Goal: Task Accomplishment & Management: Use online tool/utility

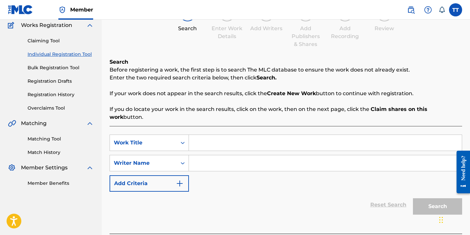
scroll to position [57, 0]
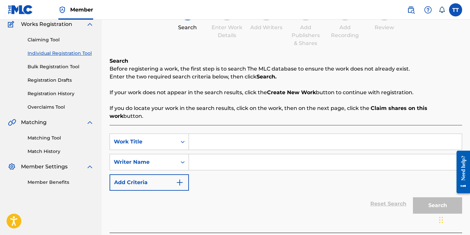
click at [228, 154] on input "Search Form" at bounding box center [325, 162] width 273 height 16
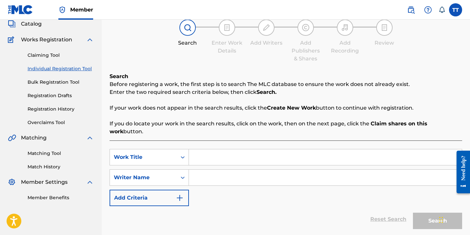
scroll to position [34, 0]
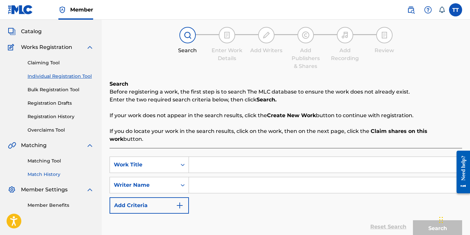
click at [52, 177] on link "Match History" at bounding box center [61, 174] width 66 height 7
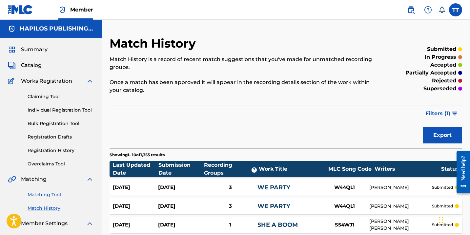
click at [53, 196] on link "Matching Tool" at bounding box center [61, 194] width 66 height 7
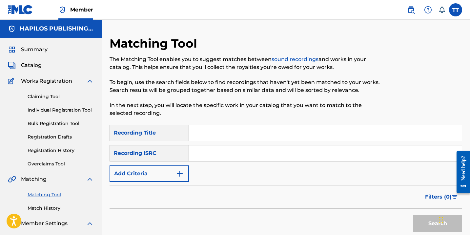
click at [53, 196] on link "Matching Tool" at bounding box center [61, 194] width 66 height 7
click at [50, 207] on link "Match History" at bounding box center [61, 208] width 66 height 7
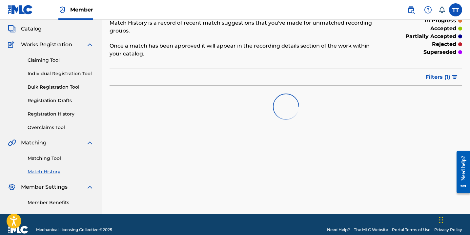
scroll to position [47, 0]
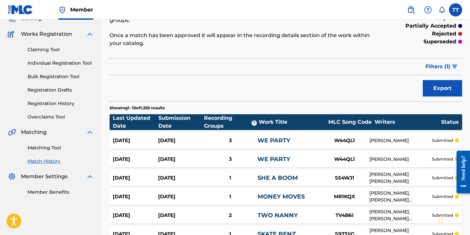
click at [54, 154] on div "Matching Tool Match History" at bounding box center [51, 150] width 86 height 29
click at [53, 149] on link "Matching Tool" at bounding box center [61, 147] width 66 height 7
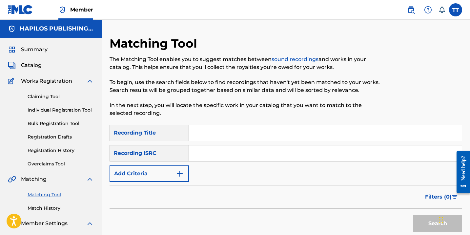
click at [238, 151] on input "Search Form" at bounding box center [325, 153] width 273 height 16
paste input "QMDA62121440"
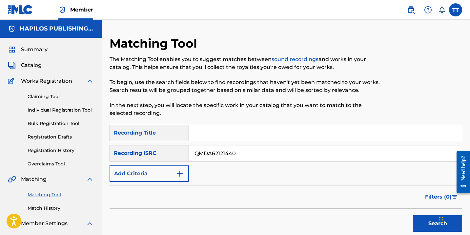
click at [413, 215] on button "Search" at bounding box center [437, 223] width 49 height 16
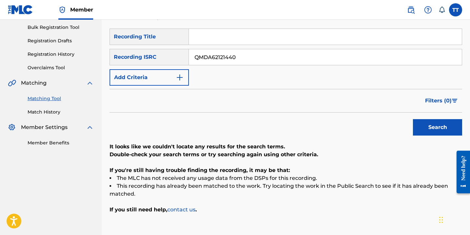
scroll to position [80, 0]
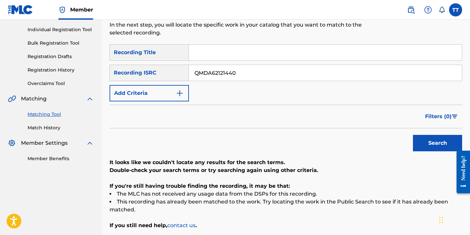
click at [210, 75] on input "QMDA62121440" at bounding box center [325, 73] width 273 height 16
paste input "6P42477261"
click at [247, 71] on input "QM6P42477261" at bounding box center [325, 73] width 273 height 16
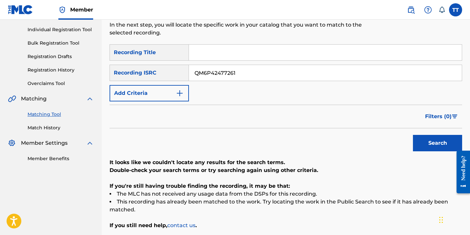
click at [413, 135] on button "Search" at bounding box center [437, 143] width 49 height 16
click at [222, 74] on input "QM6P42477261" at bounding box center [325, 73] width 273 height 16
click at [222, 75] on input "QM6P42477261" at bounding box center [325, 73] width 273 height 16
paste input "4TX2419987"
type input "QM4TX2419987"
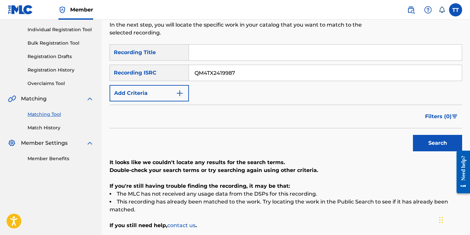
click at [413, 135] on button "Search" at bounding box center [437, 143] width 49 height 16
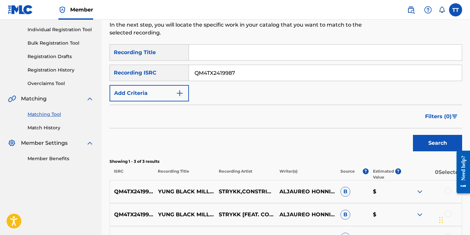
scroll to position [159, 0]
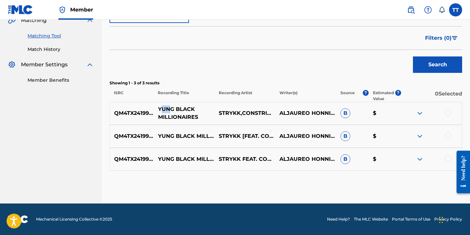
drag, startPoint x: 160, startPoint y: 108, endPoint x: 169, endPoint y: 110, distance: 8.8
click at [169, 110] on p "YUNG BLACK MILLIONAIRES" at bounding box center [184, 113] width 61 height 16
drag, startPoint x: 158, startPoint y: 110, endPoint x: 205, endPoint y: 114, distance: 47.5
click at [206, 114] on p "YUNG BLACK MILLIONAIRES" at bounding box center [184, 113] width 61 height 16
copy p "YUNG BLACK MILLIONAIRES"
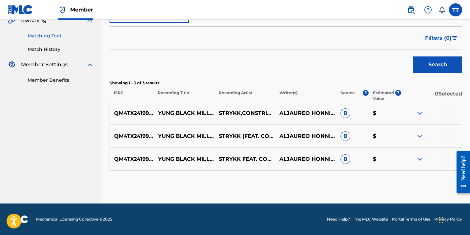
click at [449, 116] on div at bounding box center [448, 112] width 7 height 7
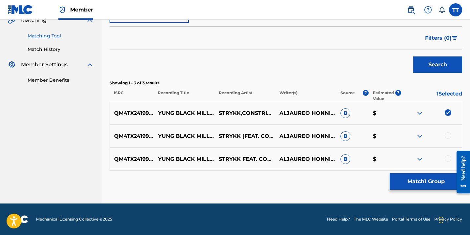
click at [450, 135] on div at bounding box center [448, 135] width 7 height 7
click at [449, 161] on div at bounding box center [448, 158] width 7 height 7
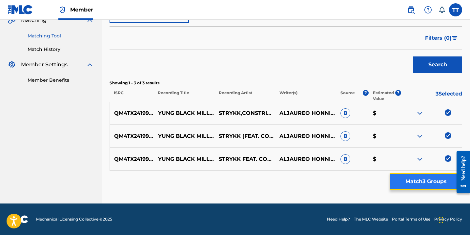
click at [445, 179] on button "Match 3 Groups" at bounding box center [426, 181] width 73 height 16
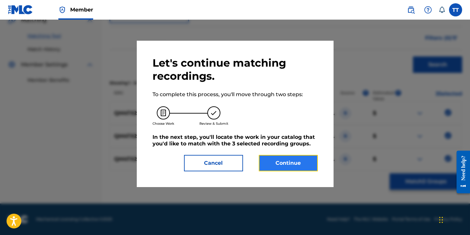
click at [275, 159] on button "Continue" at bounding box center [288, 163] width 59 height 16
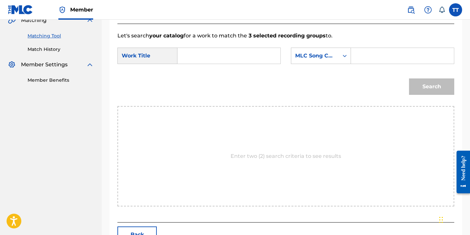
click at [214, 56] on input "Search Form" at bounding box center [229, 56] width 92 height 16
paste input "YUNG BLACK MILLIONAIRES"
type input "YUNG BLACK MILLIONAIRES"
click at [373, 57] on input "Search Form" at bounding box center [403, 56] width 92 height 16
type input "HAPILOS"
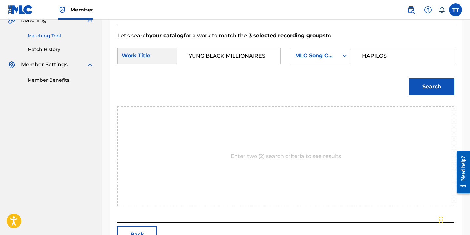
click at [367, 58] on input "HAPILOS" at bounding box center [403, 56] width 92 height 16
click at [326, 55] on div "MLC Song Code" at bounding box center [315, 56] width 40 height 8
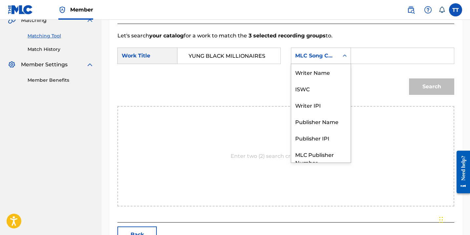
scroll to position [24, 0]
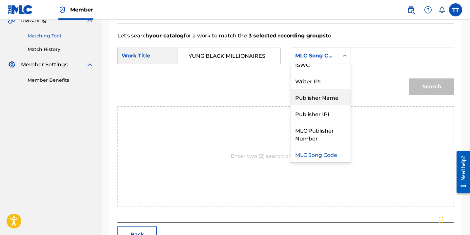
click at [330, 103] on div "Publisher Name" at bounding box center [320, 97] width 59 height 16
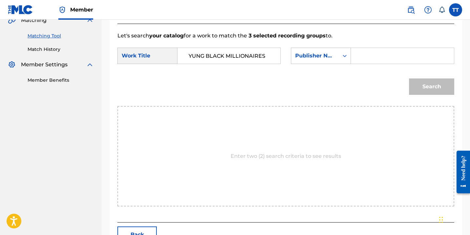
click at [368, 62] on input "Search Form" at bounding box center [403, 56] width 92 height 16
paste input "HAPILOS"
type input "HAPILOS"
click at [421, 85] on button "Search" at bounding box center [431, 86] width 45 height 16
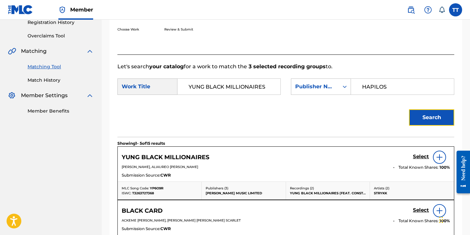
scroll to position [159, 0]
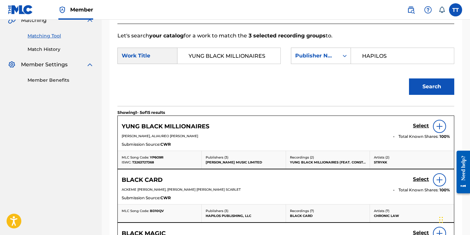
click at [422, 122] on div "Select" at bounding box center [431, 126] width 37 height 13
click at [419, 129] on link "Select" at bounding box center [421, 126] width 16 height 7
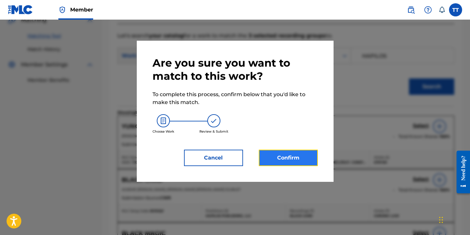
click at [269, 153] on button "Confirm" at bounding box center [288, 158] width 59 height 16
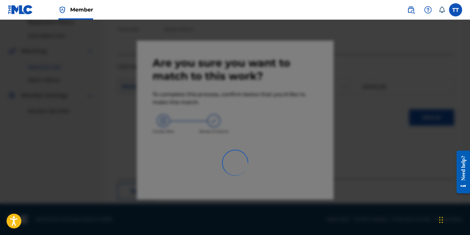
scroll to position [47, 0]
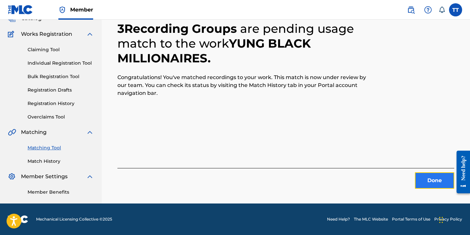
click at [441, 186] on button "Done" at bounding box center [434, 180] width 39 height 16
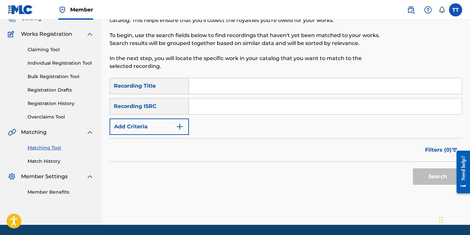
click at [213, 112] on input "Search Form" at bounding box center [325, 106] width 273 height 16
paste input "QM6P42499199"
type input "QM6P42499199"
click at [413, 168] on button "Search" at bounding box center [437, 176] width 49 height 16
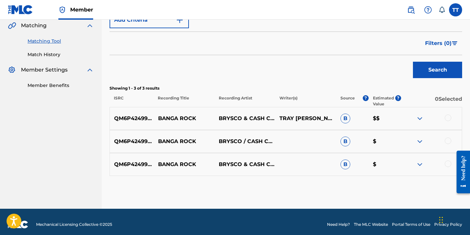
scroll to position [159, 0]
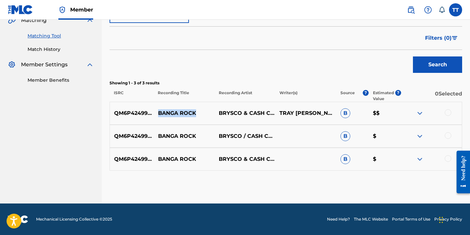
drag, startPoint x: 159, startPoint y: 114, endPoint x: 209, endPoint y: 111, distance: 50.3
click at [211, 112] on p "BANGA ROCK" at bounding box center [184, 113] width 61 height 8
copy p "BANGA ROCK"
click at [440, 69] on button "Search" at bounding box center [437, 64] width 49 height 16
click at [446, 110] on div at bounding box center [448, 112] width 7 height 7
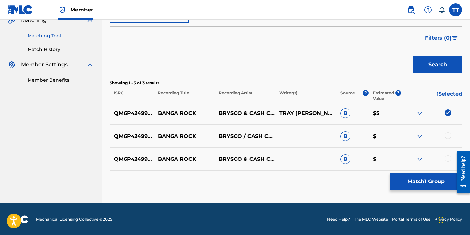
click at [446, 145] on div "QM6P42499199 BANGA ROCK BRYSCO / CASH CODE B $" at bounding box center [286, 136] width 353 height 23
click at [446, 139] on div at bounding box center [431, 136] width 61 height 8
click at [446, 138] on div at bounding box center [448, 135] width 7 height 7
click at [447, 157] on div at bounding box center [448, 158] width 7 height 7
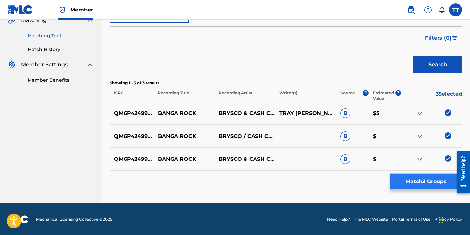
click at [439, 181] on button "Match 3 Groups" at bounding box center [426, 181] width 73 height 16
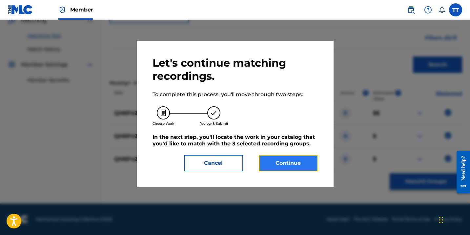
click at [277, 160] on button "Continue" at bounding box center [288, 163] width 59 height 16
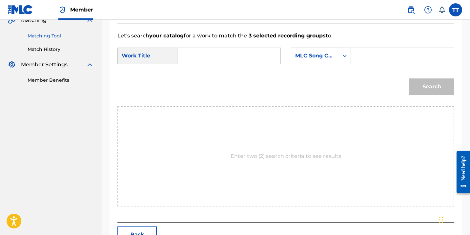
click at [189, 59] on input "Search Form" at bounding box center [229, 56] width 92 height 16
paste input "BANGA ROCK"
type input "BANGA ROCK"
click at [317, 47] on form "SearchWithCriteria2327fbc0-2519-489c-9765-ee7031d9046b Work Title BANGA ROCK Se…" at bounding box center [286, 73] width 337 height 66
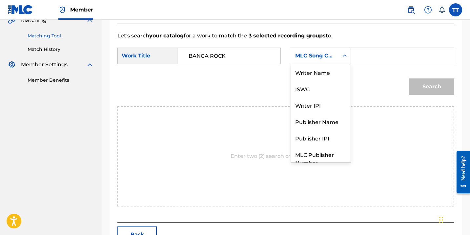
click at [318, 50] on div "MLC Song Code" at bounding box center [315, 56] width 48 height 12
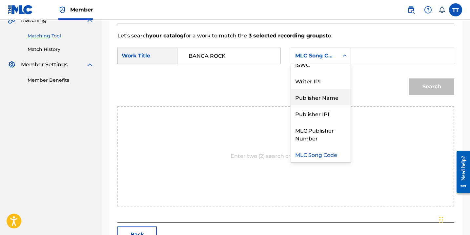
click at [311, 96] on div "Publisher Name" at bounding box center [320, 97] width 59 height 16
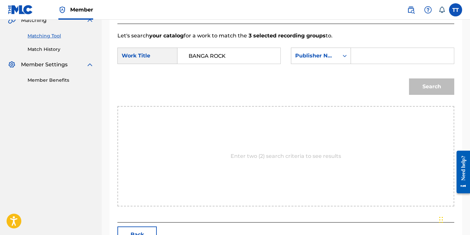
click at [370, 56] on input "Search Form" at bounding box center [403, 56] width 92 height 16
type input "hapilos"
click at [409, 78] on button "Search" at bounding box center [431, 86] width 45 height 16
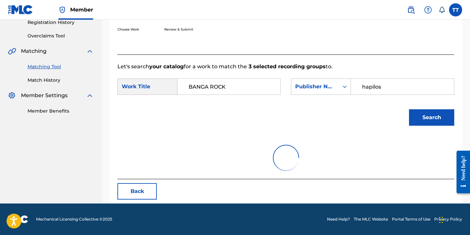
scroll to position [159, 0]
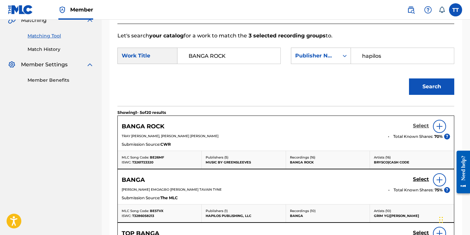
click at [416, 128] on h5 "Select" at bounding box center [421, 126] width 16 height 6
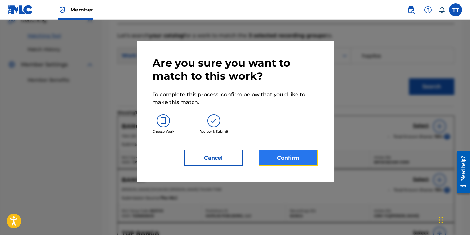
click at [282, 160] on button "Confirm" at bounding box center [288, 158] width 59 height 16
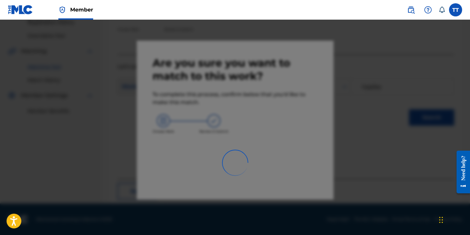
scroll to position [47, 0]
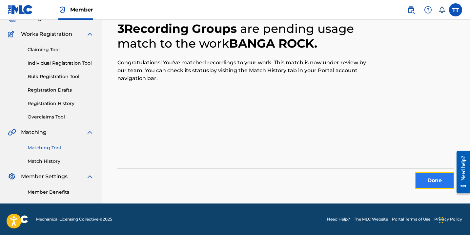
click at [436, 178] on button "Done" at bounding box center [434, 180] width 39 height 16
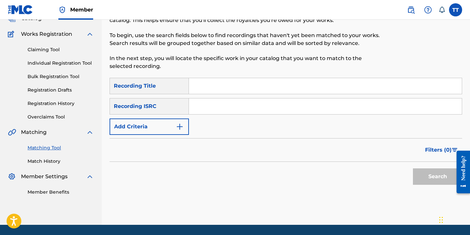
click at [199, 111] on input "Search Form" at bounding box center [325, 106] width 273 height 16
paste input "QM6P42499232"
click at [413, 168] on button "Search" at bounding box center [437, 176] width 49 height 16
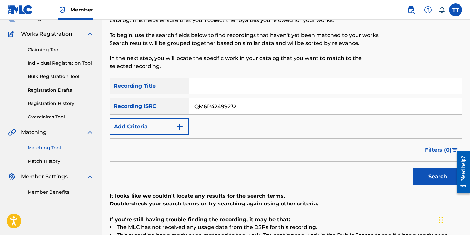
click at [212, 100] on input "QM6P42499232" at bounding box center [325, 106] width 273 height 16
paste input "7282437434"
click at [413, 168] on button "Search" at bounding box center [437, 176] width 49 height 16
click at [208, 110] on input "QM7282437434" at bounding box center [325, 106] width 273 height 16
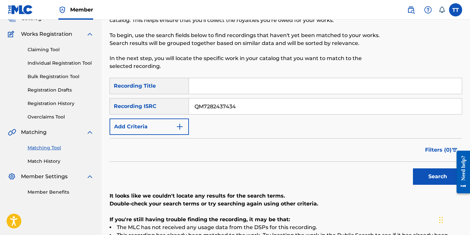
click at [209, 109] on input "QM7282437434" at bounding box center [325, 106] width 273 height 16
paste input "18326"
click at [413, 168] on button "Search" at bounding box center [437, 176] width 49 height 16
click at [222, 109] on input "QM7282418326" at bounding box center [325, 106] width 273 height 16
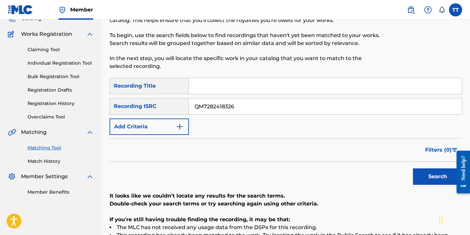
click at [222, 109] on input "QM7282418326" at bounding box center [325, 106] width 273 height 16
paste input "DA62491574"
click at [413, 168] on button "Search" at bounding box center [437, 176] width 49 height 16
click at [215, 96] on div "SearchWithCriteriaf14a5e0b-fb1a-4a74-8c86-1813910ddb42 Recording Title SearchWi…" at bounding box center [286, 106] width 353 height 57
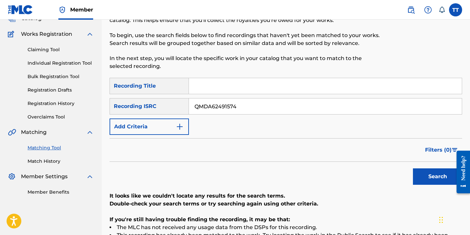
click at [215, 102] on input "QMDA62491574" at bounding box center [325, 106] width 273 height 16
paste input "86163"
click at [413, 168] on button "Search" at bounding box center [437, 176] width 49 height 16
click at [221, 109] on input "QMDA62486163" at bounding box center [325, 106] width 273 height 16
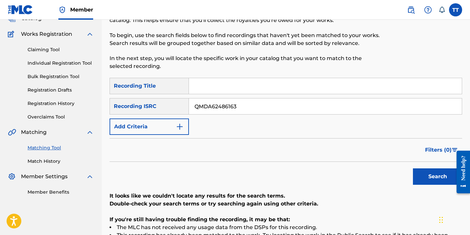
click at [221, 109] on input "QMDA62486163" at bounding box center [325, 106] width 273 height 16
paste input "4"
click at [413, 168] on button "Search" at bounding box center [437, 176] width 49 height 16
click at [451, 177] on button "Search" at bounding box center [437, 176] width 49 height 16
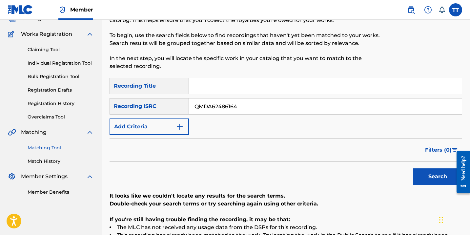
click at [227, 114] on input "QMDA62486164" at bounding box center [325, 106] width 273 height 16
click at [227, 114] on div "QMDA62486164" at bounding box center [325, 106] width 273 height 16
click at [227, 113] on input "QMDA62486164" at bounding box center [325, 106] width 273 height 16
click at [227, 112] on input "QMDA62486164" at bounding box center [325, 106] width 273 height 16
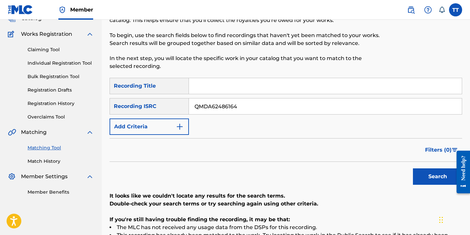
paste input "5"
click at [413, 168] on button "Search" at bounding box center [437, 176] width 49 height 16
click at [218, 103] on input "QMDA62486165" at bounding box center [325, 106] width 273 height 16
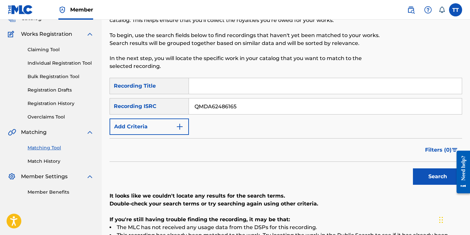
paste input "6"
click at [413, 168] on button "Search" at bounding box center [437, 176] width 49 height 16
click at [210, 106] on input "QMDA62486166" at bounding box center [325, 106] width 273 height 16
click at [211, 106] on input "QMDA62486166" at bounding box center [325, 106] width 273 height 16
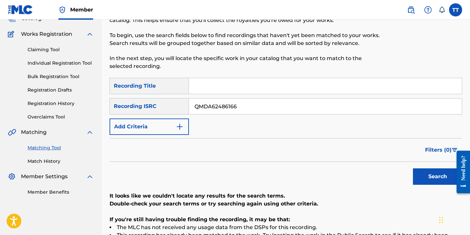
paste input "6MZ2273782"
click at [413, 168] on button "Search" at bounding box center [437, 176] width 49 height 16
click at [226, 103] on input "QM6MZ2273782" at bounding box center [325, 106] width 273 height 16
click at [226, 102] on input "QM6MZ2273782" at bounding box center [325, 106] width 273 height 16
paste input "FMF221541"
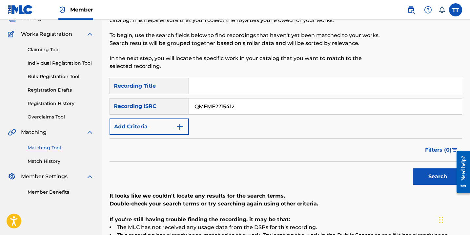
click at [413, 168] on button "Search" at bounding box center [437, 176] width 49 height 16
click at [212, 110] on input "QMFMF2215412" at bounding box center [325, 106] width 273 height 16
click at [212, 109] on input "QMFMF2215412" at bounding box center [325, 106] width 273 height 16
paste input "6MZ2450827"
type input "QM6MZ2450827"
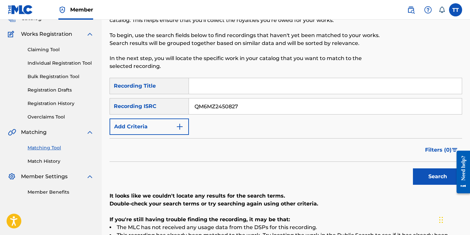
click at [413, 168] on button "Search" at bounding box center [437, 176] width 49 height 16
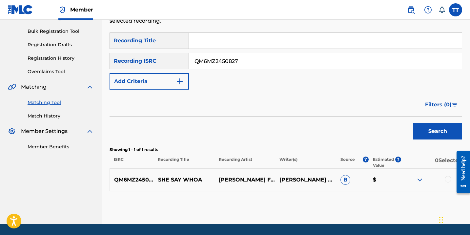
scroll to position [113, 0]
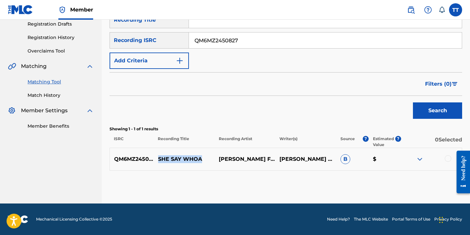
drag, startPoint x: 159, startPoint y: 160, endPoint x: 198, endPoint y: 153, distance: 39.8
click at [202, 156] on p "SHE SAY WHOA" at bounding box center [184, 159] width 61 height 8
copy p "SHE SAY WHOA"
click at [447, 158] on div at bounding box center [448, 158] width 7 height 7
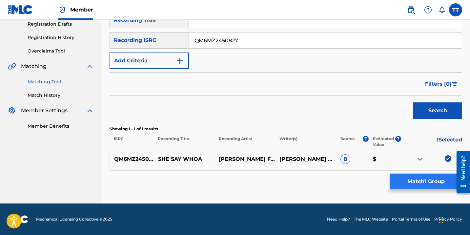
click at [433, 178] on button "Match 1 Group" at bounding box center [426, 181] width 73 height 16
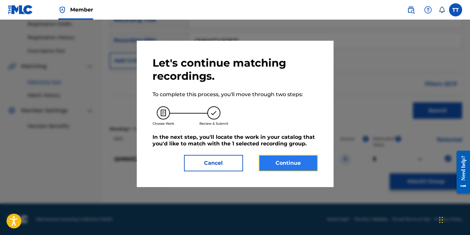
click at [270, 171] on button "Continue" at bounding box center [288, 163] width 59 height 16
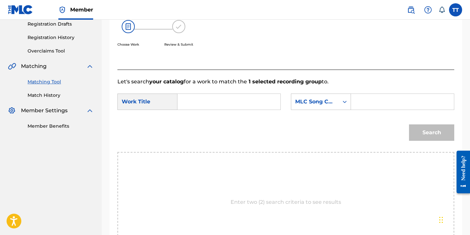
click at [201, 97] on input "Search Form" at bounding box center [229, 102] width 92 height 16
paste input "SHE SAY WHOA"
type input "SHE SAY WHOA"
click at [335, 97] on div "MLC Song Code" at bounding box center [315, 102] width 48 height 12
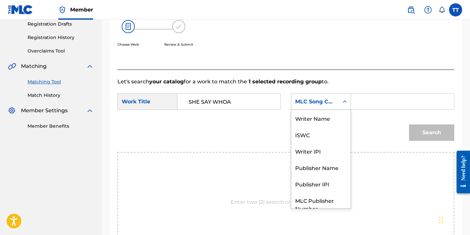
scroll to position [24, 0]
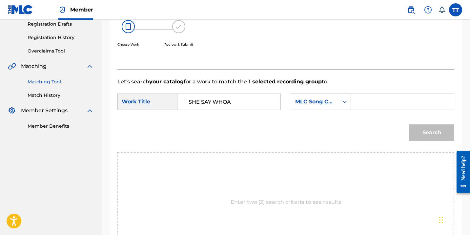
click at [376, 94] on div "Search Form" at bounding box center [402, 102] width 103 height 16
click at [376, 99] on input "Search Form" at bounding box center [403, 102] width 92 height 16
type input "HAPILOS"
click at [372, 105] on input "HAPILOS" at bounding box center [403, 102] width 92 height 16
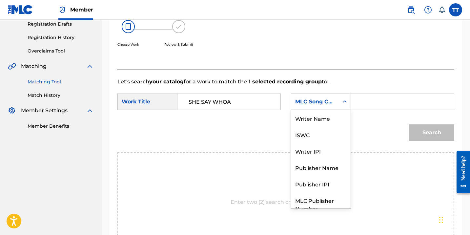
click at [327, 99] on div "MLC Song Code" at bounding box center [315, 102] width 40 height 8
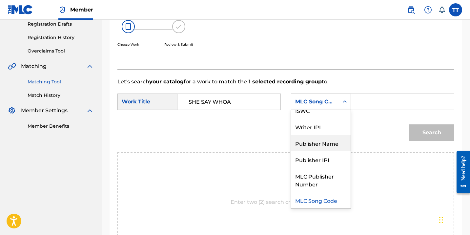
click at [300, 147] on div "Publisher Name" at bounding box center [320, 143] width 59 height 16
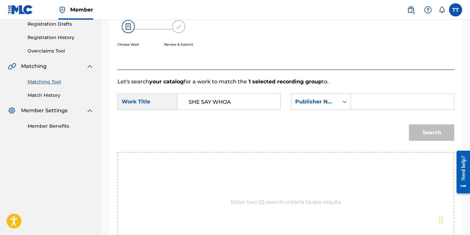
click at [358, 98] on input "Search Form" at bounding box center [403, 102] width 92 height 16
paste input "HAPILOS"
type input "HAPILOS"
click at [434, 123] on div "Search" at bounding box center [430, 131] width 49 height 26
click at [436, 145] on div "Search" at bounding box center [286, 135] width 337 height 34
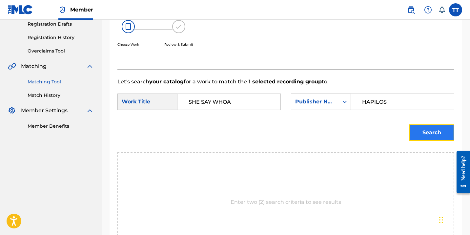
click at [435, 135] on button "Search" at bounding box center [431, 132] width 45 height 16
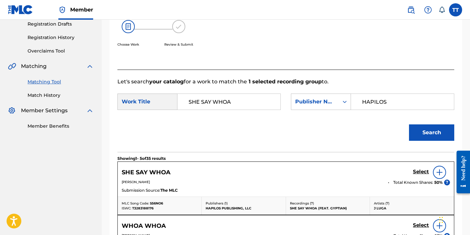
click at [440, 172] on img at bounding box center [440, 172] width 8 height 8
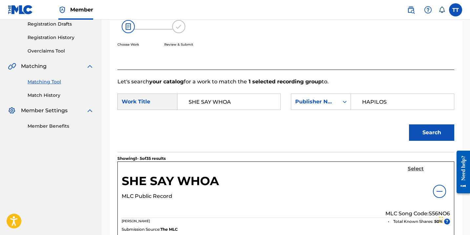
click at [419, 171] on h5 "Select" at bounding box center [416, 169] width 16 height 6
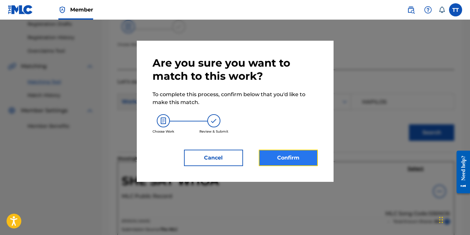
click at [263, 157] on button "Confirm" at bounding box center [288, 158] width 59 height 16
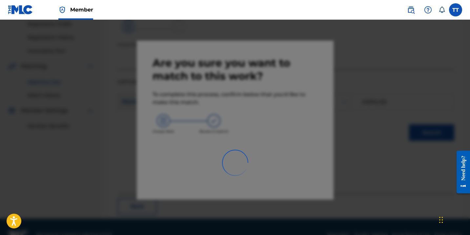
scroll to position [47, 0]
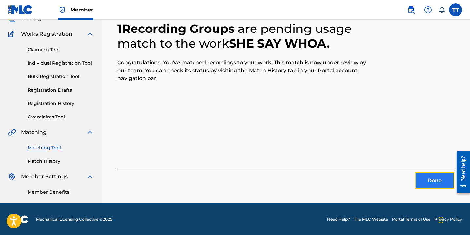
click at [425, 183] on button "Done" at bounding box center [434, 180] width 39 height 16
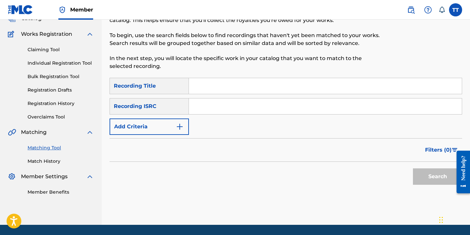
click at [240, 112] on input "Search Form" at bounding box center [325, 106] width 273 height 16
paste input "QMDA61835806"
type input "QMDA61835806"
click at [413, 168] on button "Search" at bounding box center [437, 176] width 49 height 16
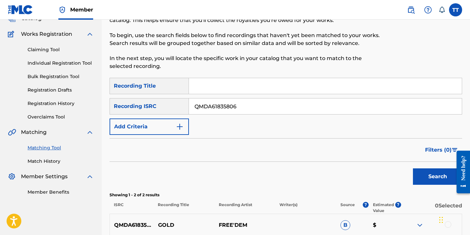
scroll to position [136, 0]
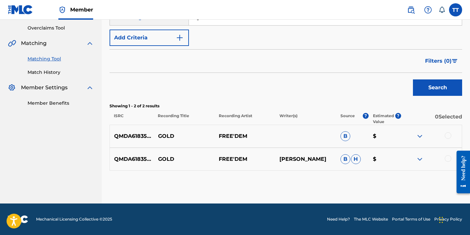
click at [161, 137] on p "GOLD" at bounding box center [184, 136] width 61 height 8
copy p "GOLD"
drag, startPoint x: 430, startPoint y: 88, endPoint x: 433, endPoint y: 138, distance: 50.0
click at [432, 138] on div "SearchWithCriteriaf14a5e0b-fb1a-4a74-8c86-1813910ddb42 Recording Title SearchWi…" at bounding box center [286, 80] width 353 height 182
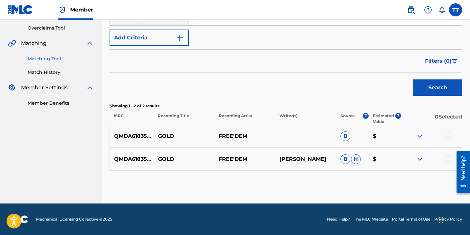
click at [446, 134] on div at bounding box center [448, 135] width 7 height 7
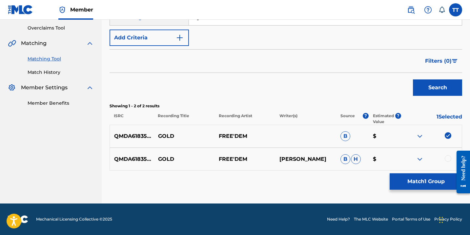
click at [447, 160] on div at bounding box center [448, 158] width 7 height 7
click at [440, 183] on button "Match 2 Groups" at bounding box center [426, 181] width 73 height 16
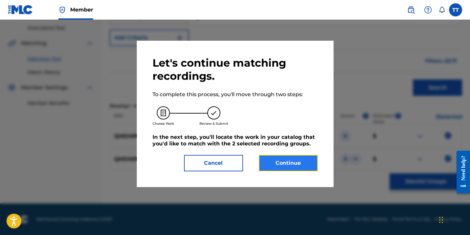
click at [287, 162] on button "Continue" at bounding box center [288, 163] width 59 height 16
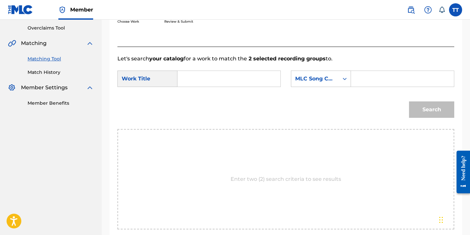
click at [233, 75] on input "Search Form" at bounding box center [229, 79] width 92 height 16
paste input "GOLD"
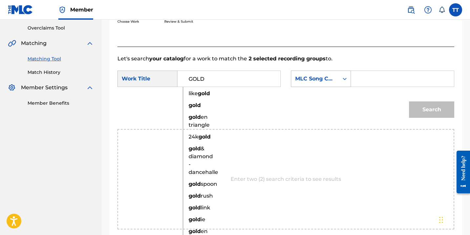
type input "GOLD"
click at [328, 79] on div "MLC Song Code" at bounding box center [315, 79] width 40 height 8
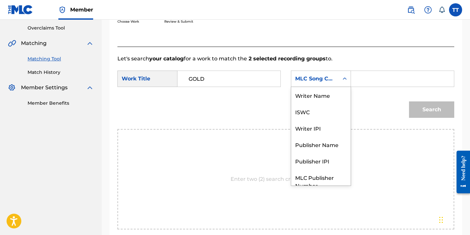
scroll to position [24, 0]
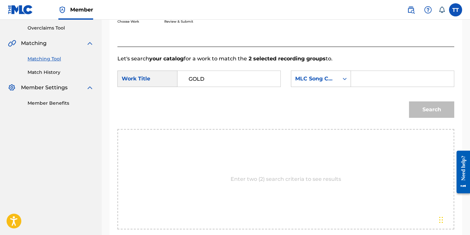
click at [365, 75] on input "Search Form" at bounding box center [403, 79] width 92 height 16
type input "HAPILOS"
click at [373, 78] on input "HAPILOS" at bounding box center [403, 79] width 92 height 16
click at [321, 75] on div "MLC Song Code" at bounding box center [315, 79] width 40 height 8
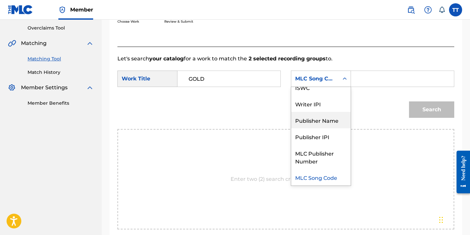
click at [310, 125] on div "Publisher Name" at bounding box center [320, 120] width 59 height 16
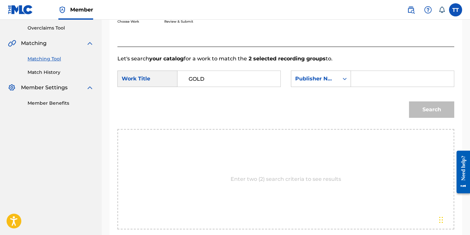
click at [385, 69] on form "SearchWithCriteria2327fbc0-2519-489c-9765-ee7031d9046b Work Title GOLD SearchWi…" at bounding box center [286, 96] width 337 height 66
click at [384, 70] on form "SearchWithCriteria2327fbc0-2519-489c-9765-ee7031d9046b Work Title GOLD SearchWi…" at bounding box center [286, 96] width 337 height 66
click at [385, 75] on input "Search Form" at bounding box center [403, 79] width 92 height 16
paste input "HAPILOS"
type input "HAPILOS"
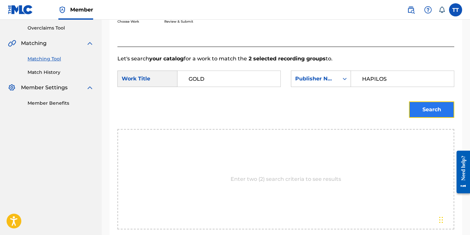
click at [428, 111] on button "Search" at bounding box center [431, 109] width 45 height 16
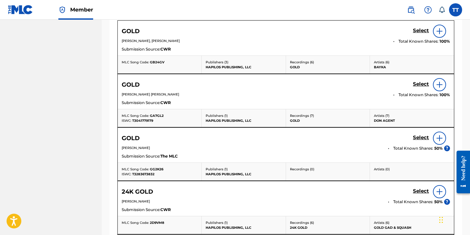
scroll to position [262, 0]
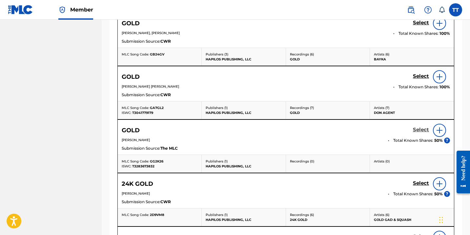
click at [426, 127] on h5 "Select" at bounding box center [421, 130] width 16 height 6
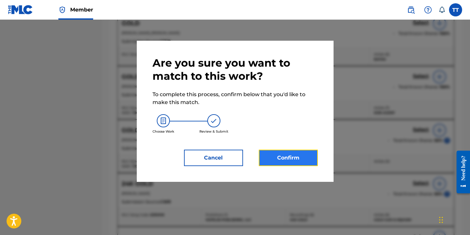
click at [284, 159] on button "Confirm" at bounding box center [288, 158] width 59 height 16
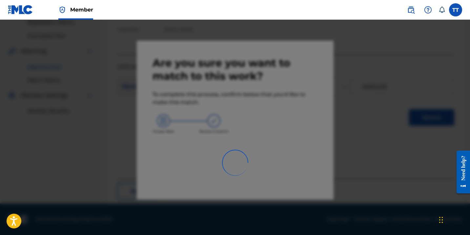
scroll to position [47, 0]
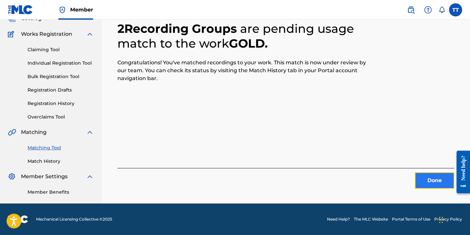
click at [429, 183] on button "Done" at bounding box center [434, 180] width 39 height 16
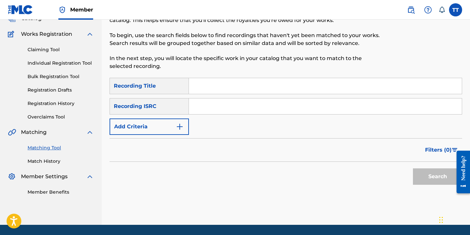
click at [215, 109] on input "Search Form" at bounding box center [325, 106] width 273 height 16
paste input "QMDA61835817"
click at [413, 168] on button "Search" at bounding box center [437, 176] width 49 height 16
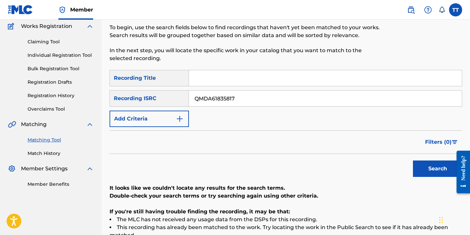
scroll to position [55, 0]
click at [234, 98] on input "QMDA61835817" at bounding box center [325, 98] width 273 height 16
paste input "20"
click at [413, 160] on button "Search" at bounding box center [437, 168] width 49 height 16
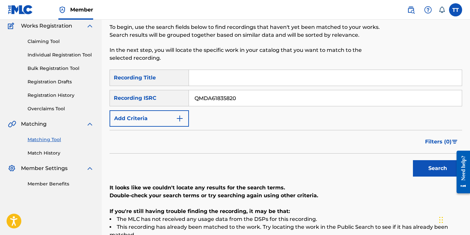
click at [224, 98] on input "QMDA61835820" at bounding box center [325, 98] width 273 height 16
click at [224, 99] on input "QMDA61835820" at bounding box center [325, 98] width 273 height 16
click at [220, 97] on input "QMDA61835820" at bounding box center [325, 98] width 273 height 16
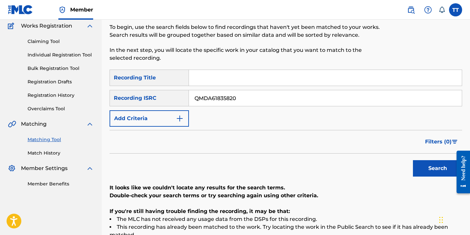
paste input "26012"
click at [413, 160] on button "Search" at bounding box center [437, 168] width 49 height 16
click at [204, 101] on input "QMDA61826012" at bounding box center [325, 98] width 273 height 16
click at [204, 100] on input "QMDA61826012" at bounding box center [325, 98] width 273 height 16
paste input "3"
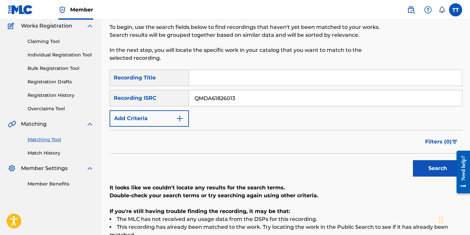
type input "QMDA61826013"
click at [413, 160] on button "Search" at bounding box center [437, 168] width 49 height 16
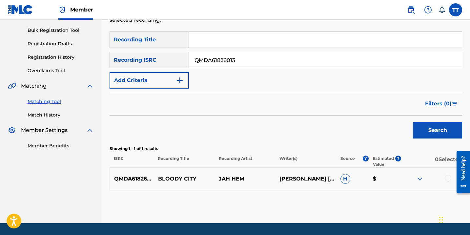
scroll to position [113, 0]
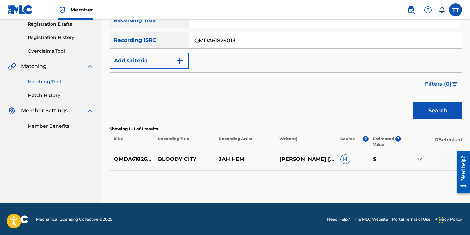
click at [166, 155] on p "BLOODY CITY" at bounding box center [184, 159] width 61 height 8
copy p "BLOODY CITY"
click at [447, 159] on div at bounding box center [448, 158] width 7 height 7
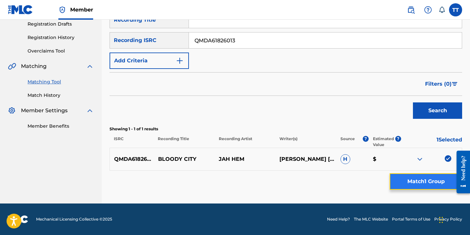
click at [411, 175] on button "Match 1 Group" at bounding box center [426, 181] width 73 height 16
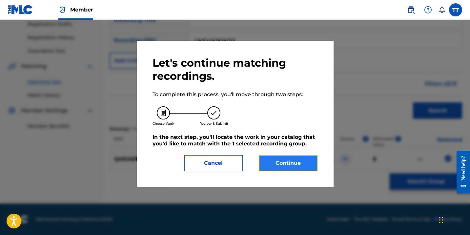
click at [286, 163] on button "Continue" at bounding box center [288, 163] width 59 height 16
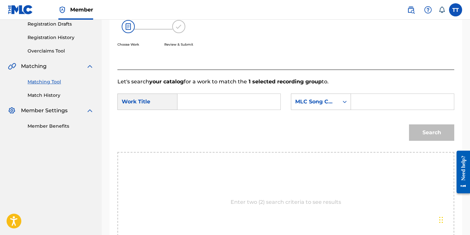
click at [218, 102] on input "Search Form" at bounding box center [229, 102] width 92 height 16
paste input "BLOODY CITY"
type input "BLOODY CITY"
click at [359, 110] on div "SearchWithCriteria2327fbc0-2519-489c-9765-ee7031d9046b Work Title BLOODY CITY S…" at bounding box center [286, 104] width 337 height 20
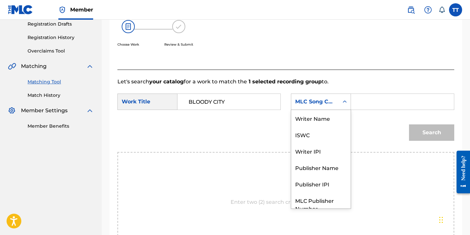
click at [342, 104] on icon "Search Form" at bounding box center [345, 101] width 7 height 7
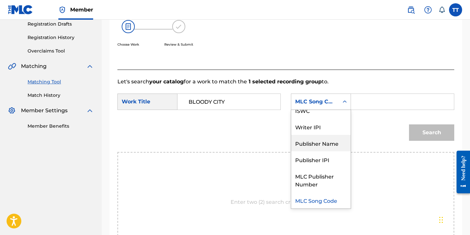
click at [332, 144] on div "Publisher Name" at bounding box center [320, 143] width 59 height 16
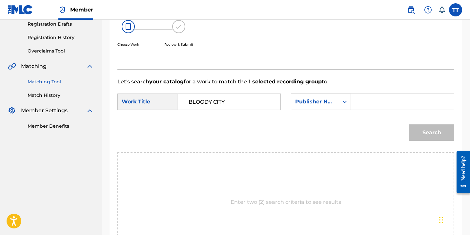
click at [362, 106] on input "Search Form" at bounding box center [403, 102] width 92 height 16
click at [322, 113] on div "SearchWithCriteria2327fbc0-2519-489c-9765-ee7031d9046b Work Title BLOODY CITY S…" at bounding box center [286, 104] width 337 height 20
click at [321, 108] on div "Publisher Name" at bounding box center [321, 102] width 60 height 16
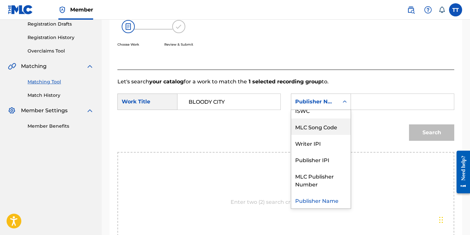
click at [322, 130] on div "MLC Song Code" at bounding box center [320, 126] width 59 height 16
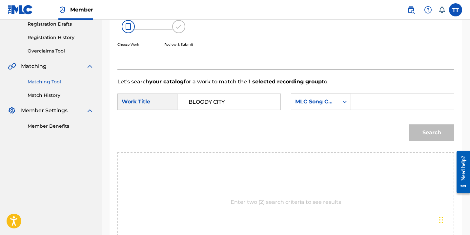
click at [379, 100] on input "Search Form" at bounding box center [403, 102] width 92 height 16
type input "HAPILOS"
drag, startPoint x: 322, startPoint y: 112, endPoint x: 376, endPoint y: 103, distance: 54.5
click at [376, 104] on div "SearchWithCriteria2327fbc0-2519-489c-9765-ee7031d9046b Work Title BLOODY CITY S…" at bounding box center [286, 104] width 337 height 20
click at [376, 103] on input "HAPILOS" at bounding box center [403, 102] width 92 height 16
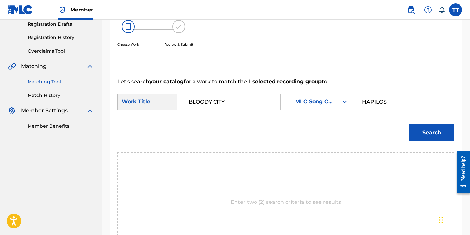
click at [376, 103] on input "HAPILOS" at bounding box center [403, 102] width 92 height 16
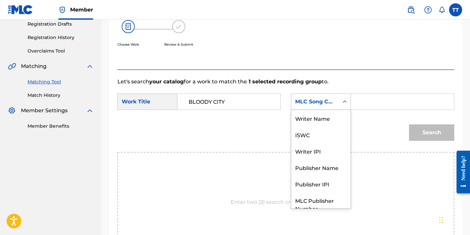
click at [328, 103] on div "MLC Song Code" at bounding box center [315, 102] width 40 height 8
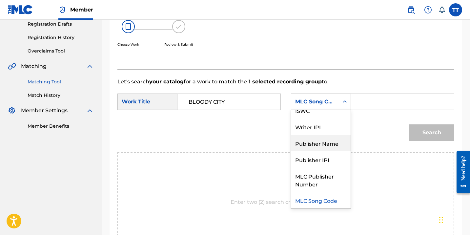
click at [313, 147] on div "Publisher Name" at bounding box center [320, 143] width 59 height 16
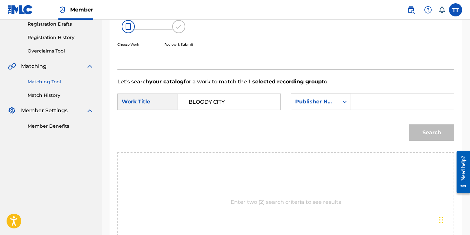
click at [365, 100] on input "Search Form" at bounding box center [403, 102] width 92 height 16
paste input "HAPILOS"
type input "HAPILOS"
click at [431, 134] on button "Search" at bounding box center [431, 132] width 45 height 16
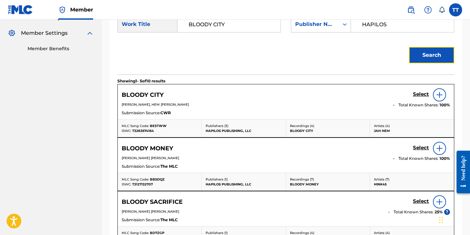
scroll to position [191, 0]
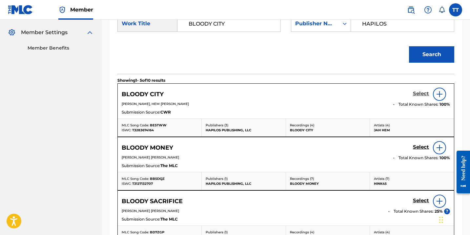
click at [417, 92] on h5 "Select" at bounding box center [421, 94] width 16 height 6
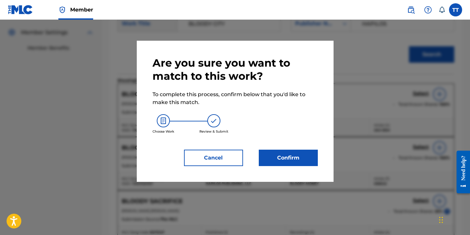
click at [268, 148] on div "Are you sure you want to match to this work? To complete this process, confirm …" at bounding box center [235, 111] width 165 height 110
click at [269, 152] on button "Confirm" at bounding box center [288, 158] width 59 height 16
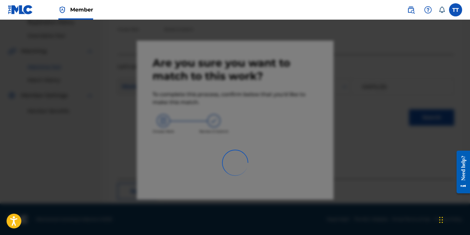
scroll to position [47, 0]
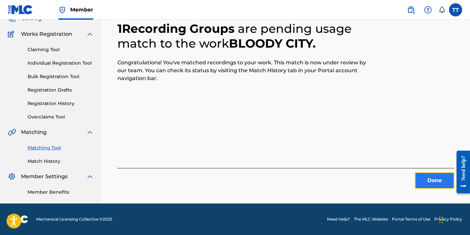
click at [432, 174] on button "Done" at bounding box center [434, 180] width 39 height 16
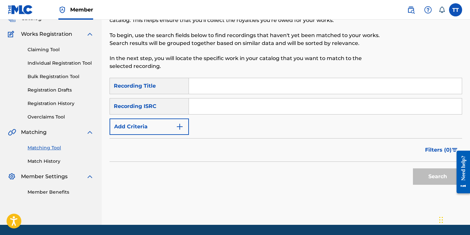
click at [239, 113] on input "Search Form" at bounding box center [325, 106] width 273 height 16
paste input "QMDA61826014"
click at [413, 168] on button "Search" at bounding box center [437, 176] width 49 height 16
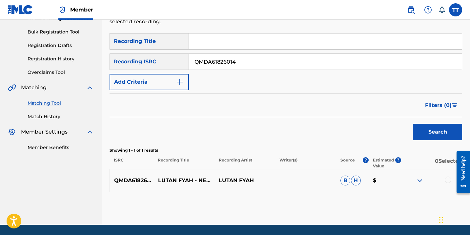
scroll to position [113, 0]
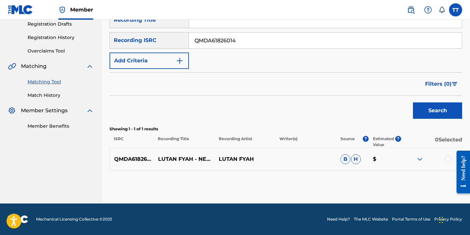
click at [447, 161] on div at bounding box center [431, 159] width 61 height 8
click at [447, 160] on div at bounding box center [448, 158] width 7 height 7
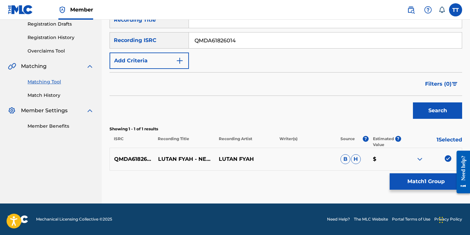
click at [284, 42] on input "QMDA61826014" at bounding box center [325, 40] width 273 height 16
click at [413, 102] on button "Search" at bounding box center [437, 110] width 49 height 16
type input "QMDA61826013"
click at [413, 102] on button "Search" at bounding box center [437, 110] width 49 height 16
click at [446, 159] on div at bounding box center [448, 158] width 7 height 7
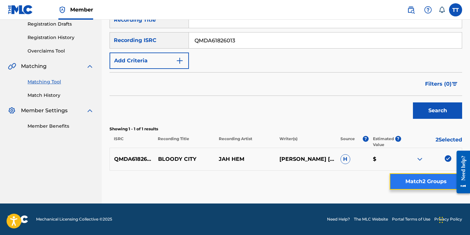
click at [432, 178] on button "Match 2 Groups" at bounding box center [426, 181] width 73 height 16
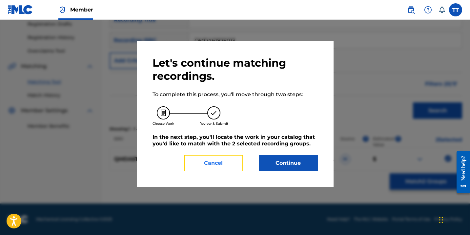
click at [236, 162] on button "Cancel" at bounding box center [213, 163] width 59 height 16
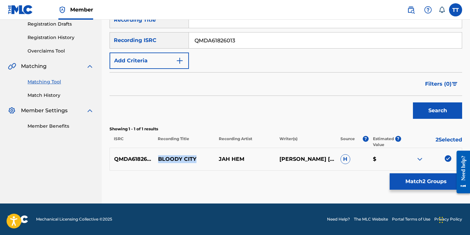
drag, startPoint x: 159, startPoint y: 160, endPoint x: 210, endPoint y: 157, distance: 51.3
click at [210, 158] on p "BLOODY CITY" at bounding box center [184, 159] width 61 height 8
copy p "BLOODY CITY"
click at [423, 177] on button "Match 2 Groups" at bounding box center [426, 181] width 73 height 16
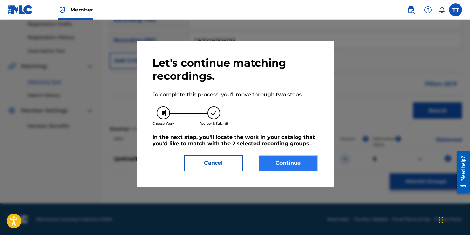
click at [269, 171] on button "Continue" at bounding box center [288, 163] width 59 height 16
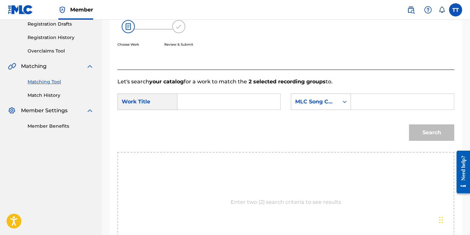
click at [203, 101] on input "Search Form" at bounding box center [229, 102] width 92 height 16
paste input "BLOODY CITY"
type input "BLOODY CITY"
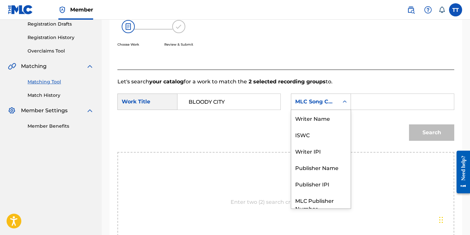
click at [309, 98] on div "MLC Song Code" at bounding box center [315, 102] width 40 height 8
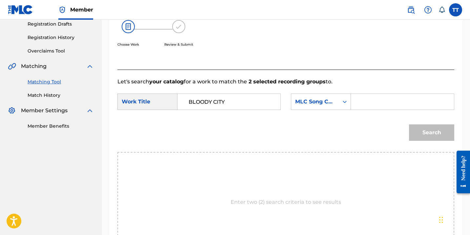
click at [374, 99] on input "Search Form" at bounding box center [403, 102] width 92 height 16
type input "HAPILOS"
click at [320, 105] on div "MLC Song Code" at bounding box center [315, 102] width 40 height 8
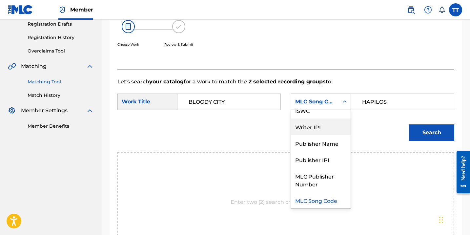
click at [383, 92] on form "SearchWithCriteria2327fbc0-2519-489c-9765-ee7031d9046b Work Title BLOODY CITY S…" at bounding box center [286, 119] width 337 height 66
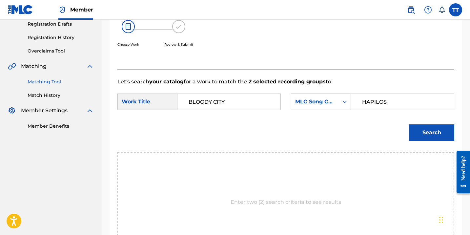
click at [380, 100] on input "HAPILOS" at bounding box center [403, 102] width 92 height 16
click at [328, 105] on div "MLC Song Code" at bounding box center [315, 102] width 40 height 8
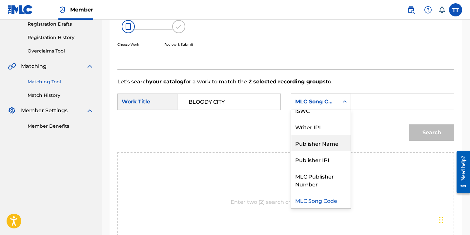
click at [319, 141] on div "Publisher Name" at bounding box center [320, 143] width 59 height 16
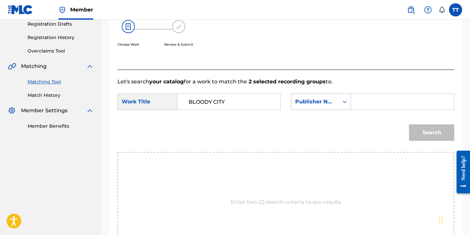
click at [355, 99] on div "Search Form" at bounding box center [402, 102] width 103 height 16
click at [385, 103] on input "Search Form" at bounding box center [403, 102] width 92 height 16
paste input "HAPILOS"
type input "HAPILOS"
click at [421, 132] on button "Search" at bounding box center [431, 132] width 45 height 16
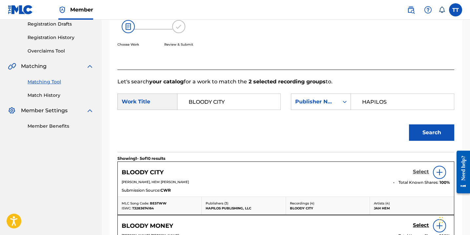
click at [425, 172] on h5 "Select" at bounding box center [421, 172] width 16 height 6
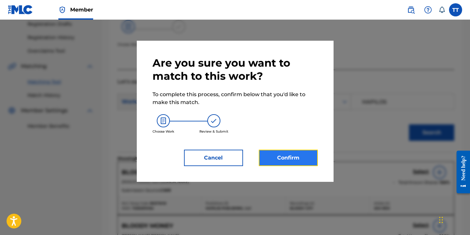
click at [279, 155] on button "Confirm" at bounding box center [288, 158] width 59 height 16
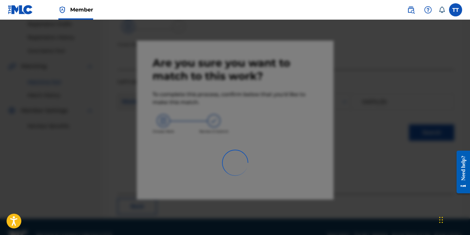
scroll to position [47, 0]
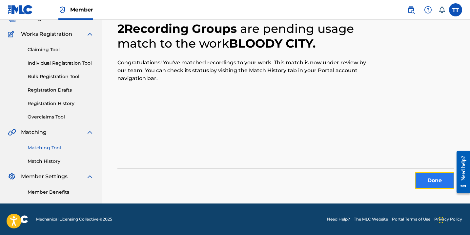
click at [430, 183] on button "Done" at bounding box center [434, 180] width 39 height 16
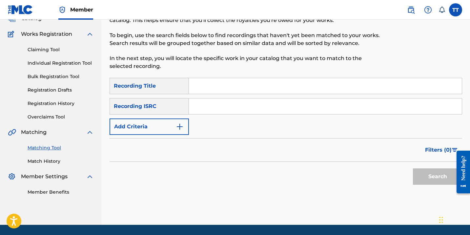
click at [224, 106] on input "Search Form" at bounding box center [325, 106] width 273 height 16
paste input "QMDA61826016"
type input "QMDA61826016"
click at [422, 175] on button "Search" at bounding box center [437, 176] width 49 height 16
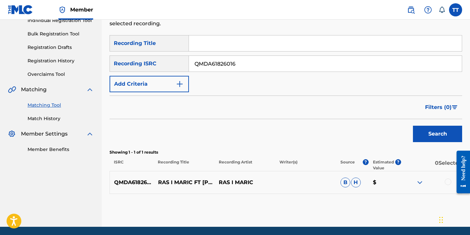
scroll to position [97, 0]
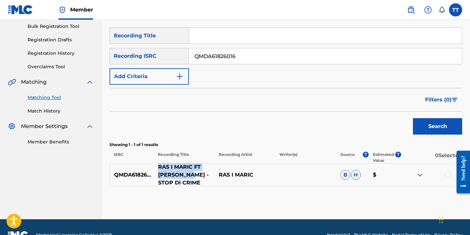
drag, startPoint x: 159, startPoint y: 167, endPoint x: 182, endPoint y: 175, distance: 24.6
click at [182, 175] on p "RAS I MARIC FT [PERSON_NAME] - STOP DI CRIME" at bounding box center [184, 175] width 61 height 24
copy p "RAS I MARIC FT [PERSON_NAME]"
click at [446, 174] on div at bounding box center [448, 174] width 7 height 7
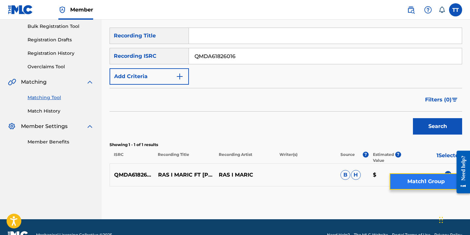
click at [433, 186] on button "Match 1 Group" at bounding box center [426, 181] width 73 height 16
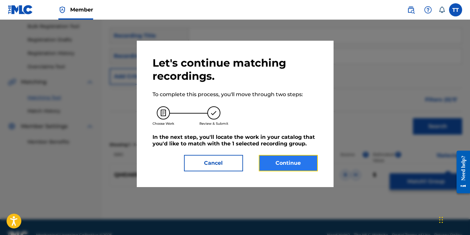
click at [270, 165] on button "Continue" at bounding box center [288, 163] width 59 height 16
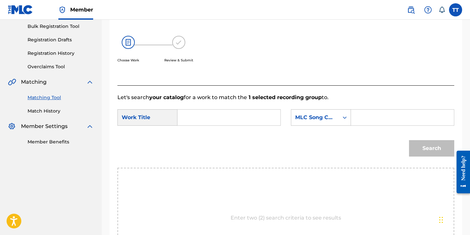
click at [216, 120] on input "Search Form" at bounding box center [229, 118] width 92 height 16
paste input "RAS I MARIC FT [PERSON_NAME]"
type input "RAS I MARIC FT [PERSON_NAME]"
click at [319, 115] on div "MLC Song Code" at bounding box center [315, 118] width 40 height 8
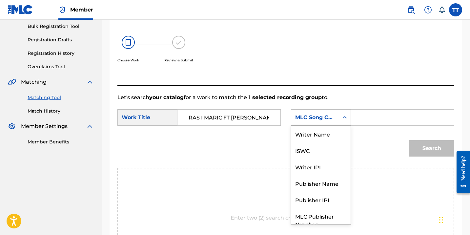
scroll to position [24, 0]
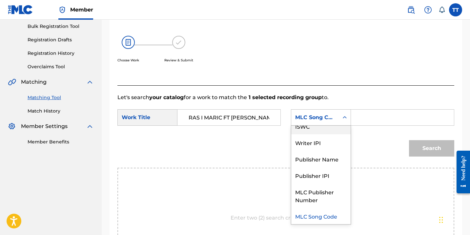
click at [387, 125] on input "Search Form" at bounding box center [403, 118] width 92 height 16
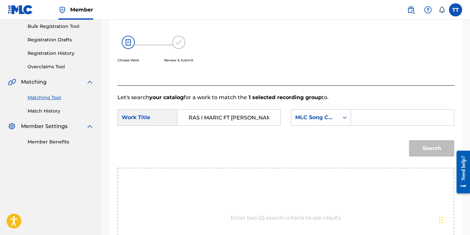
type input "HAPILOS"
click at [325, 116] on div "MLC Song Code" at bounding box center [315, 118] width 40 height 8
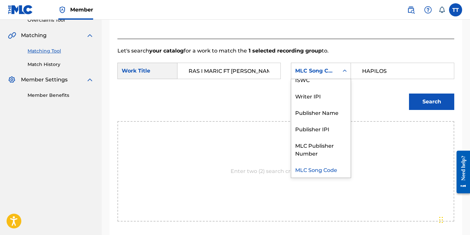
scroll to position [202, 0]
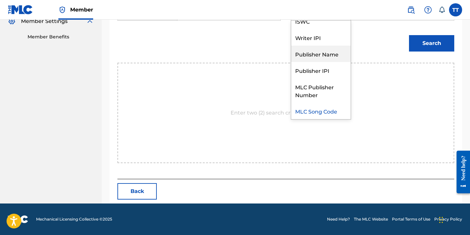
click at [315, 54] on div "Publisher Name" at bounding box center [320, 54] width 59 height 16
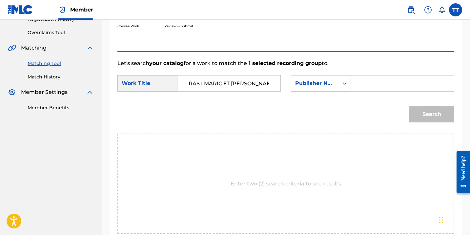
scroll to position [103, 0]
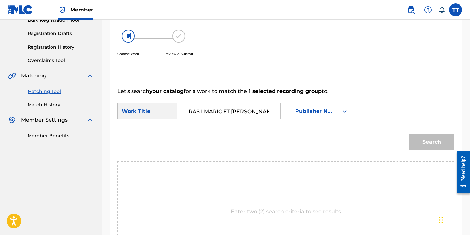
click at [370, 108] on input "Search Form" at bounding box center [403, 111] width 92 height 16
paste input "RAS I MARIC FT [PERSON_NAME]"
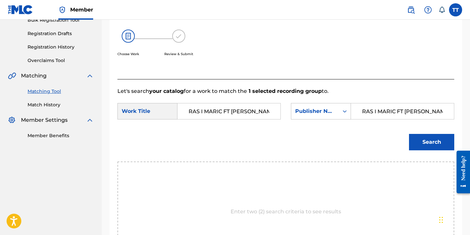
click at [368, 107] on input "RAS I MARIC FT [PERSON_NAME]" at bounding box center [403, 111] width 92 height 16
type input "hapilos"
click at [409, 134] on button "Search" at bounding box center [431, 142] width 45 height 16
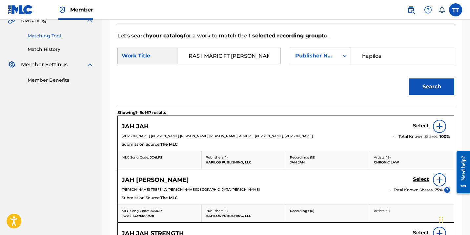
scroll to position [160, 0]
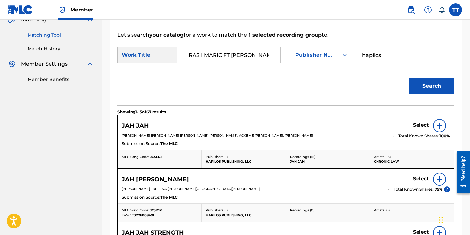
click at [230, 63] on div "RAS I MARIC FT [PERSON_NAME]" at bounding box center [229, 55] width 103 height 16
drag, startPoint x: 229, startPoint y: 59, endPoint x: 168, endPoint y: 56, distance: 61.1
click at [168, 57] on div "SearchWithCriteria2327fbc0-2519-489c-9765-ee7031d9046b Work Title RAS I MARIC F…" at bounding box center [199, 55] width 163 height 16
paste input "STOP DI CRIME"
type input "STOP DI CRIME"
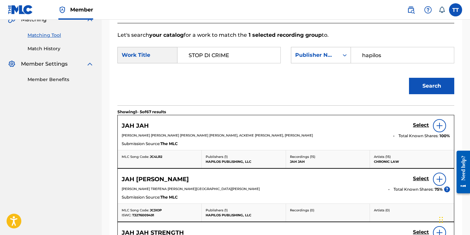
click at [409, 78] on button "Search" at bounding box center [431, 86] width 45 height 16
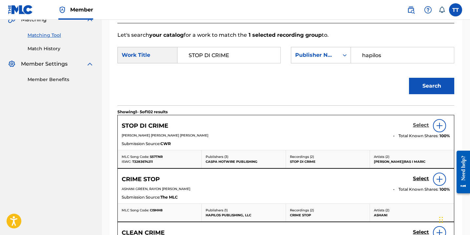
click at [420, 126] on h5 "Select" at bounding box center [421, 125] width 16 height 6
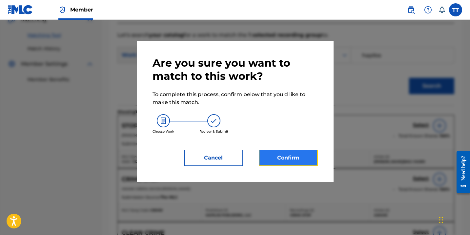
click at [272, 157] on button "Confirm" at bounding box center [288, 158] width 59 height 16
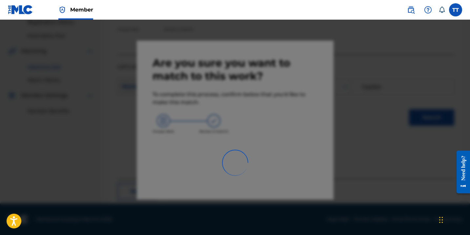
scroll to position [47, 0]
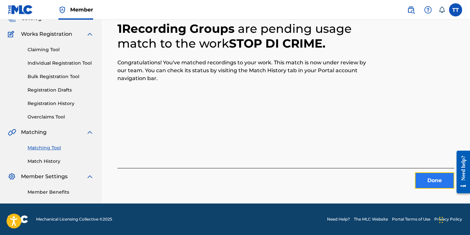
click at [421, 180] on button "Done" at bounding box center [434, 180] width 39 height 16
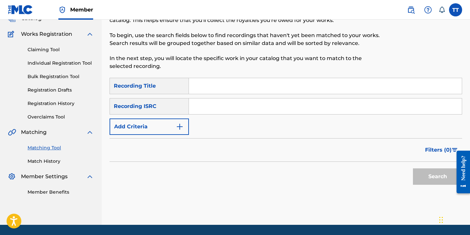
click at [259, 98] on input "Search Form" at bounding box center [325, 106] width 273 height 16
paste input "QMDA61826017"
click at [413, 168] on button "Search" at bounding box center [437, 176] width 49 height 16
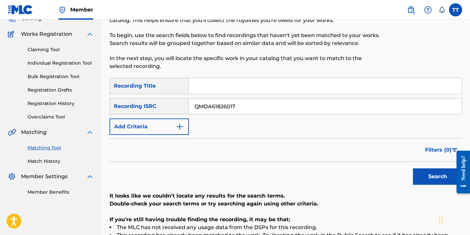
click at [218, 108] on input "QMDA61826017" at bounding box center [325, 106] width 273 height 16
paste input "142"
click at [413, 168] on button "Search" at bounding box center [437, 176] width 49 height 16
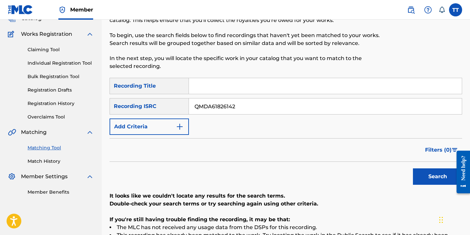
click at [220, 108] on input "QMDA61826142" at bounding box center [325, 106] width 273 height 16
paste input "4"
click at [413, 168] on button "Search" at bounding box center [437, 176] width 49 height 16
click at [225, 118] on div "SearchWithCriteriaf14a5e0b-fb1a-4a74-8c86-1813910ddb42 Recording Title SearchWi…" at bounding box center [286, 106] width 353 height 57
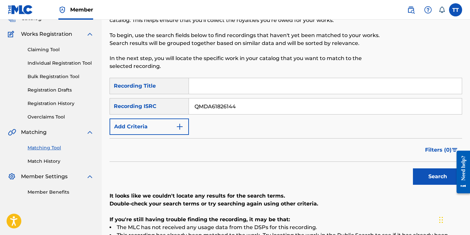
click at [225, 109] on input "QMDA61826144" at bounding box center [325, 106] width 273 height 16
paste input "Search Form"
click at [413, 168] on button "Search" at bounding box center [437, 176] width 49 height 16
click at [215, 112] on input "QMDA61826143" at bounding box center [325, 106] width 273 height 16
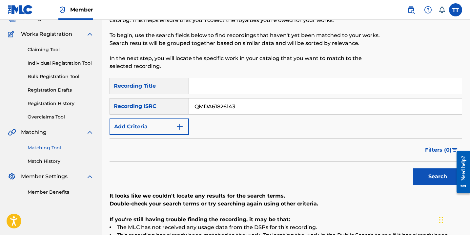
click at [215, 112] on input "QMDA61826143" at bounding box center [325, 106] width 273 height 16
paste input "7"
click at [413, 168] on button "Search" at bounding box center [437, 176] width 49 height 16
click at [217, 108] on input "QMDA61826147" at bounding box center [325, 106] width 273 height 16
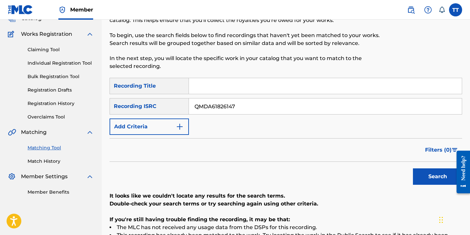
click at [217, 108] on input "QMDA61826147" at bounding box center [325, 106] width 273 height 16
paste input "9"
click at [413, 168] on button "Search" at bounding box center [437, 176] width 49 height 16
click at [233, 114] on input "QMDA61826149" at bounding box center [325, 106] width 273 height 16
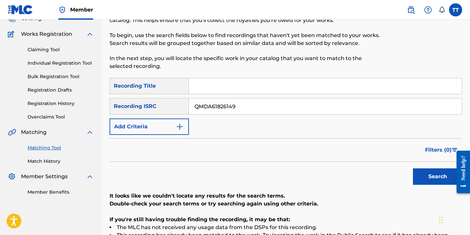
click at [233, 114] on input "QMDA61826149" at bounding box center [325, 106] width 273 height 16
paste input "JMC7N1900001"
click at [413, 168] on button "Search" at bounding box center [437, 176] width 49 height 16
click at [223, 104] on input "JMC7N1900001" at bounding box center [325, 106] width 273 height 16
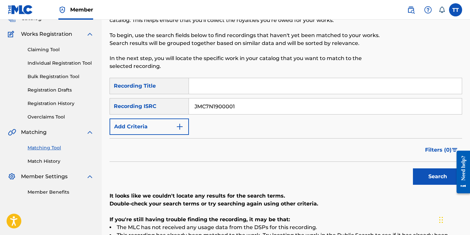
paste input "3"
click at [413, 168] on button "Search" at bounding box center [437, 176] width 49 height 16
click at [426, 174] on button "Search" at bounding box center [437, 176] width 49 height 16
click at [209, 110] on input "JMC7N1900003" at bounding box center [325, 106] width 273 height 16
click at [209, 111] on input "JMC7N1900003" at bounding box center [325, 106] width 273 height 16
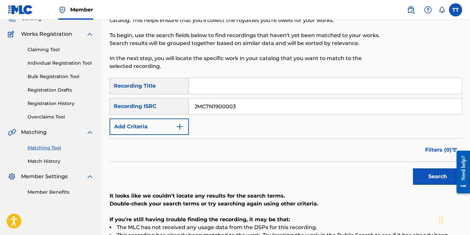
paste input "6"
click at [413, 168] on button "Search" at bounding box center [437, 176] width 49 height 16
click at [220, 106] on input "JMC7N1900006" at bounding box center [325, 106] width 273 height 16
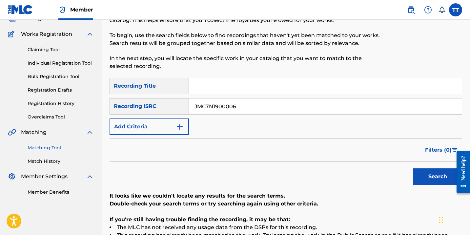
paste input "8"
click at [413, 168] on button "Search" at bounding box center [437, 176] width 49 height 16
click at [196, 102] on input "JMC7N1900008" at bounding box center [325, 106] width 273 height 16
paste input "11"
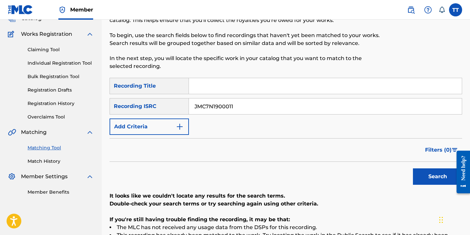
click at [413, 168] on button "Search" at bounding box center [437, 176] width 49 height 16
click at [209, 103] on input "JMC7N1900011" at bounding box center [325, 106] width 273 height 16
click at [210, 103] on input "JMC7N1900011" at bounding box center [325, 106] width 273 height 16
paste input "QMFME2117386"
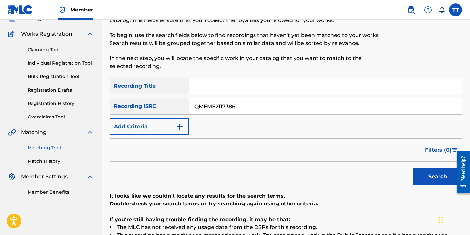
click at [413, 168] on button "Search" at bounding box center [437, 176] width 49 height 16
click at [215, 108] on input "QMFME2117386" at bounding box center [325, 106] width 273 height 16
paste input "4TW2306752"
click at [413, 168] on button "Search" at bounding box center [437, 176] width 49 height 16
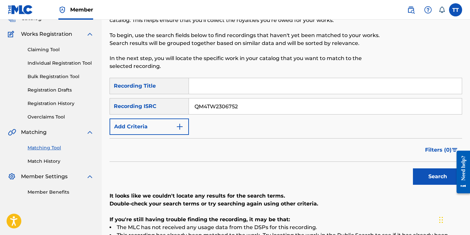
click at [413, 168] on button "Search" at bounding box center [437, 176] width 49 height 16
click at [212, 105] on input "QM4TW2306752" at bounding box center [325, 106] width 273 height 16
click at [213, 105] on input "QM4TW2306752" at bounding box center [325, 106] width 273 height 16
paste input "BZ92427806"
click at [413, 168] on button "Search" at bounding box center [437, 176] width 49 height 16
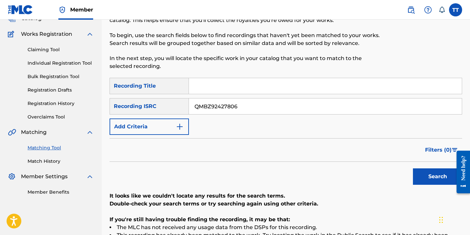
click at [234, 110] on input "QMBZ92427806" at bounding box center [325, 106] width 273 height 16
click at [233, 110] on input "QMBZ92427806" at bounding box center [325, 106] width 273 height 16
paste input "0200"
click at [413, 168] on button "Search" at bounding box center [437, 176] width 49 height 16
click at [212, 108] on input "QMBZ92420200" at bounding box center [325, 106] width 273 height 16
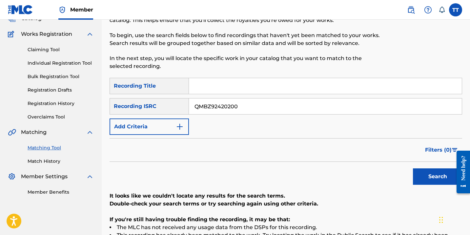
click at [212, 108] on input "QMBZ92420200" at bounding box center [325, 106] width 273 height 16
paste input "40696"
click at [413, 168] on button "Search" at bounding box center [437, 176] width 49 height 16
click at [233, 111] on input "QMBZ92440696" at bounding box center [325, 106] width 273 height 16
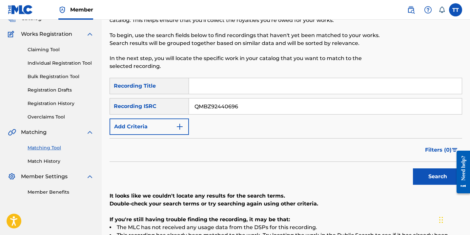
click at [233, 111] on input "QMBZ92440696" at bounding box center [325, 106] width 273 height 16
paste input "37569"
click at [413, 168] on button "Search" at bounding box center [437, 176] width 49 height 16
click at [209, 112] on input "QMBZ92437569" at bounding box center [325, 106] width 273 height 16
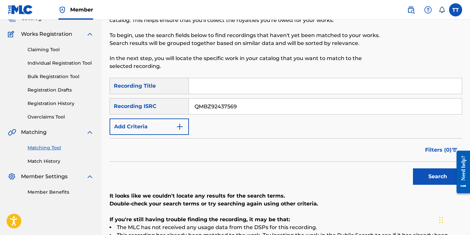
paste input "4TW2026120"
click at [413, 168] on button "Search" at bounding box center [437, 176] width 49 height 16
click at [214, 111] on input "QM4TW2026120" at bounding box center [325, 106] width 273 height 16
paste input "1"
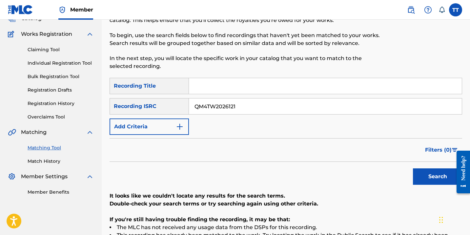
click at [413, 168] on button "Search" at bounding box center [437, 176] width 49 height 16
click at [222, 102] on input "QM4TW2026121" at bounding box center [325, 106] width 273 height 16
paste input "2"
click at [413, 168] on button "Search" at bounding box center [437, 176] width 49 height 16
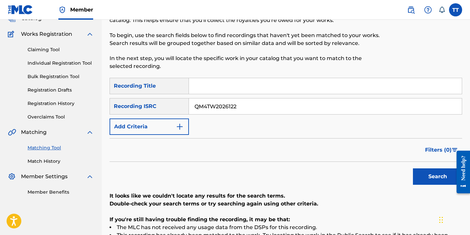
click at [213, 114] on input "QM4TW2026122" at bounding box center [325, 106] width 273 height 16
click at [214, 114] on input "QM4TW2026122" at bounding box center [325, 106] width 273 height 16
paste input "7282047551"
click at [413, 168] on button "Search" at bounding box center [437, 176] width 49 height 16
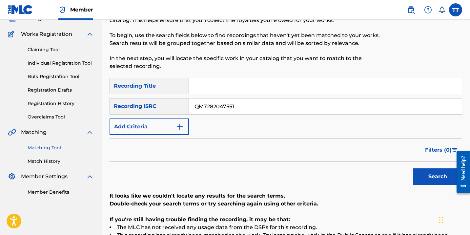
click at [210, 108] on input "QM7282047551" at bounding box center [325, 106] width 273 height 16
paste input "BZ92447646"
type input "QMBZ92447646"
click at [413, 168] on button "Search" at bounding box center [437, 176] width 49 height 16
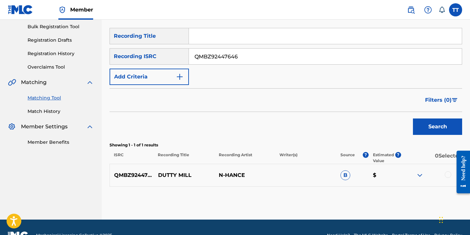
scroll to position [113, 0]
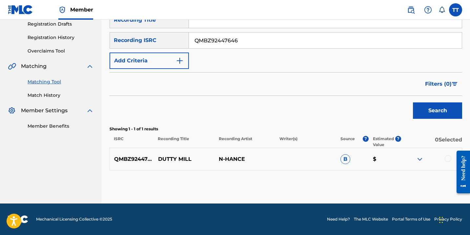
click at [175, 159] on p "DUTTY MILL" at bounding box center [184, 159] width 61 height 8
copy p "DUTTY MILL"
click at [449, 158] on div at bounding box center [448, 158] width 7 height 7
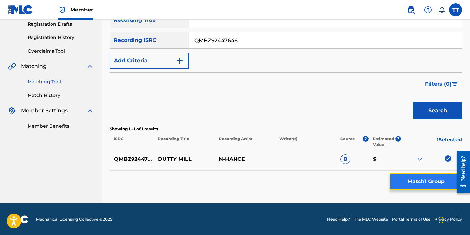
click at [439, 178] on button "Match 1 Group" at bounding box center [426, 181] width 73 height 16
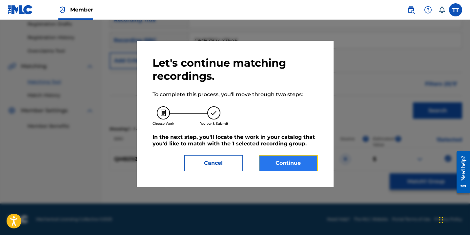
click at [279, 161] on button "Continue" at bounding box center [288, 163] width 59 height 16
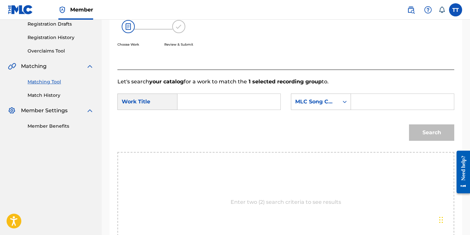
click at [236, 105] on input "Search Form" at bounding box center [229, 102] width 92 height 16
paste input "DUTTY MILL"
type input "DUTTY MILL"
click at [371, 98] on input "Search Form" at bounding box center [403, 102] width 92 height 16
type input "HAPILOS"
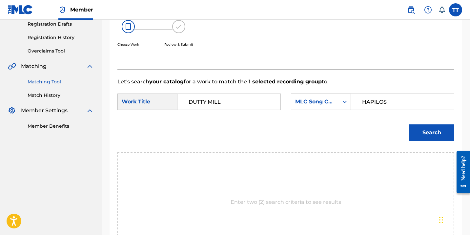
click at [372, 107] on input "HAPILOS" at bounding box center [403, 102] width 92 height 16
click at [334, 102] on div "MLC Song Code" at bounding box center [315, 102] width 40 height 8
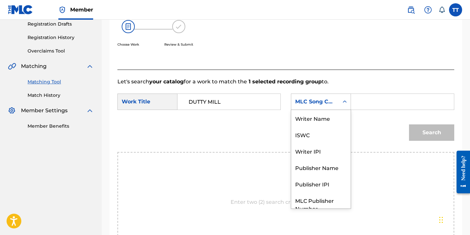
scroll to position [24, 0]
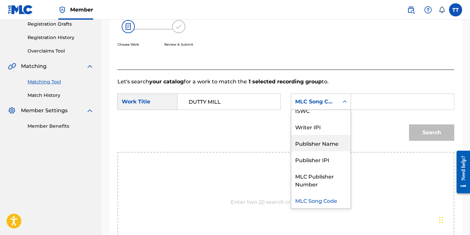
click at [319, 150] on div "Publisher Name" at bounding box center [320, 143] width 59 height 16
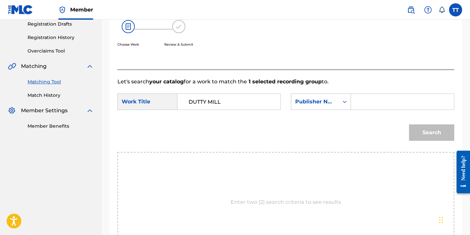
click at [382, 89] on form "SearchWithCriteria2327fbc0-2519-489c-9765-ee7031d9046b Work Title DUTTY MILL Se…" at bounding box center [286, 119] width 337 height 66
click at [382, 98] on input "Search Form" at bounding box center [403, 102] width 92 height 16
paste input "HAPILOS"
type input "HAPILOS"
click at [409, 124] on button "Search" at bounding box center [431, 132] width 45 height 16
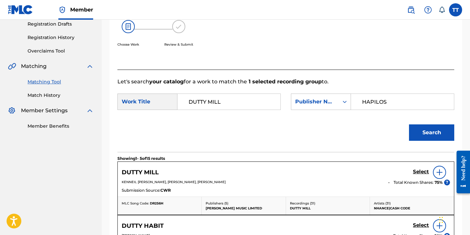
click at [437, 172] on img at bounding box center [440, 172] width 8 height 8
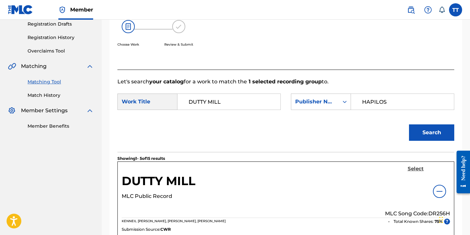
click at [417, 168] on h5 "Select" at bounding box center [416, 169] width 16 height 6
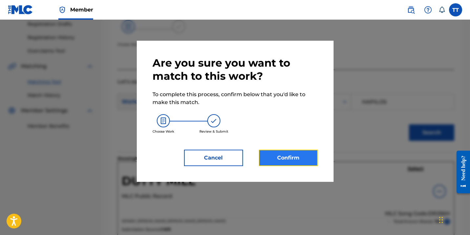
click at [281, 158] on button "Confirm" at bounding box center [288, 158] width 59 height 16
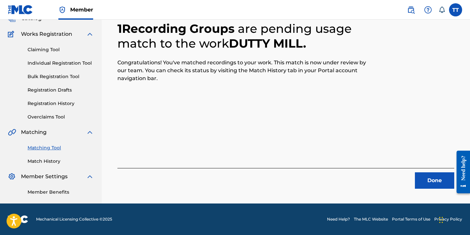
scroll to position [47, 0]
click at [430, 177] on button "Done" at bounding box center [434, 180] width 39 height 16
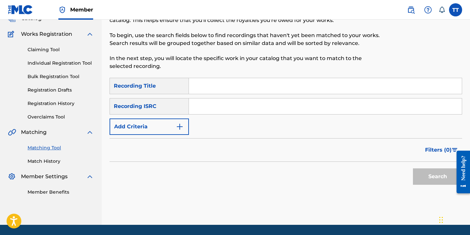
click at [274, 108] on input "Search Form" at bounding box center [325, 106] width 273 height 16
paste input "QMBZ92460126"
click at [413, 168] on button "Search" at bounding box center [437, 176] width 49 height 16
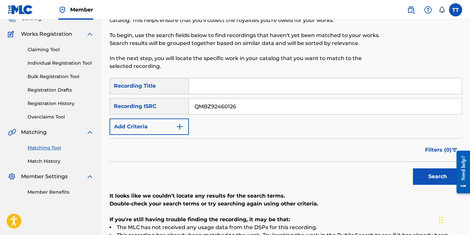
click at [206, 103] on input "QMBZ92460126" at bounding box center [325, 106] width 273 height 16
click at [207, 103] on input "QMBZ92460126" at bounding box center [325, 106] width 273 height 16
paste input "6N22162499"
click at [413, 168] on button "Search" at bounding box center [437, 176] width 49 height 16
click at [227, 105] on input "QM6N22162499" at bounding box center [325, 106] width 273 height 16
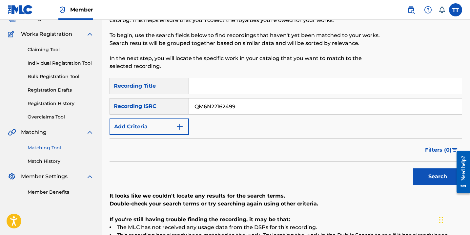
click at [227, 105] on input "QM6N22162499" at bounding box center [325, 106] width 273 height 16
paste input "4TW2213200"
click at [413, 168] on button "Search" at bounding box center [437, 176] width 49 height 16
click at [215, 106] on input "QM4TW2213200" at bounding box center [325, 106] width 273 height 16
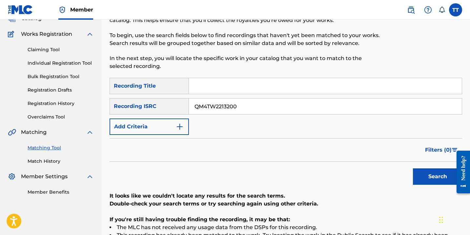
paste input "DA62406664"
click at [413, 168] on button "Search" at bounding box center [437, 176] width 49 height 16
click at [217, 109] on input "QMDA62406664" at bounding box center [325, 106] width 273 height 16
paste input "BZ92485925"
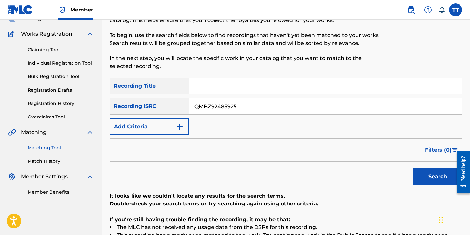
type input "QMBZ92485925"
click at [413, 168] on button "Search" at bounding box center [437, 176] width 49 height 16
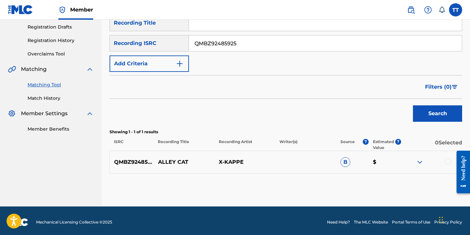
scroll to position [113, 0]
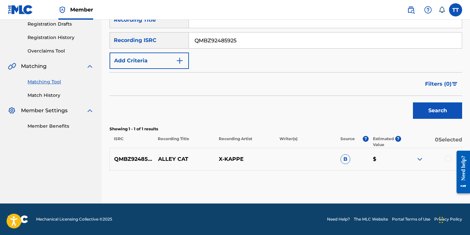
click at [446, 161] on div at bounding box center [431, 159] width 61 height 8
click at [446, 159] on div at bounding box center [448, 158] width 7 height 7
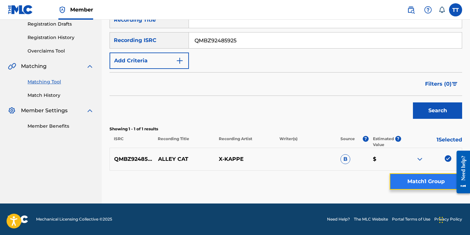
click at [427, 185] on button "Match 1 Group" at bounding box center [426, 181] width 73 height 16
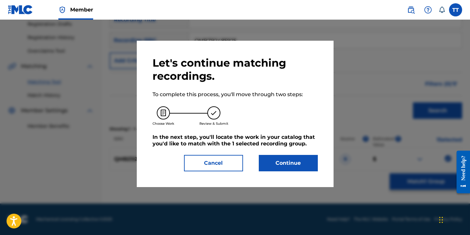
click at [282, 154] on div "Let's continue matching recordings. To complete this process, you'll move throu…" at bounding box center [235, 113] width 165 height 115
click at [283, 168] on button "Continue" at bounding box center [288, 163] width 59 height 16
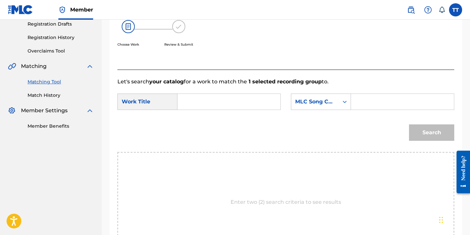
click at [231, 108] on input "Search Form" at bounding box center [229, 102] width 92 height 16
paste input "ALLEY CAT"
type input "ALLEY CAT"
click at [381, 108] on input "Search Form" at bounding box center [403, 102] width 92 height 16
type input "HAPILOS"
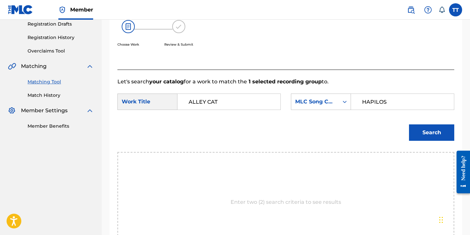
click at [371, 103] on input "HAPILOS" at bounding box center [403, 102] width 92 height 16
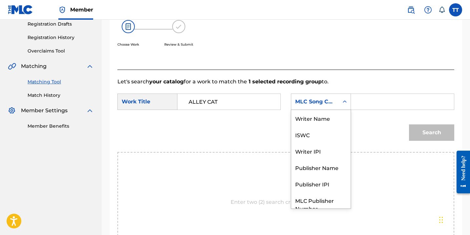
click at [326, 104] on div "MLC Song Code" at bounding box center [315, 102] width 40 height 8
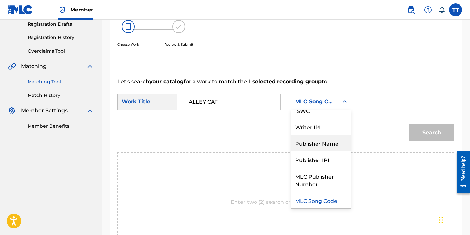
click at [329, 140] on div "Publisher Name" at bounding box center [320, 143] width 59 height 16
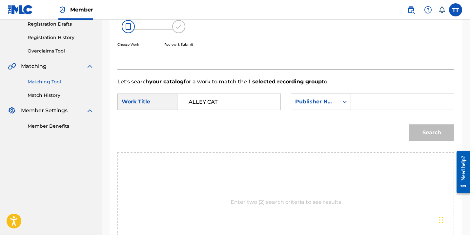
click at [358, 113] on div "SearchWithCriteria2327fbc0-2519-489c-9765-ee7031d9046b Work Title ALLEY CAT Sea…" at bounding box center [286, 104] width 337 height 20
click at [361, 101] on input "Search Form" at bounding box center [403, 102] width 92 height 16
paste input "HAPILOS"
type input "HAPILOS"
click at [433, 138] on button "Search" at bounding box center [431, 132] width 45 height 16
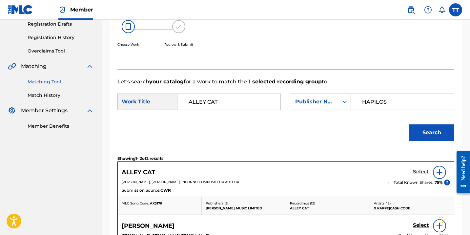
click at [419, 174] on h5 "Select" at bounding box center [421, 172] width 16 height 6
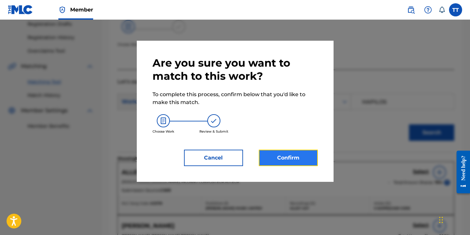
click at [289, 156] on button "Confirm" at bounding box center [288, 158] width 59 height 16
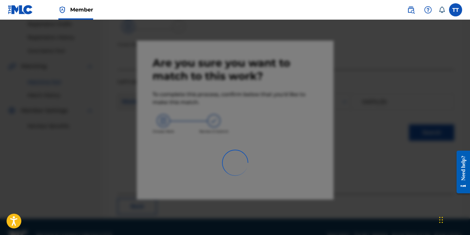
scroll to position [47, 0]
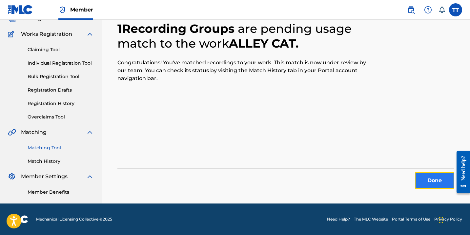
click at [436, 176] on button "Done" at bounding box center [434, 180] width 39 height 16
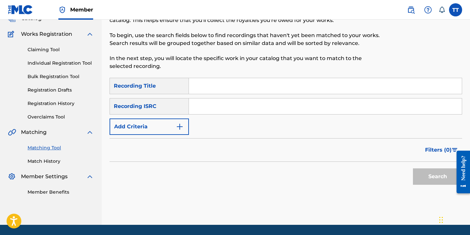
click at [225, 106] on input "Search Form" at bounding box center [325, 106] width 273 height 16
paste input "QMDA62415196"
click at [413, 168] on button "Search" at bounding box center [437, 176] width 49 height 16
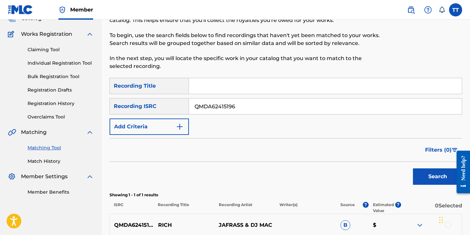
scroll to position [113, 0]
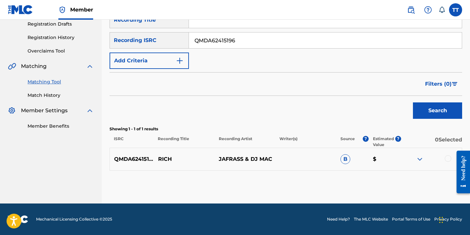
click at [448, 158] on div at bounding box center [448, 158] width 7 height 7
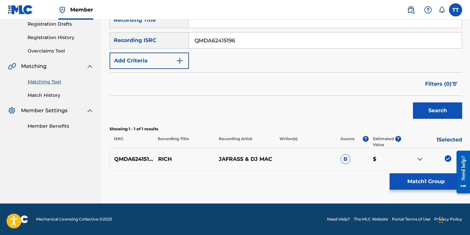
click at [209, 43] on input "QMDA62415196" at bounding box center [325, 40] width 273 height 16
paste input "7"
type input "QMDA62415197"
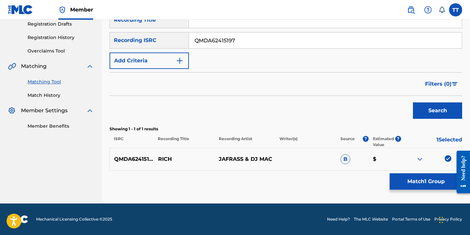
click at [413, 102] on button "Search" at bounding box center [437, 110] width 49 height 16
click at [449, 160] on div at bounding box center [448, 158] width 7 height 7
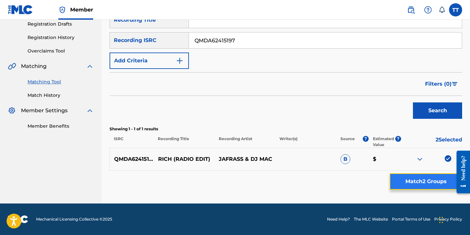
click at [445, 179] on button "Match 2 Groups" at bounding box center [426, 181] width 73 height 16
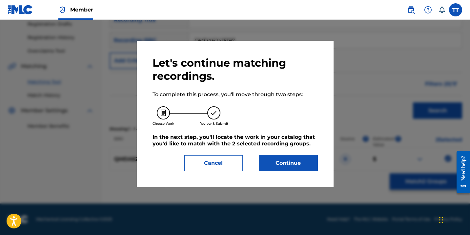
click at [373, 99] on div at bounding box center [235, 137] width 470 height 235
click at [222, 168] on button "Cancel" at bounding box center [213, 163] width 59 height 16
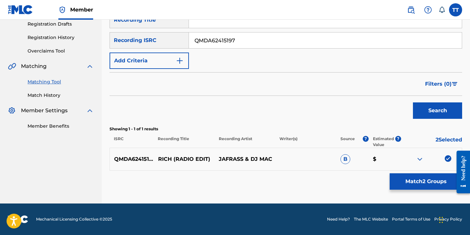
click at [163, 159] on p "RICH (RADIO EDIT)" at bounding box center [184, 159] width 61 height 8
copy p "RICH"
click at [409, 184] on button "Match 2 Groups" at bounding box center [426, 181] width 73 height 16
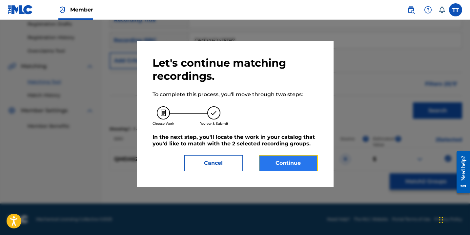
click at [276, 164] on button "Continue" at bounding box center [288, 163] width 59 height 16
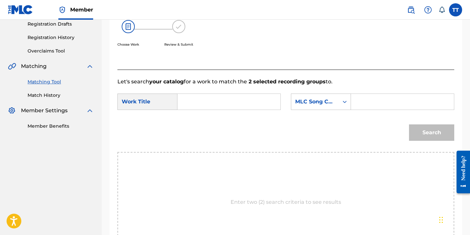
click at [212, 99] on input "Search Form" at bounding box center [229, 102] width 92 height 16
paste input "RICH"
type input "RICH"
click at [395, 105] on input "Search Form" at bounding box center [403, 102] width 92 height 16
click at [341, 105] on div "Search Form" at bounding box center [345, 102] width 12 height 12
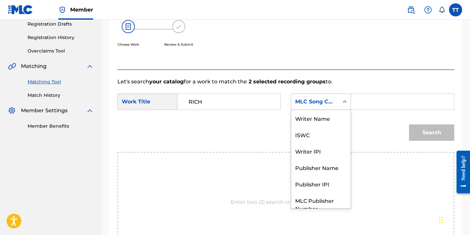
scroll to position [24, 0]
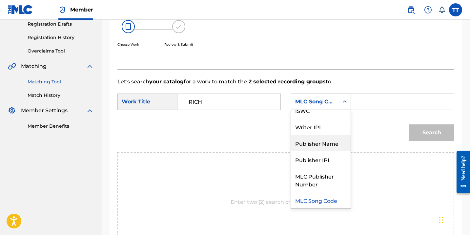
click at [327, 137] on div "Publisher Name" at bounding box center [320, 143] width 59 height 16
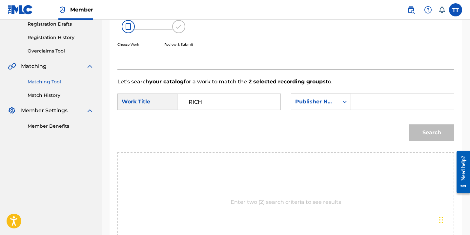
click at [380, 98] on input "Search Form" at bounding box center [403, 102] width 92 height 16
type input "hapilos"
click at [409, 124] on button "Search" at bounding box center [431, 132] width 45 height 16
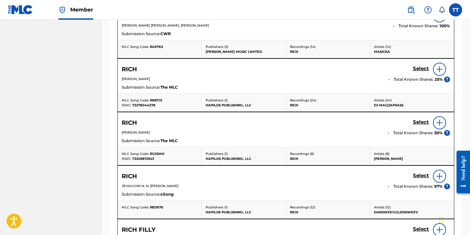
scroll to position [266, 0]
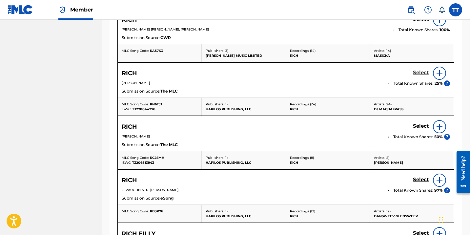
click at [418, 72] on h5 "Select" at bounding box center [421, 73] width 16 height 6
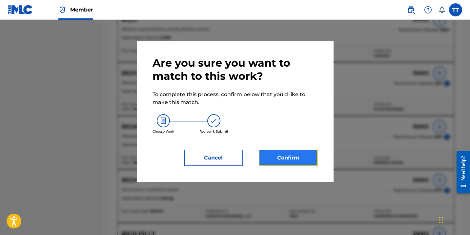
click at [275, 150] on button "Confirm" at bounding box center [288, 158] width 59 height 16
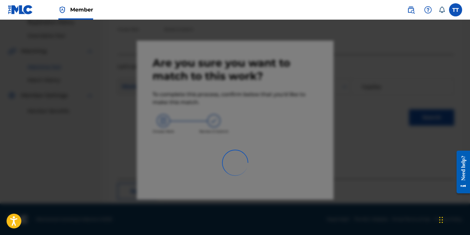
scroll to position [47, 0]
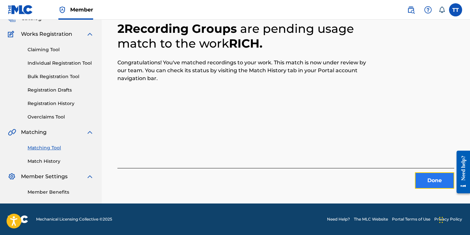
click at [439, 179] on button "Done" at bounding box center [434, 180] width 39 height 16
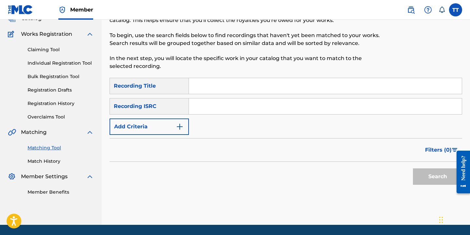
click at [212, 110] on input "Search Form" at bounding box center [325, 106] width 273 height 16
paste input "RICH"
click at [205, 109] on input "RICH" at bounding box center [325, 106] width 273 height 16
click at [205, 110] on input "RICH" at bounding box center [325, 106] width 273 height 16
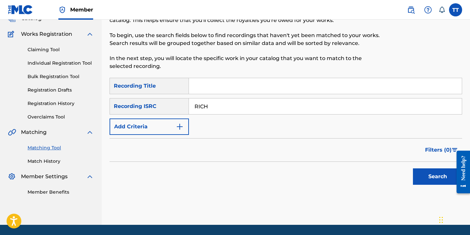
paste input "QMFME2184544"
click at [413, 168] on button "Search" at bounding box center [437, 176] width 49 height 16
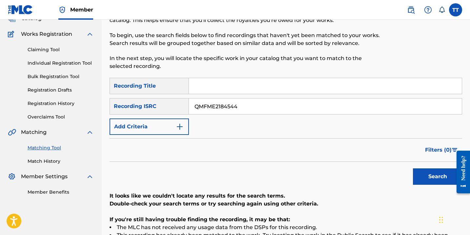
click at [216, 100] on input "QMFME2184544" at bounding box center [325, 106] width 273 height 16
paste input "DA62438032"
click at [413, 168] on button "Search" at bounding box center [437, 176] width 49 height 16
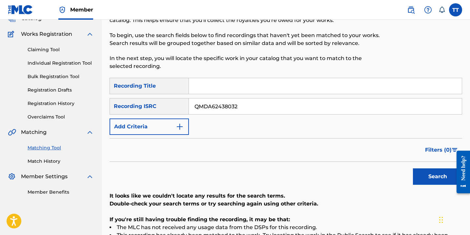
click at [205, 108] on input "QMDA62438032" at bounding box center [325, 106] width 273 height 16
click at [205, 109] on input "QMDA62438032" at bounding box center [325, 106] width 273 height 16
paste input "58043"
click at [413, 168] on button "Search" at bounding box center [437, 176] width 49 height 16
click at [210, 108] on input "QMDA62458043" at bounding box center [325, 106] width 273 height 16
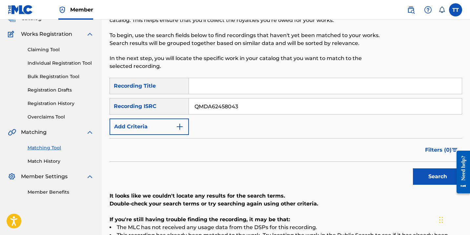
click at [210, 108] on input "QMDA62458043" at bounding box center [325, 106] width 273 height 16
paste input "43529"
click at [413, 168] on button "Search" at bounding box center [437, 176] width 49 height 16
click at [222, 103] on input "QMDA62443529" at bounding box center [325, 106] width 273 height 16
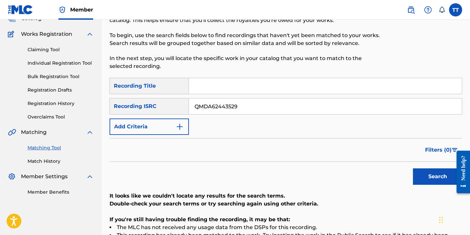
paste input "76480"
type input "QMDA62476480"
click at [413, 168] on button "Search" at bounding box center [437, 176] width 49 height 16
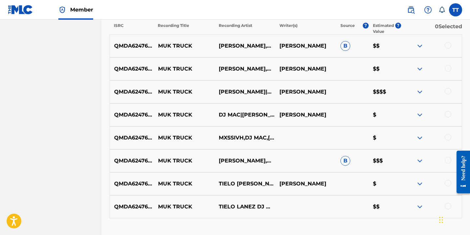
scroll to position [192, 0]
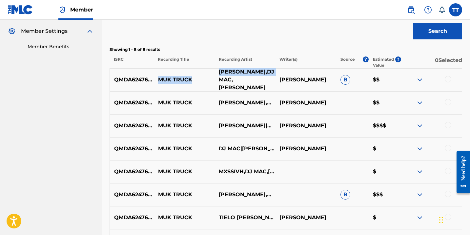
drag, startPoint x: 158, startPoint y: 80, endPoint x: 226, endPoint y: 77, distance: 68.4
click at [228, 78] on div "QMDA62476480 MUK TRUCK TIELO LANEZ,DJ MAC,MXSSIVH JEVAIGHN [PERSON_NAME] B $$" at bounding box center [286, 79] width 353 height 23
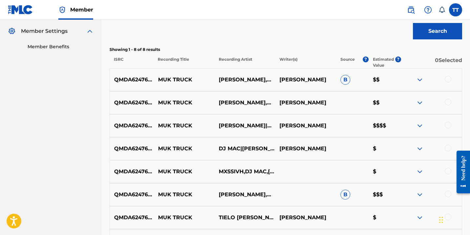
click at [166, 81] on p "MUK TRUCK" at bounding box center [184, 80] width 61 height 8
drag, startPoint x: 159, startPoint y: 79, endPoint x: 207, endPoint y: 77, distance: 48.3
click at [208, 78] on p "MUK TRUCK" at bounding box center [184, 80] width 61 height 8
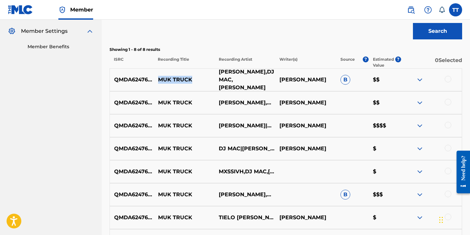
copy p "MUK TRUCK"
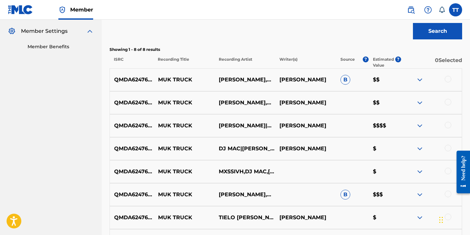
click at [447, 79] on div at bounding box center [448, 79] width 7 height 7
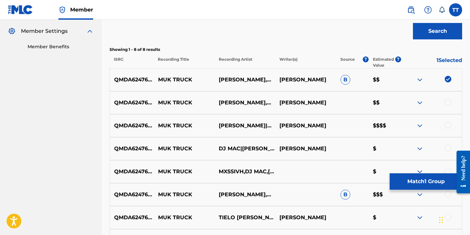
click at [446, 99] on div at bounding box center [431, 103] width 61 height 8
click at [448, 104] on div at bounding box center [448, 102] width 7 height 7
click at [445, 129] on div at bounding box center [431, 126] width 61 height 8
click at [445, 128] on div at bounding box center [431, 126] width 61 height 8
click at [445, 127] on div at bounding box center [431, 126] width 61 height 8
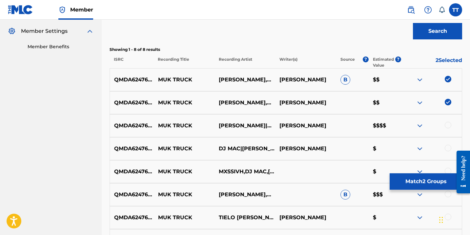
click at [447, 126] on div at bounding box center [448, 125] width 7 height 7
click at [447, 152] on div at bounding box center [431, 149] width 61 height 8
click at [447, 150] on div at bounding box center [448, 148] width 7 height 7
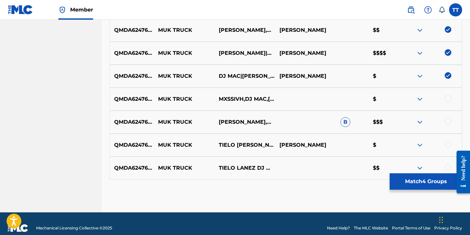
scroll to position [272, 0]
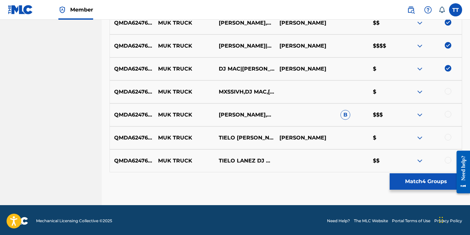
click at [447, 91] on div at bounding box center [448, 91] width 7 height 7
click at [448, 113] on div at bounding box center [448, 114] width 7 height 7
click at [449, 135] on div at bounding box center [448, 137] width 7 height 7
click at [449, 161] on div at bounding box center [448, 160] width 7 height 7
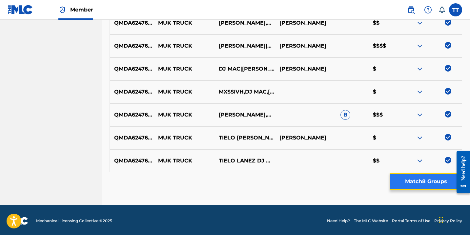
click at [431, 184] on button "Match 8 Groups" at bounding box center [426, 181] width 73 height 16
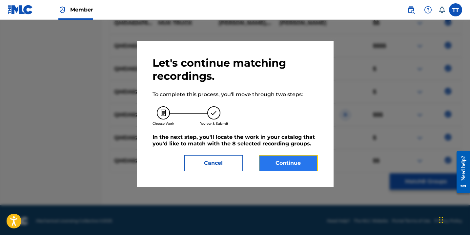
click at [280, 164] on button "Continue" at bounding box center [288, 163] width 59 height 16
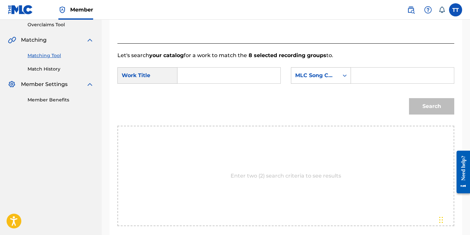
scroll to position [119, 0]
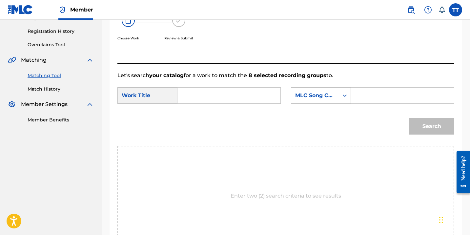
click at [201, 98] on input "Search Form" at bounding box center [229, 96] width 92 height 16
paste input "MUK TRUCK"
type input "MUK TRUCK"
click at [372, 95] on input "Search Form" at bounding box center [403, 96] width 92 height 16
type input "HAPILOS"
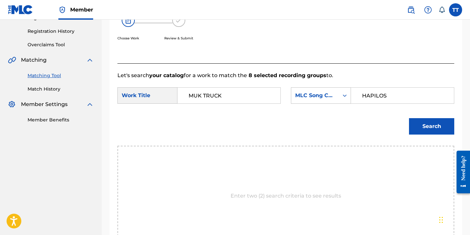
click at [375, 98] on input "HAPILOS" at bounding box center [403, 96] width 92 height 16
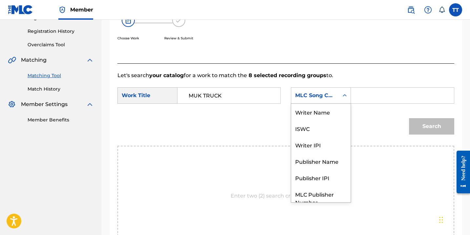
click at [330, 95] on div "MLC Song Code" at bounding box center [315, 96] width 40 height 8
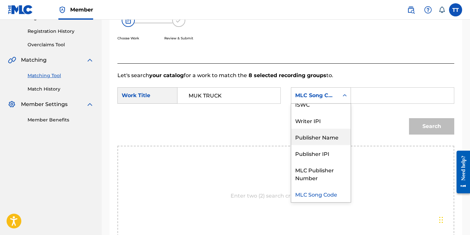
click at [323, 137] on div "Publisher Name" at bounding box center [320, 137] width 59 height 16
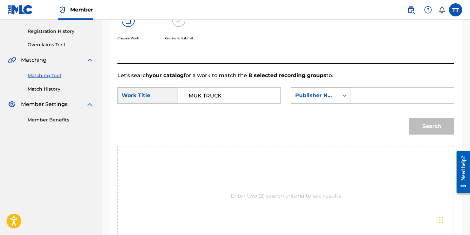
click at [368, 96] on input "Search Form" at bounding box center [403, 96] width 92 height 16
paste input "HAPILOS"
type input "HAPILOS"
click at [437, 128] on button "Search" at bounding box center [431, 126] width 45 height 16
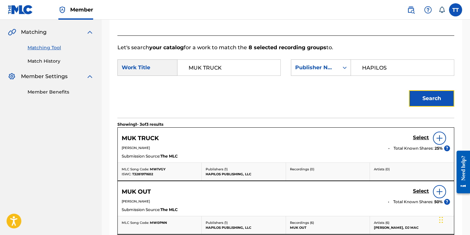
scroll to position [147, 0]
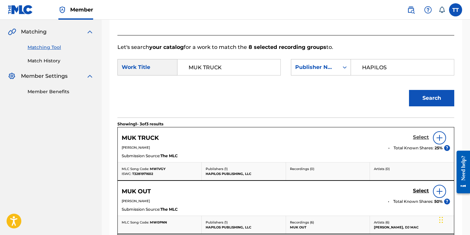
click at [420, 136] on h5 "Select" at bounding box center [421, 137] width 16 height 6
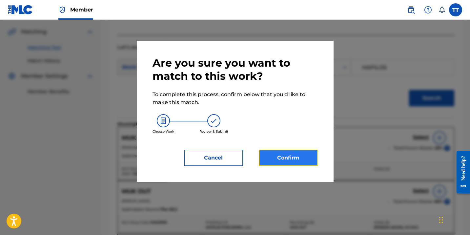
click at [280, 157] on button "Confirm" at bounding box center [288, 158] width 59 height 16
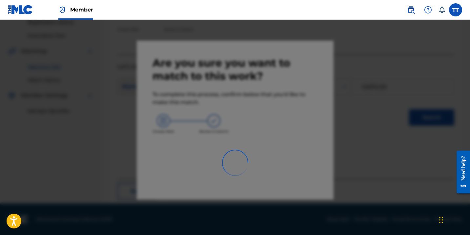
scroll to position [47, 0]
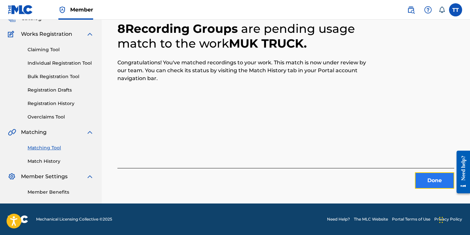
click at [439, 182] on button "Done" at bounding box center [434, 180] width 39 height 16
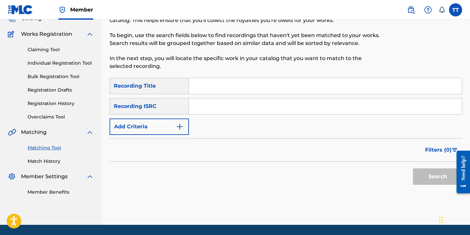
click at [202, 105] on input "Search Form" at bounding box center [325, 106] width 273 height 16
paste input "QMDA62477529"
click at [430, 182] on button "Search" at bounding box center [437, 176] width 49 height 16
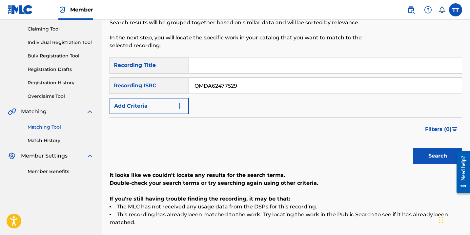
scroll to position [71, 0]
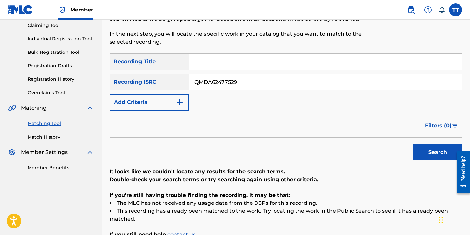
click at [218, 87] on input "QMDA62477529" at bounding box center [325, 82] width 273 height 16
paste input "72400272"
click at [413, 144] on button "Search" at bounding box center [437, 152] width 49 height 16
click at [205, 74] on div "SearchWithCriteriaf14a5e0b-fb1a-4a74-8c86-1813910ddb42 Recording Title SearchWi…" at bounding box center [286, 81] width 353 height 57
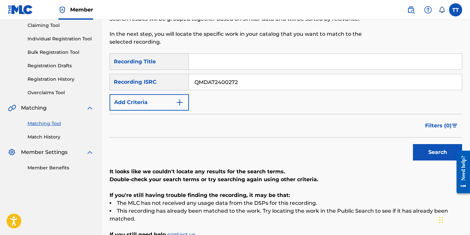
click at [205, 75] on input "QMDA72400272" at bounding box center [325, 82] width 273 height 16
click at [205, 76] on input "QMDA72400272" at bounding box center [325, 82] width 273 height 16
paste input "4853"
click at [413, 144] on button "Search" at bounding box center [437, 152] width 49 height 16
click at [209, 89] on input "QMDA72404853" at bounding box center [325, 82] width 273 height 16
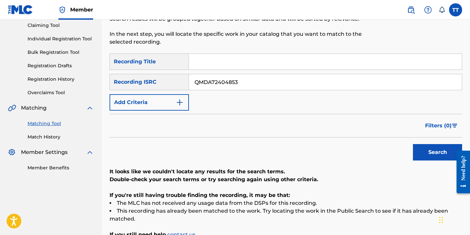
click at [209, 89] on input "QMDA72404853" at bounding box center [325, 82] width 273 height 16
paste input "4TW200290"
click at [413, 144] on button "Search" at bounding box center [437, 152] width 49 height 16
click at [214, 83] on input "QM4TW2002903" at bounding box center [325, 82] width 273 height 16
click at [214, 82] on input "QM4TW2002903" at bounding box center [325, 82] width 273 height 16
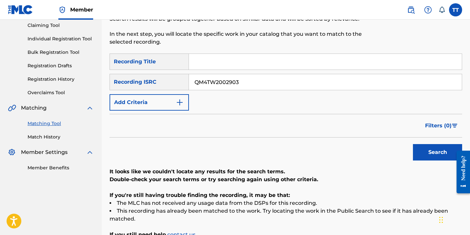
paste input "BZ92153204"
click at [413, 144] on button "Search" at bounding box center [437, 152] width 49 height 16
click at [215, 82] on input "QMBZ92153204" at bounding box center [325, 82] width 273 height 16
paste input "4TW2263370"
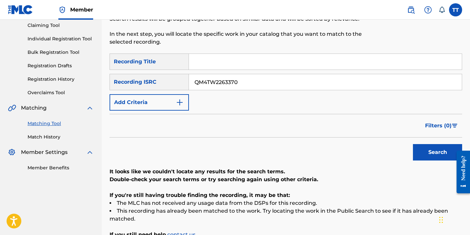
click at [413, 144] on button "Search" at bounding box center [437, 152] width 49 height 16
click at [211, 80] on input "QM4TW2263370" at bounding box center [325, 82] width 273 height 16
paste input "68"
click at [413, 144] on button "Search" at bounding box center [437, 152] width 49 height 16
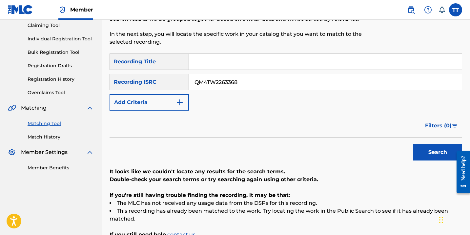
click at [210, 84] on input "QM4TW2263368" at bounding box center [325, 82] width 273 height 16
paste input "7"
click at [413, 144] on button "Search" at bounding box center [437, 152] width 49 height 16
click at [203, 83] on input "QM4TW2263367" at bounding box center [325, 82] width 273 height 16
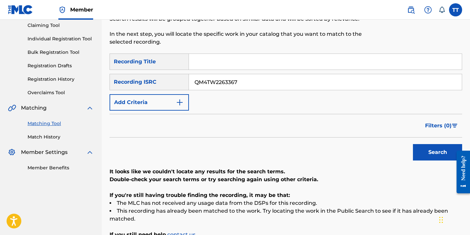
click at [203, 83] on input "QM4TW2263367" at bounding box center [325, 82] width 273 height 16
paste input "9"
click at [413, 144] on button "Search" at bounding box center [437, 152] width 49 height 16
click at [220, 81] on input "QM4TW2263369" at bounding box center [325, 82] width 273 height 16
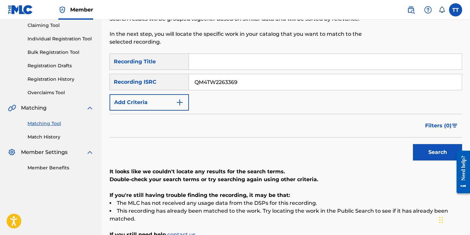
paste input "137460"
click at [413, 144] on button "Search" at bounding box center [437, 152] width 49 height 16
click at [222, 83] on input "QM4TW2137460" at bounding box center [325, 82] width 273 height 16
click at [222, 84] on input "QM4TW2137460" at bounding box center [325, 82] width 273 height 16
paste input "1"
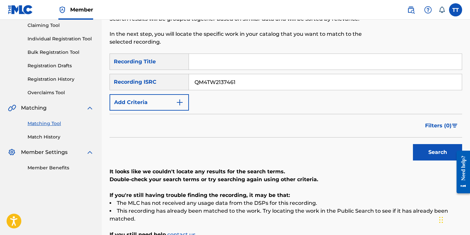
type input "QM4TW2137461"
click at [413, 144] on button "Search" at bounding box center [437, 152] width 49 height 16
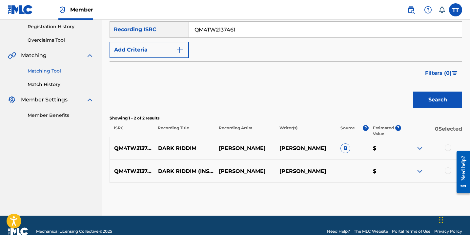
scroll to position [136, 0]
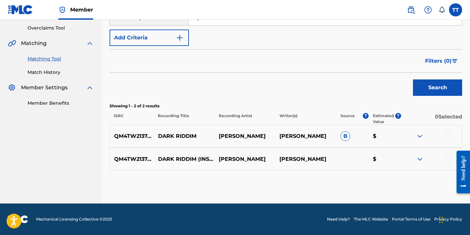
click at [448, 136] on div at bounding box center [448, 135] width 7 height 7
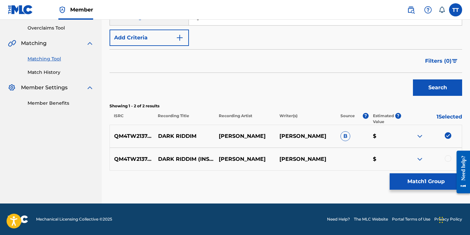
click at [450, 162] on div at bounding box center [431, 159] width 61 height 8
click at [450, 160] on div at bounding box center [448, 158] width 7 height 7
click at [444, 175] on button "Match 2 Groups" at bounding box center [426, 181] width 73 height 16
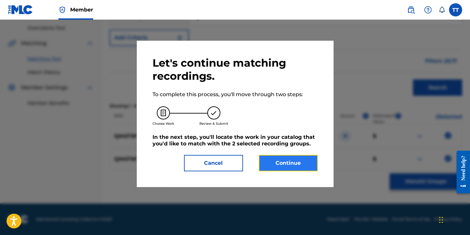
click at [271, 156] on button "Continue" at bounding box center [288, 163] width 59 height 16
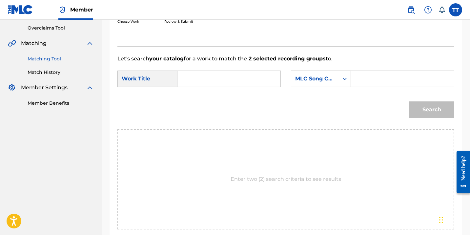
click at [209, 83] on input "Search Form" at bounding box center [229, 79] width 92 height 16
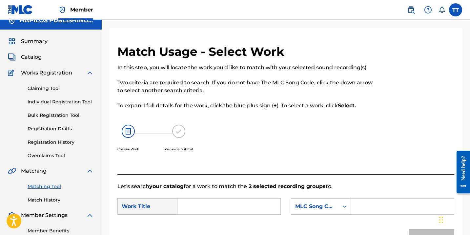
scroll to position [0, 0]
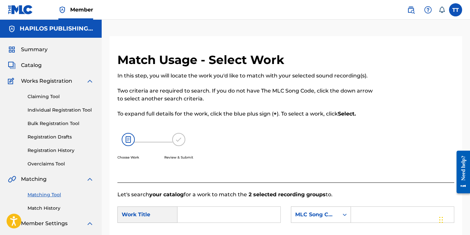
click at [203, 214] on input "Search Form" at bounding box center [229, 215] width 92 height 16
paste input "DARK RIDDIM"
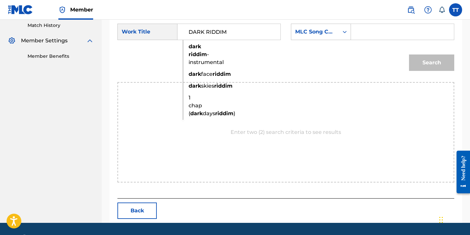
type input "DARK RIDDIM"
click at [367, 31] on input "Search Form" at bounding box center [403, 32] width 92 height 16
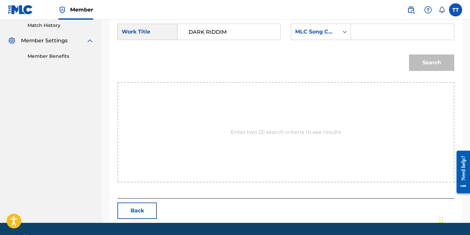
type input "HAPILOS"
click at [376, 33] on input "HAPILOS" at bounding box center [403, 32] width 92 height 16
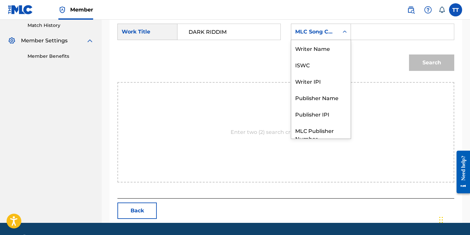
click at [307, 32] on div "MLC Song Code" at bounding box center [315, 32] width 40 height 8
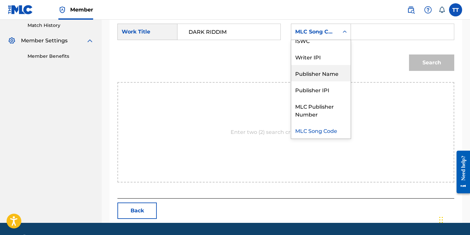
click at [318, 76] on div "Publisher Name" at bounding box center [320, 73] width 59 height 16
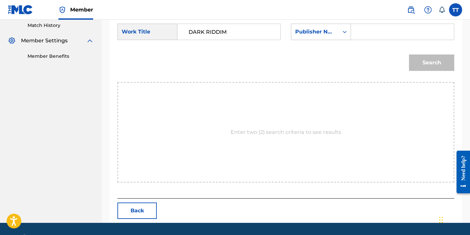
click at [360, 32] on input "Search Form" at bounding box center [403, 32] width 92 height 16
paste input "HAPILOS"
type input "HAPILOS"
click at [429, 56] on button "Search" at bounding box center [431, 62] width 45 height 16
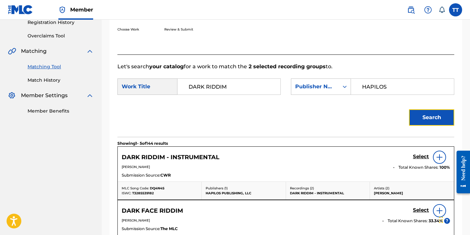
scroll to position [183, 0]
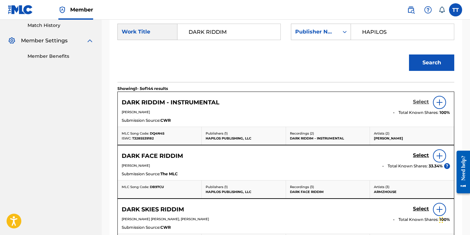
click at [417, 103] on h5 "Select" at bounding box center [421, 102] width 16 height 6
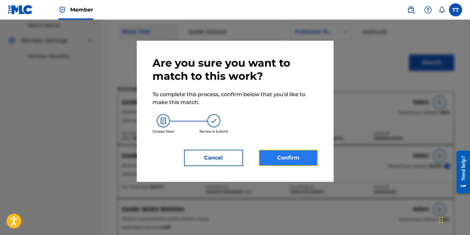
click at [272, 163] on button "Confirm" at bounding box center [288, 158] width 59 height 16
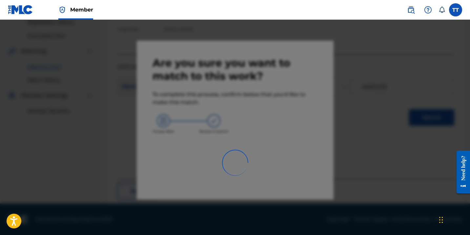
scroll to position [47, 0]
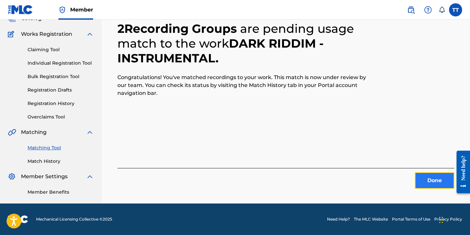
click at [422, 176] on button "Done" at bounding box center [434, 180] width 39 height 16
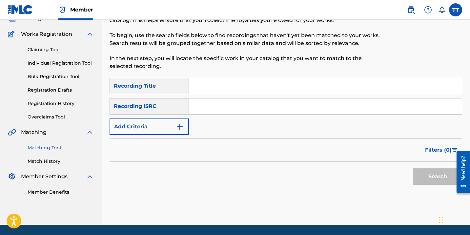
click at [227, 113] on input "Search Form" at bounding box center [325, 106] width 273 height 16
paste input "QM4TX2150929"
type input "QM4TX2150929"
click at [413, 168] on button "Search" at bounding box center [437, 176] width 49 height 16
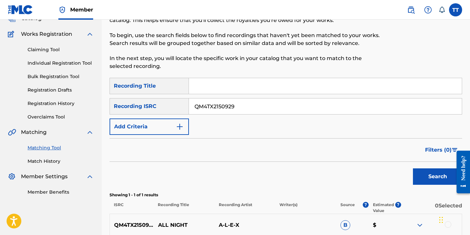
scroll to position [113, 0]
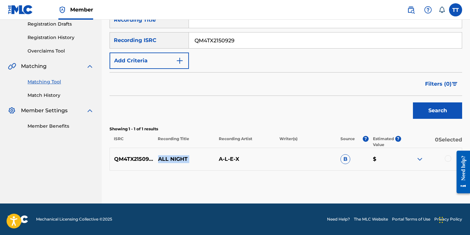
drag, startPoint x: 157, startPoint y: 160, endPoint x: 214, endPoint y: 159, distance: 56.5
click at [215, 160] on div "QM4TX2150929 ALL NIGHT A-L-E-X B $" at bounding box center [286, 159] width 353 height 23
click at [447, 160] on div at bounding box center [448, 158] width 7 height 7
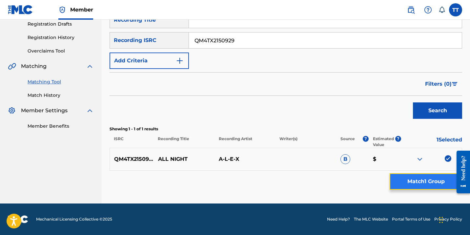
click at [412, 184] on button "Match 1 Group" at bounding box center [426, 181] width 73 height 16
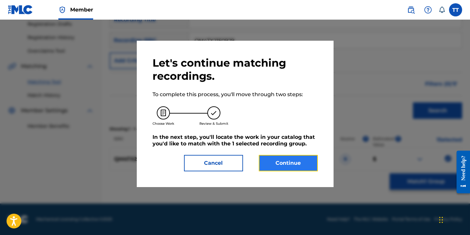
click at [259, 164] on button "Continue" at bounding box center [288, 163] width 59 height 16
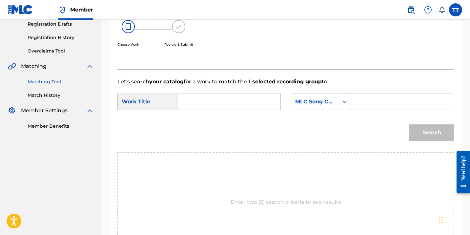
click at [200, 92] on form "SearchWithCriteria2327fbc0-2519-489c-9765-ee7031d9046b Work Title SearchWithCri…" at bounding box center [286, 119] width 337 height 66
click at [200, 102] on input "Search Form" at bounding box center [229, 102] width 92 height 16
paste input "ALL NIGHT"
type input "ALL NIGHT"
click at [415, 112] on div "SearchWithCriteria2327fbc0-2519-489c-9765-ee7031d9046b Work Title ALL NIGHT Sea…" at bounding box center [286, 104] width 337 height 20
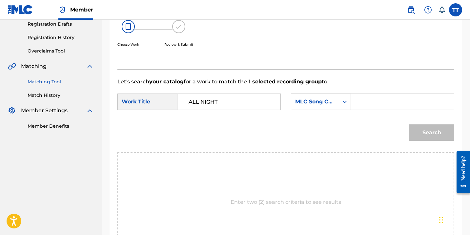
click at [378, 103] on input "Search Form" at bounding box center [403, 102] width 92 height 16
type input "HAPILOS"
click at [369, 102] on input "HAPILOS" at bounding box center [403, 102] width 92 height 16
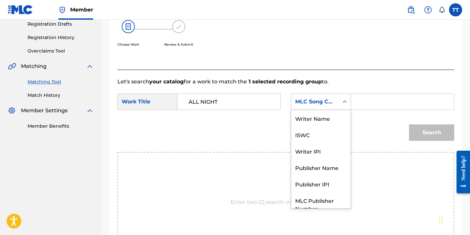
click at [340, 101] on div "Search Form" at bounding box center [345, 102] width 12 height 12
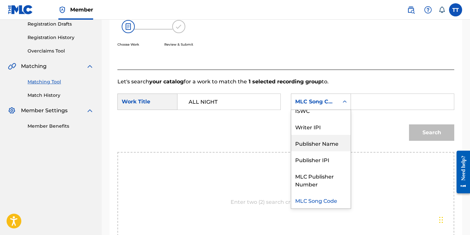
click at [336, 147] on div "Publisher Name" at bounding box center [320, 143] width 59 height 16
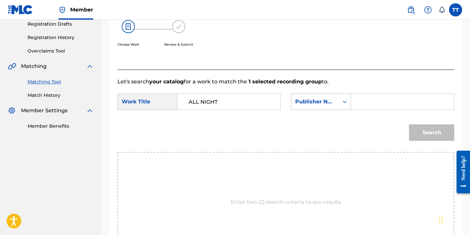
click at [364, 105] on input "Search Form" at bounding box center [403, 102] width 92 height 16
paste input "HAPILOS"
type input "HAPILOS"
click at [432, 134] on button "Search" at bounding box center [431, 132] width 45 height 16
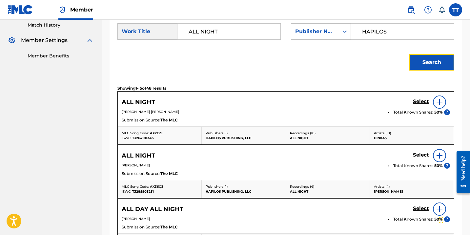
scroll to position [184, 0]
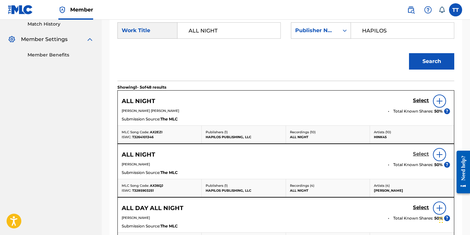
click at [426, 157] on h5 "Select" at bounding box center [421, 154] width 16 height 6
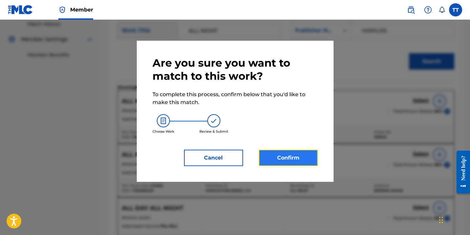
click at [259, 156] on button "Confirm" at bounding box center [288, 158] width 59 height 16
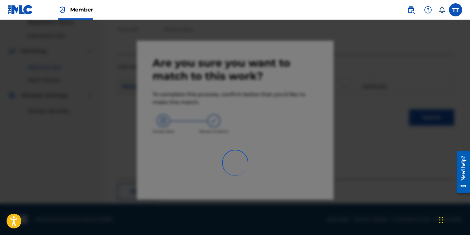
scroll to position [47, 0]
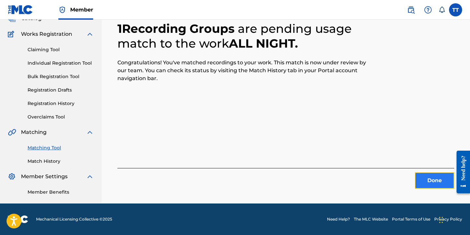
click at [440, 184] on button "Done" at bounding box center [434, 180] width 39 height 16
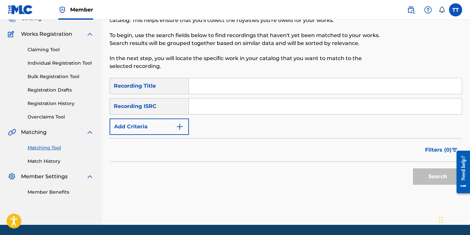
click at [245, 107] on input "Search Form" at bounding box center [325, 106] width 273 height 16
paste input "QM4TX2150930"
click at [413, 168] on button "Search" at bounding box center [437, 176] width 49 height 16
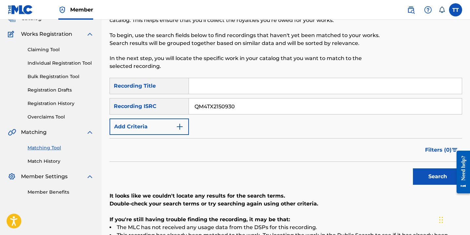
click at [218, 109] on input "QM4TX2150930" at bounding box center [325, 106] width 273 height 16
paste input "1"
click at [413, 168] on button "Search" at bounding box center [437, 176] width 49 height 16
click at [210, 105] on input "QM4TX2150931" at bounding box center [325, 106] width 273 height 16
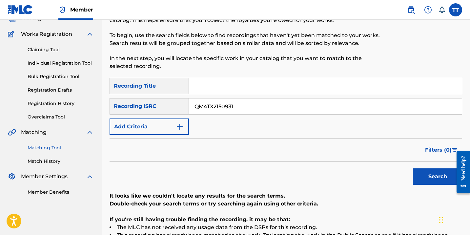
click at [210, 105] on input "QM4TX2150931" at bounding box center [325, 106] width 273 height 16
paste input "2"
click at [413, 168] on button "Search" at bounding box center [437, 176] width 49 height 16
click at [200, 108] on input "QM4TX2150932" at bounding box center [325, 106] width 273 height 16
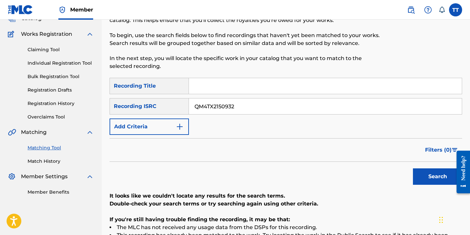
paste input "7282056750"
click at [413, 168] on button "Search" at bounding box center [437, 176] width 49 height 16
click at [208, 110] on input "QM7282056750" at bounding box center [325, 106] width 273 height 16
paste input "4TW2174546"
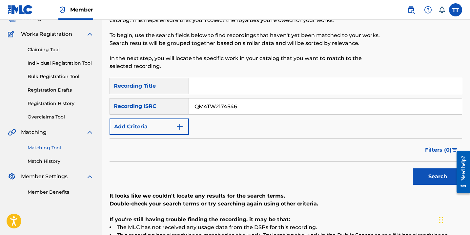
click at [413, 168] on button "Search" at bounding box center [437, 176] width 49 height 16
click at [209, 108] on input "QM4TW2174546" at bounding box center [325, 106] width 273 height 16
paste input "DA72418928"
click at [413, 168] on button "Search" at bounding box center [437, 176] width 49 height 16
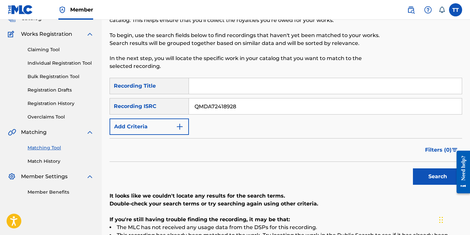
click at [202, 108] on input "QMDA72418928" at bounding box center [325, 106] width 273 height 16
paste
click at [413, 168] on button "Search" at bounding box center [437, 176] width 49 height 16
click at [209, 110] on input "QM6P42211367" at bounding box center [325, 106] width 273 height 16
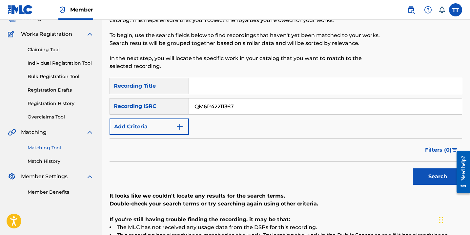
click at [209, 111] on input "QM6P42211367" at bounding box center [325, 106] width 273 height 16
click at [413, 168] on button "Search" at bounding box center [437, 176] width 49 height 16
click at [203, 107] on input "USA2P1231570" at bounding box center [325, 106] width 273 height 16
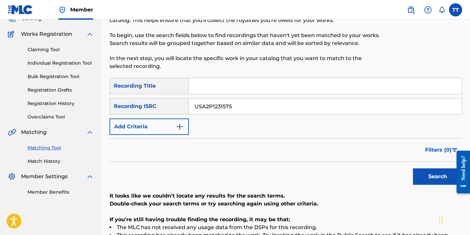
type input "USA2P1231575"
click at [413, 168] on button "Search" at bounding box center [437, 176] width 49 height 16
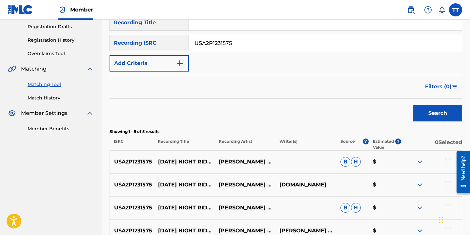
scroll to position [205, 0]
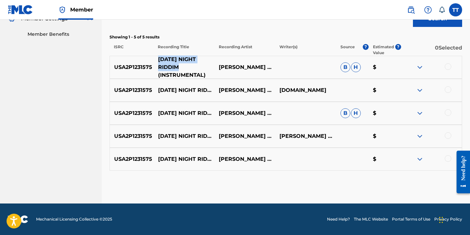
drag, startPoint x: 158, startPoint y: 58, endPoint x: 183, endPoint y: 69, distance: 27.2
click at [183, 69] on p "[DATE] NIGHT RIDDIM (INSTRUMENTAL)" at bounding box center [184, 67] width 61 height 24
click at [446, 68] on div at bounding box center [448, 66] width 7 height 7
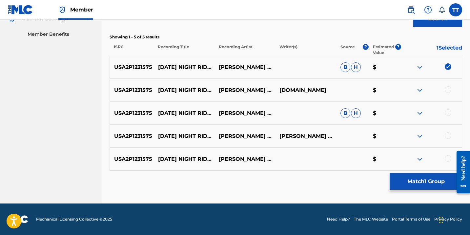
click at [452, 91] on div at bounding box center [431, 90] width 61 height 8
click at [449, 91] on div at bounding box center [448, 89] width 7 height 7
click at [447, 117] on div "USA2P1231575 [DATE] NIGHT RIDDIM CHARLIE PRO B H $" at bounding box center [286, 113] width 353 height 23
click at [448, 113] on div at bounding box center [448, 112] width 7 height 7
click at [448, 136] on div at bounding box center [448, 135] width 7 height 7
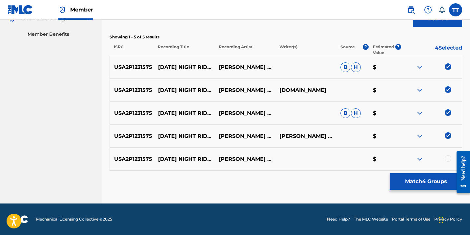
click at [447, 161] on div at bounding box center [448, 158] width 7 height 7
click at [441, 180] on button "Match 5 Groups" at bounding box center [426, 181] width 73 height 16
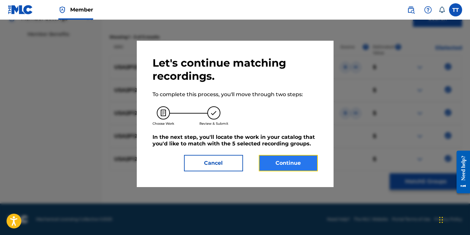
click at [263, 169] on button "Continue" at bounding box center [288, 163] width 59 height 16
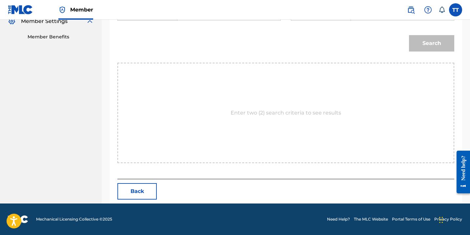
scroll to position [149, 0]
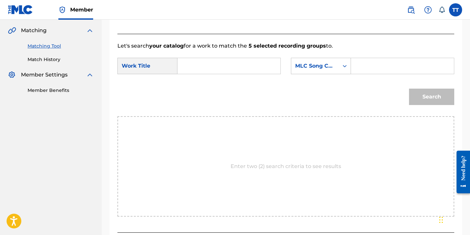
click at [238, 64] on input "Search Form" at bounding box center [229, 66] width 92 height 16
type input "[DATE] NIGHT RIDDIM"
click at [373, 62] on input "Search Form" at bounding box center [403, 66] width 92 height 16
type input "HAPILOS"
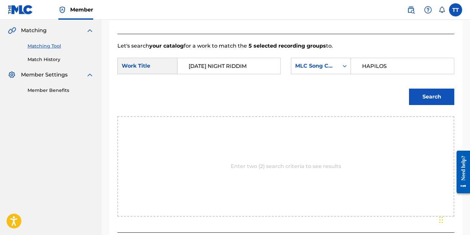
click at [374, 68] on input "HAPILOS" at bounding box center [403, 66] width 92 height 16
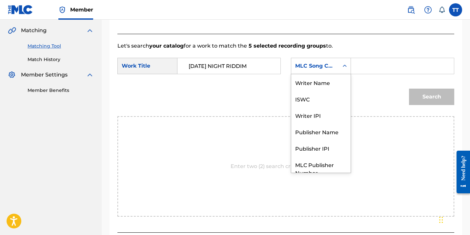
click at [344, 66] on icon "Search Form" at bounding box center [345, 66] width 4 height 2
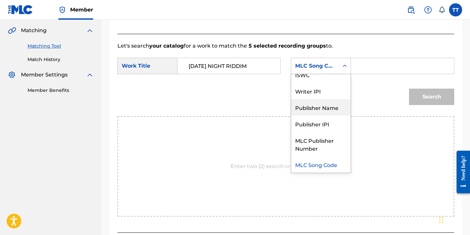
click at [337, 103] on div "Publisher Name" at bounding box center [320, 107] width 59 height 16
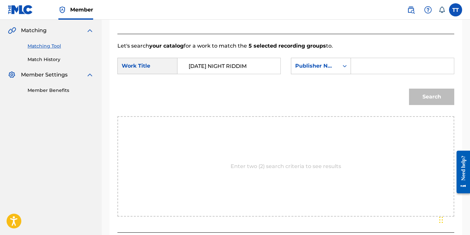
click at [372, 67] on input "Search Form" at bounding box center [403, 66] width 92 height 16
type input "HAPILOS"
click at [440, 106] on div "Search" at bounding box center [430, 95] width 49 height 26
click at [437, 102] on button "Search" at bounding box center [431, 97] width 45 height 16
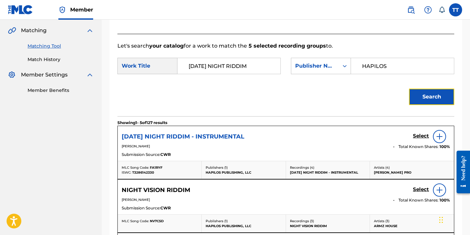
scroll to position [156, 0]
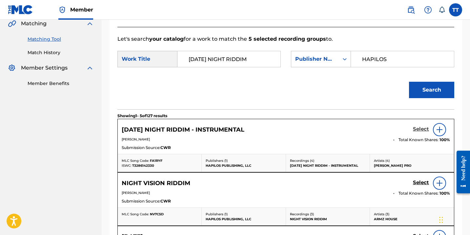
click at [425, 130] on h5 "Select" at bounding box center [421, 129] width 16 height 6
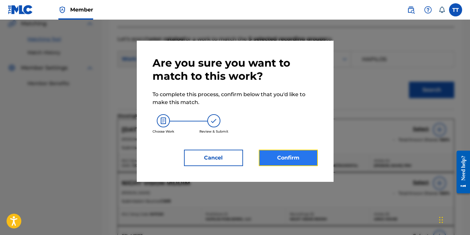
click at [260, 155] on button "Confirm" at bounding box center [288, 158] width 59 height 16
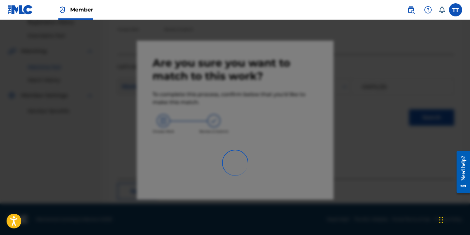
scroll to position [47, 0]
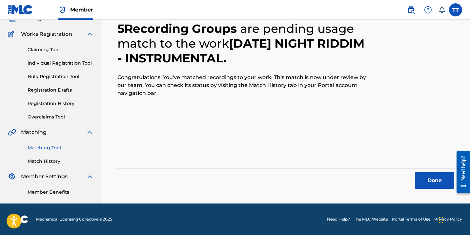
click at [442, 172] on div "Done" at bounding box center [286, 178] width 337 height 21
click at [440, 174] on button "Done" at bounding box center [434, 180] width 39 height 16
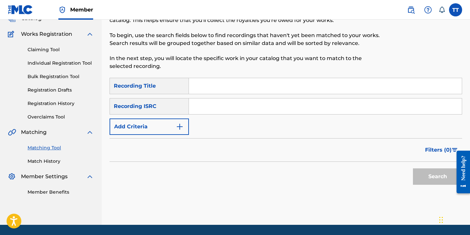
click at [217, 109] on input "Search Form" at bounding box center [325, 106] width 273 height 16
type input "QMDA72437364"
click at [413, 168] on button "Search" at bounding box center [437, 176] width 49 height 16
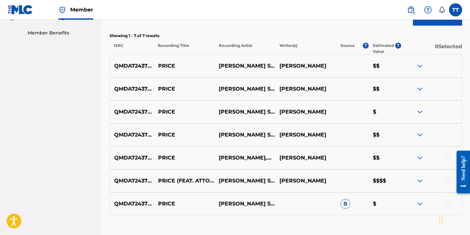
scroll to position [168, 0]
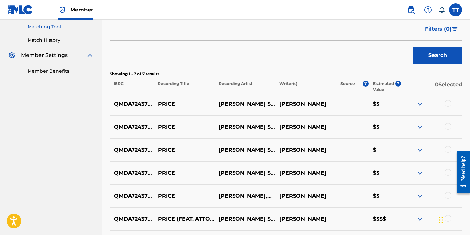
click at [167, 105] on p "PRICE" at bounding box center [184, 104] width 61 height 8
click at [446, 106] on div at bounding box center [431, 104] width 61 height 8
click at [446, 104] on div at bounding box center [448, 103] width 7 height 7
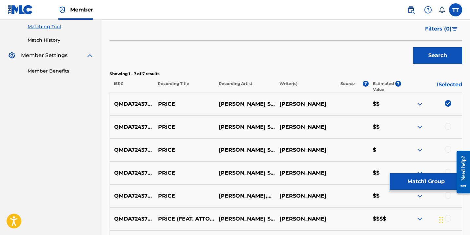
click at [447, 129] on div at bounding box center [448, 126] width 7 height 7
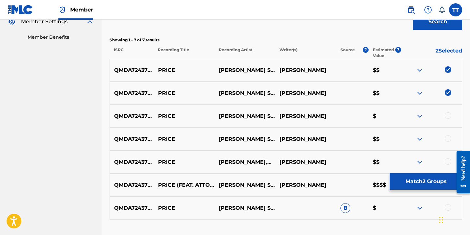
scroll to position [212, 0]
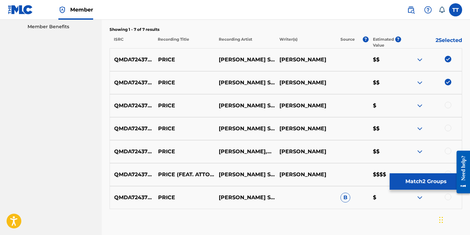
click at [447, 104] on div at bounding box center [448, 105] width 7 height 7
click at [448, 124] on div "QMDA72437364 PRICE [PERSON_NAME] [FEAT. ATTOMATIC & [PERSON_NAME]] [PERSON_NAME…" at bounding box center [286, 128] width 353 height 23
click at [449, 129] on div at bounding box center [448, 128] width 7 height 7
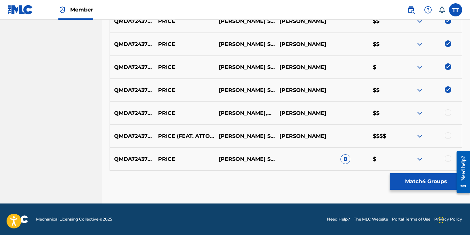
click at [448, 115] on div at bounding box center [448, 112] width 7 height 7
click at [448, 139] on div at bounding box center [431, 136] width 61 height 8
click at [448, 137] on div at bounding box center [448, 135] width 7 height 7
click at [446, 161] on div at bounding box center [431, 159] width 61 height 8
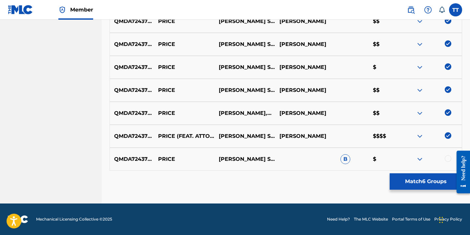
click at [446, 154] on div "QMDA72437364 PRICE [PERSON_NAME] FEAT. ATTOMATIC,[PERSON_NAME] SKY B $" at bounding box center [286, 159] width 353 height 23
click at [446, 158] on div at bounding box center [448, 158] width 7 height 7
click at [437, 184] on button "Match 7 Groups" at bounding box center [426, 181] width 73 height 16
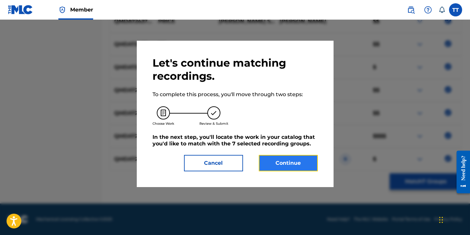
click at [259, 160] on button "Continue" at bounding box center [288, 163] width 59 height 16
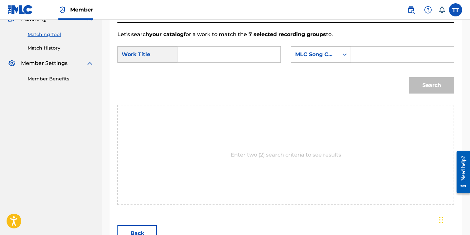
scroll to position [107, 0]
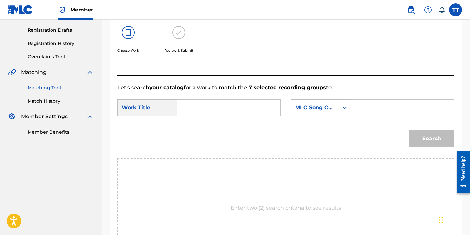
click at [214, 111] on input "Search Form" at bounding box center [229, 108] width 92 height 16
type input "PRICE"
click at [323, 112] on div "MLC Song Code" at bounding box center [315, 107] width 48 height 12
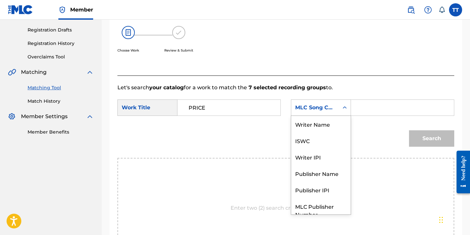
scroll to position [24, 0]
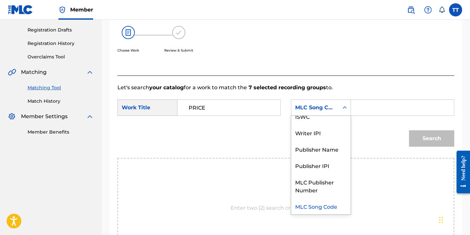
click at [374, 111] on input "Search Form" at bounding box center [403, 108] width 92 height 16
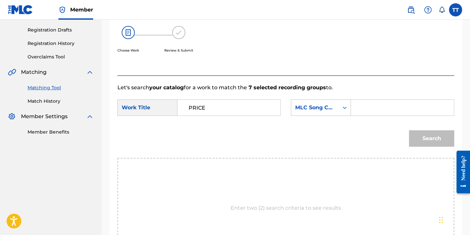
type input "HAPILOS"
click at [373, 116] on div "SearchWithCriteria2327fbc0-2519-489c-9765-ee7031d9046b Work Title PRICE SearchW…" at bounding box center [286, 109] width 337 height 20
click at [373, 113] on input "HAPILOS" at bounding box center [403, 108] width 92 height 16
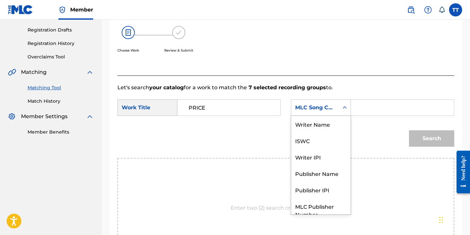
click at [321, 110] on div "MLC Song Code" at bounding box center [315, 108] width 40 height 8
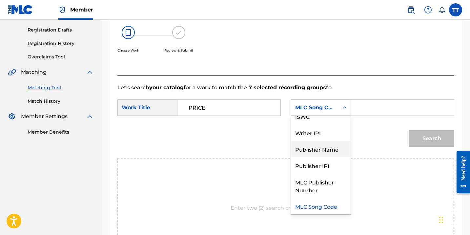
click at [341, 147] on div "Publisher Name" at bounding box center [320, 149] width 59 height 16
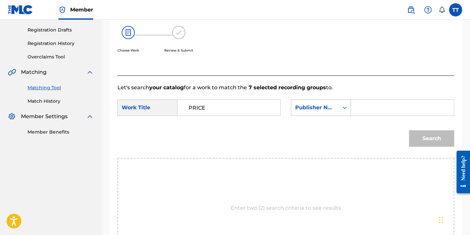
click at [377, 109] on input "Search Form" at bounding box center [403, 108] width 92 height 16
type input "HAPILOS"
click at [415, 139] on button "Search" at bounding box center [431, 138] width 45 height 16
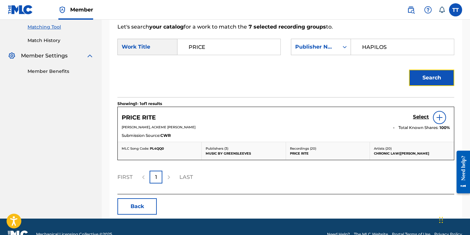
scroll to position [168, 0]
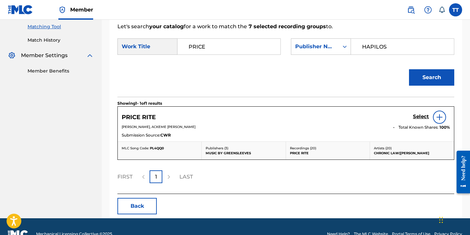
click at [189, 49] on input "PRICE" at bounding box center [229, 47] width 92 height 16
type input "PRICELESS"
click at [409, 69] on button "Search" at bounding box center [431, 77] width 45 height 16
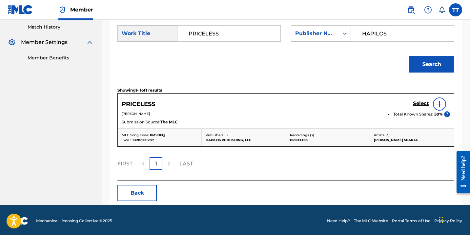
scroll to position [182, 0]
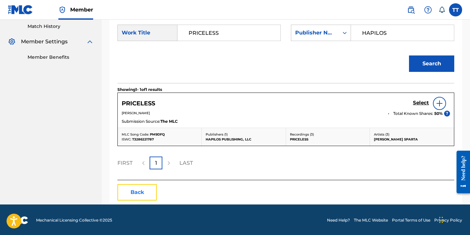
click at [137, 190] on button "Back" at bounding box center [137, 192] width 39 height 16
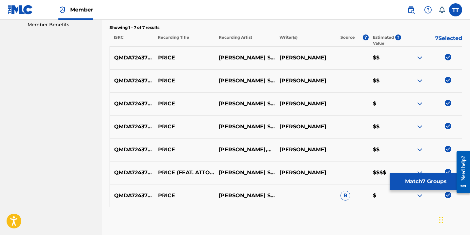
scroll to position [221, 0]
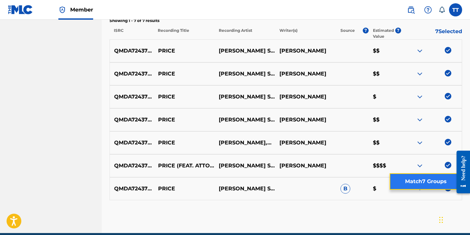
click at [417, 182] on button "Match 7 Groups" at bounding box center [426, 181] width 73 height 16
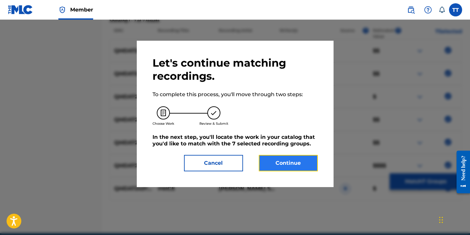
click at [259, 163] on button "Continue" at bounding box center [288, 163] width 59 height 16
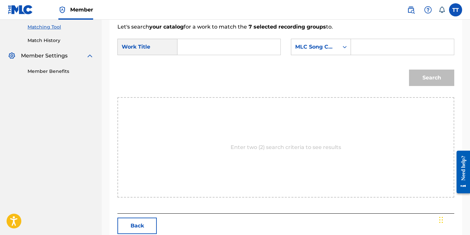
scroll to position [137, 0]
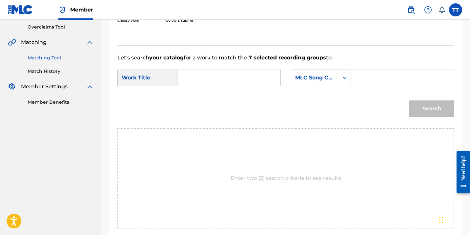
click at [200, 73] on input "Search Form" at bounding box center [229, 78] width 92 height 16
type input "PRICELESS"
click at [371, 75] on input "Search Form" at bounding box center [403, 78] width 92 height 16
type input "HAPILOS"
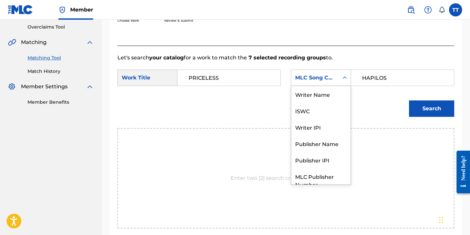
click at [335, 71] on div "MLC Song Code" at bounding box center [321, 78] width 60 height 16
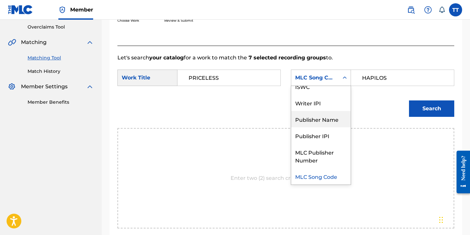
click at [330, 124] on div "Publisher Name" at bounding box center [320, 119] width 59 height 16
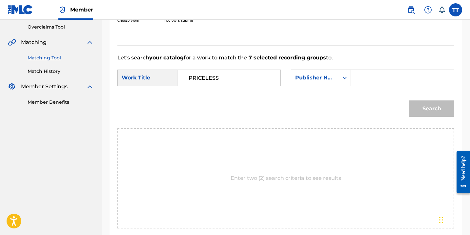
click at [371, 76] on input "Search Form" at bounding box center [403, 78] width 92 height 16
click at [374, 78] on input "PRICELESS" at bounding box center [403, 78] width 92 height 16
type input "j"
type input "hapilos"
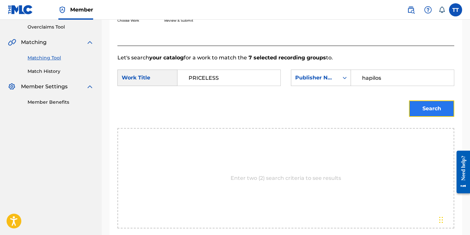
click at [444, 107] on button "Search" at bounding box center [431, 108] width 45 height 16
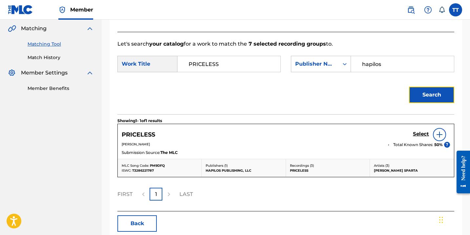
scroll to position [155, 0]
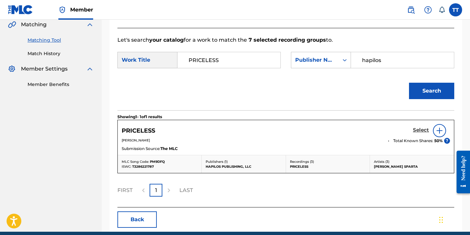
click at [422, 133] on h5 "Select" at bounding box center [421, 130] width 16 height 6
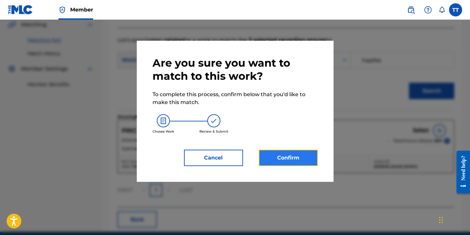
click at [261, 153] on button "Confirm" at bounding box center [288, 158] width 59 height 16
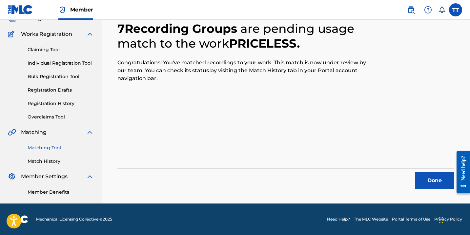
scroll to position [47, 0]
click at [429, 182] on button "Done" at bounding box center [434, 180] width 39 height 16
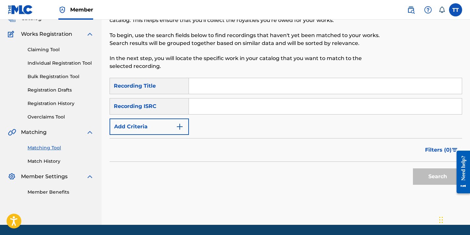
click at [218, 105] on input "Search Form" at bounding box center [325, 106] width 273 height 16
click at [413, 168] on button "Search" at bounding box center [437, 176] width 49 height 16
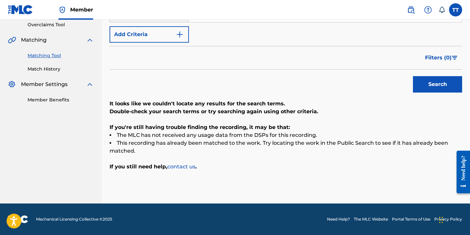
scroll to position [112, 0]
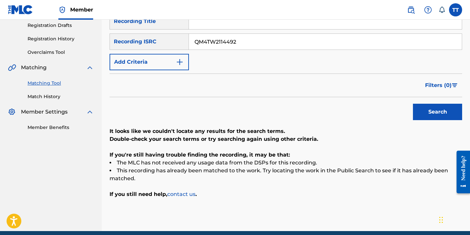
click at [208, 42] on input "QM4TW2114492" at bounding box center [325, 42] width 273 height 16
type input "QM6MZ2447541"
click at [413, 104] on button "Search" at bounding box center [437, 112] width 49 height 16
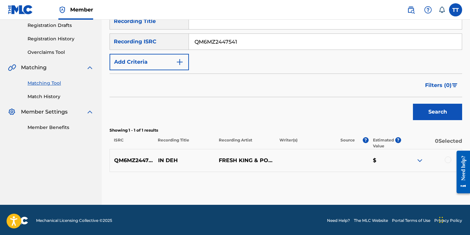
scroll to position [113, 0]
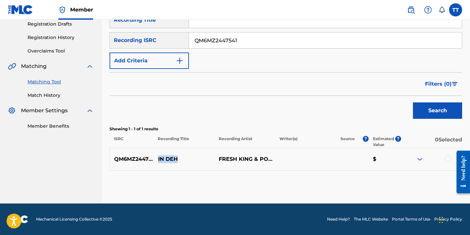
drag, startPoint x: 158, startPoint y: 158, endPoint x: 186, endPoint y: 158, distance: 28.6
click at [186, 158] on p "IN DEH" at bounding box center [184, 159] width 61 height 8
click at [448, 158] on div at bounding box center [448, 158] width 7 height 7
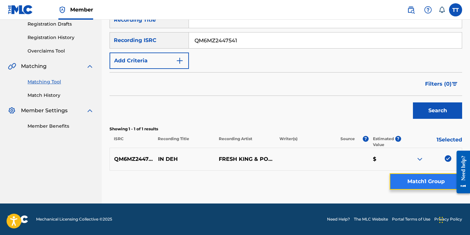
click at [418, 174] on button "Match 1 Group" at bounding box center [426, 181] width 73 height 16
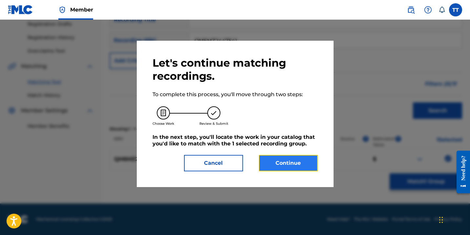
click at [261, 160] on button "Continue" at bounding box center [288, 163] width 59 height 16
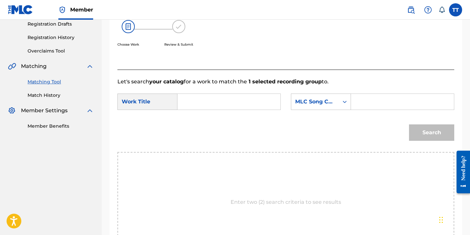
click at [242, 103] on input "Search Form" at bounding box center [229, 102] width 92 height 16
type input "IN DEH"
click at [376, 101] on input "Search Form" at bounding box center [403, 102] width 92 height 16
type input "HAPILOS"
click at [375, 100] on input "HAPILOS" at bounding box center [403, 102] width 92 height 16
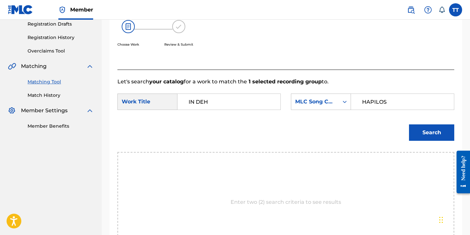
click at [375, 100] on input "HAPILOS" at bounding box center [403, 102] width 92 height 16
click at [334, 103] on div "MLC Song Code" at bounding box center [315, 102] width 40 height 8
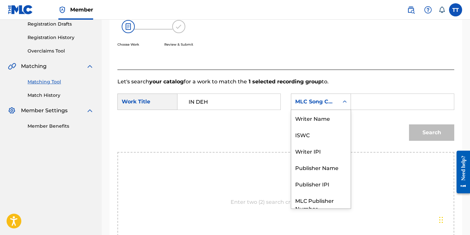
scroll to position [24, 0]
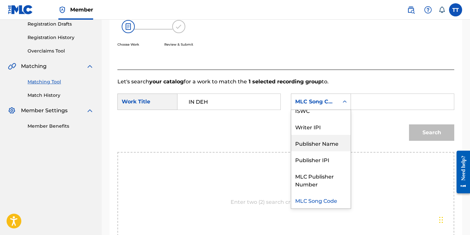
click at [335, 144] on div "Publisher Name" at bounding box center [320, 143] width 59 height 16
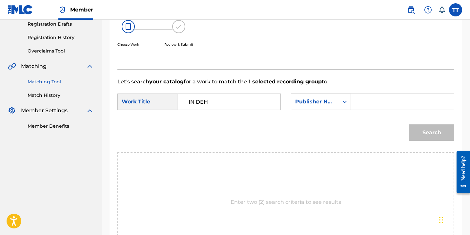
click at [363, 100] on input "Search Form" at bounding box center [403, 102] width 92 height 16
type input "HAPILOS"
click at [441, 141] on div "Search" at bounding box center [430, 131] width 49 height 26
click at [436, 137] on button "Search" at bounding box center [431, 132] width 45 height 16
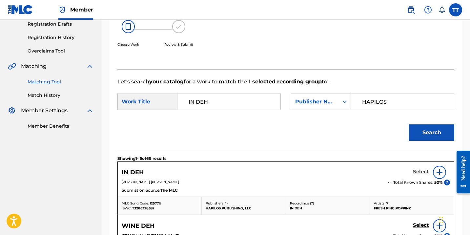
click at [421, 173] on h5 "Select" at bounding box center [421, 172] width 16 height 6
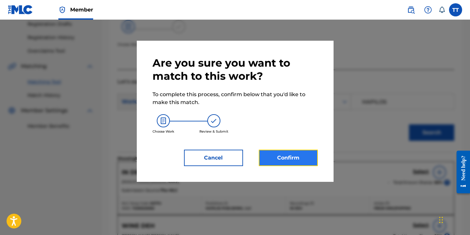
click at [261, 156] on button "Confirm" at bounding box center [288, 158] width 59 height 16
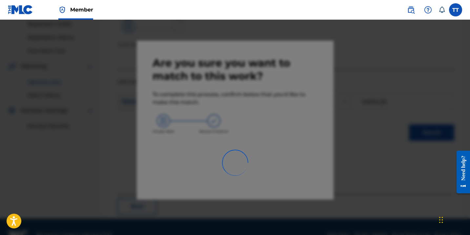
scroll to position [47, 0]
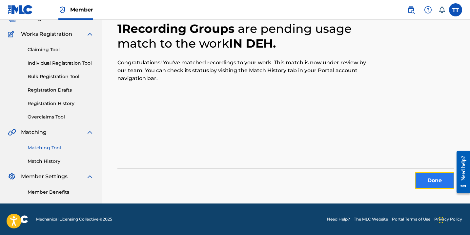
click at [420, 181] on button "Done" at bounding box center [434, 180] width 39 height 16
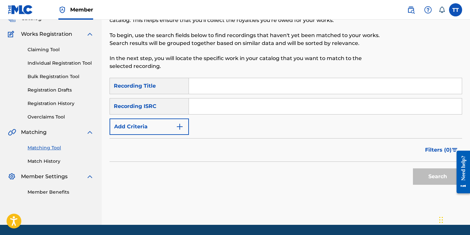
click at [216, 105] on input "Search Form" at bounding box center [325, 106] width 273 height 16
click at [413, 168] on button "Search" at bounding box center [437, 176] width 49 height 16
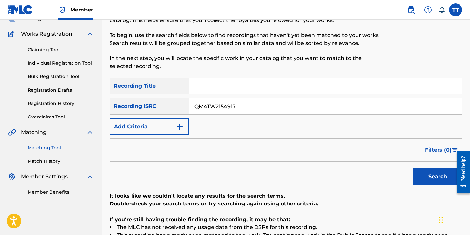
scroll to position [49, 0]
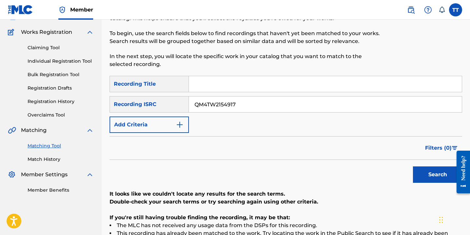
click at [211, 101] on input "QM4TW2154917" at bounding box center [325, 104] width 273 height 16
click at [211, 102] on input "QM4TW2154917" at bounding box center [325, 104] width 273 height 16
click at [413, 166] on button "Search" at bounding box center [437, 174] width 49 height 16
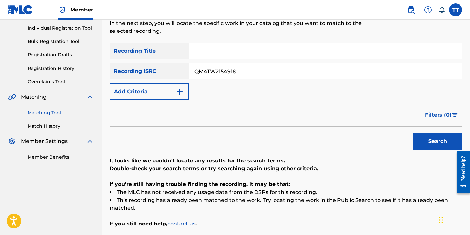
scroll to position [90, 0]
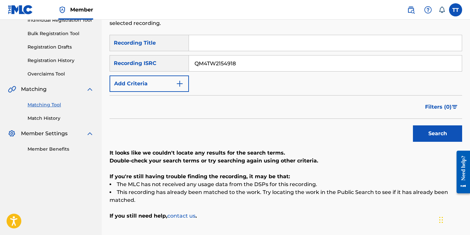
click at [203, 63] on input "QM4TW2154918" at bounding box center [325, 63] width 273 height 16
type input "QM4TW2154919"
click at [413, 125] on button "Search" at bounding box center [437, 133] width 49 height 16
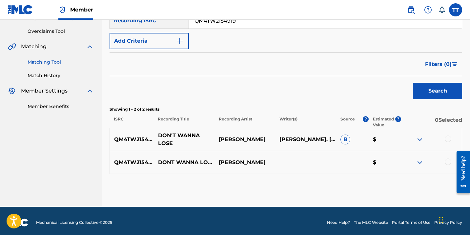
scroll to position [136, 0]
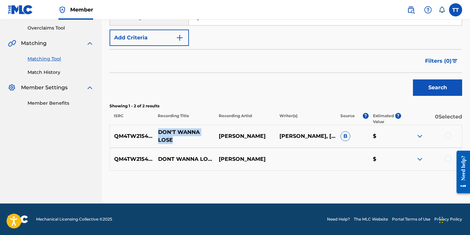
drag, startPoint x: 159, startPoint y: 132, endPoint x: 179, endPoint y: 143, distance: 23.8
click at [179, 143] on p "DON'T WANNA LOSE" at bounding box center [184, 136] width 61 height 16
click at [444, 135] on div at bounding box center [431, 136] width 61 height 8
click at [451, 136] on div at bounding box center [448, 135] width 7 height 7
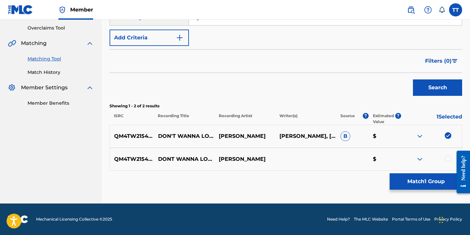
click at [449, 159] on div at bounding box center [448, 158] width 7 height 7
click at [441, 180] on button "Match 2 Groups" at bounding box center [426, 181] width 73 height 16
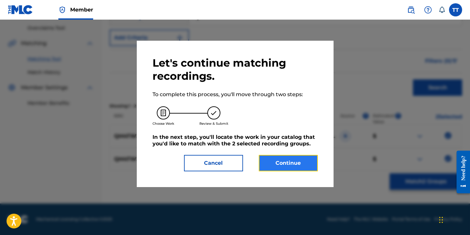
click at [259, 163] on button "Continue" at bounding box center [288, 163] width 59 height 16
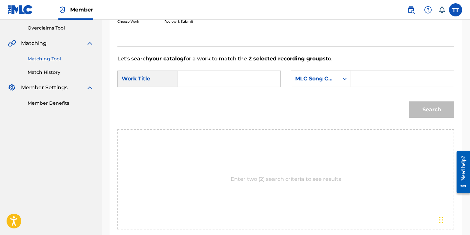
click at [225, 68] on form "SearchWithCriteria2327fbc0-2519-489c-9765-ee7031d9046b Work Title SearchWithCri…" at bounding box center [286, 96] width 337 height 66
click at [242, 75] on input "Search Form" at bounding box center [229, 79] width 92 height 16
type input "DON'T WANNA LOSE"
click at [327, 85] on div "MLC Song Code" at bounding box center [321, 79] width 60 height 16
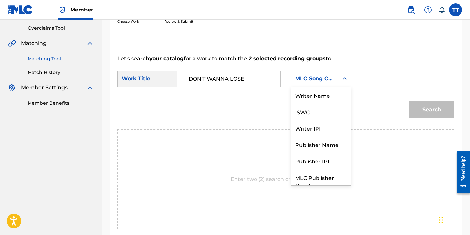
scroll to position [24, 0]
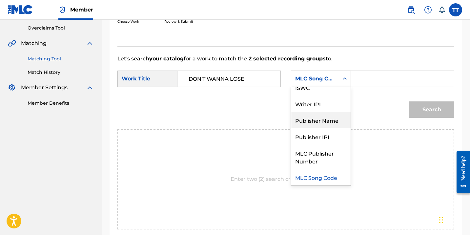
click at [324, 121] on div "Publisher Name" at bounding box center [320, 120] width 59 height 16
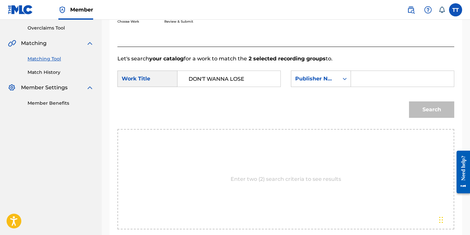
click at [360, 86] on input "Search Form" at bounding box center [403, 79] width 92 height 16
type input "hapilos"
click at [409, 101] on button "Search" at bounding box center [431, 109] width 45 height 16
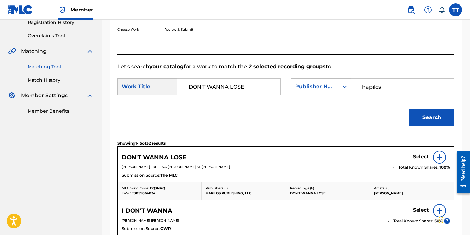
scroll to position [136, 0]
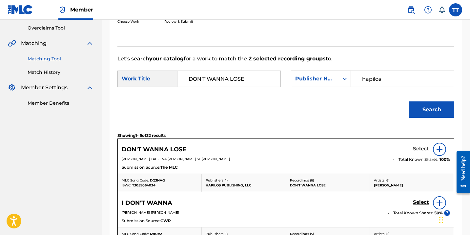
click at [421, 146] on h5 "Select" at bounding box center [421, 149] width 16 height 6
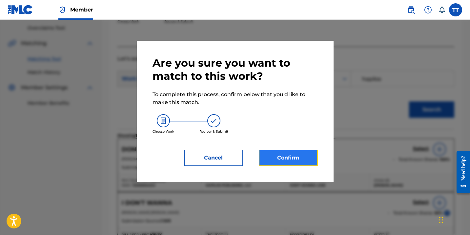
click at [261, 152] on button "Confirm" at bounding box center [288, 158] width 59 height 16
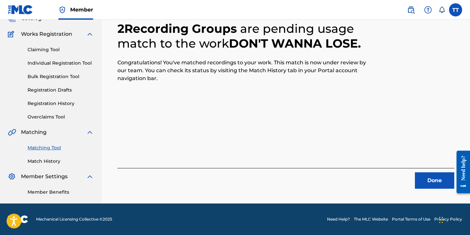
scroll to position [47, 0]
click at [447, 177] on button "Done" at bounding box center [434, 180] width 39 height 16
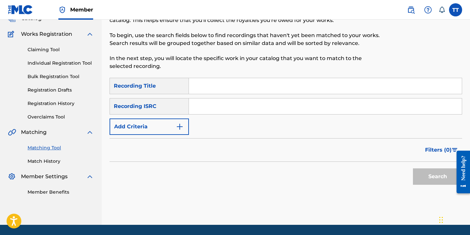
click at [262, 110] on input "Search Form" at bounding box center [325, 106] width 273 height 16
click at [413, 168] on button "Search" at bounding box center [437, 176] width 49 height 16
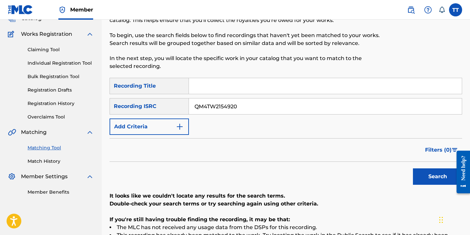
click at [222, 101] on input "QM4TW2154920" at bounding box center [325, 106] width 273 height 16
type input "QM4TW2154927"
click at [413, 168] on button "Search" at bounding box center [437, 176] width 49 height 16
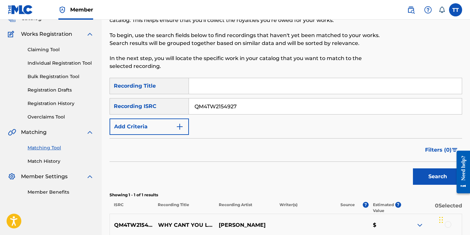
scroll to position [113, 0]
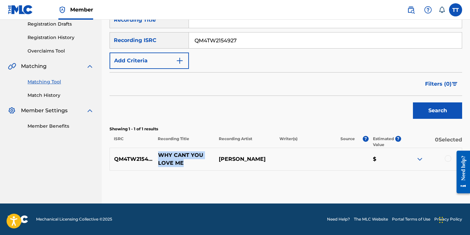
drag, startPoint x: 158, startPoint y: 156, endPoint x: 208, endPoint y: 161, distance: 51.1
click at [209, 162] on p "WHY CANT YOU LOVE ME" at bounding box center [184, 159] width 61 height 16
click at [208, 161] on p "WHY CANT YOU LOVE ME" at bounding box center [184, 159] width 61 height 16
drag, startPoint x: 159, startPoint y: 153, endPoint x: 186, endPoint y: 162, distance: 28.5
click at [187, 163] on p "WHY CANT YOU LOVE ME" at bounding box center [184, 159] width 61 height 16
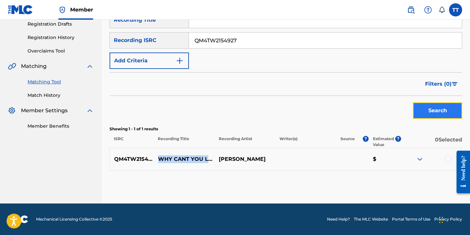
click at [431, 113] on button "Search" at bounding box center [437, 110] width 49 height 16
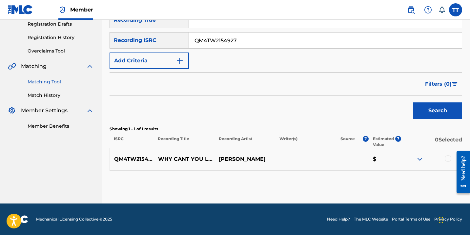
click at [446, 157] on div at bounding box center [448, 158] width 7 height 7
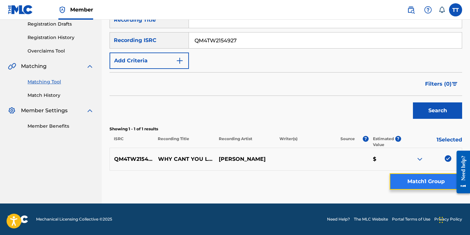
click at [444, 179] on button "Match 1 Group" at bounding box center [426, 181] width 73 height 16
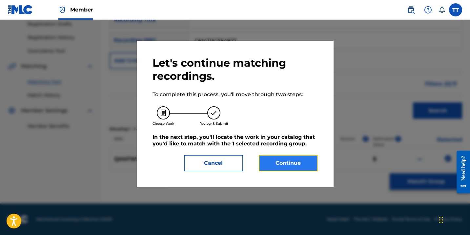
click at [290, 159] on button "Continue" at bounding box center [288, 163] width 59 height 16
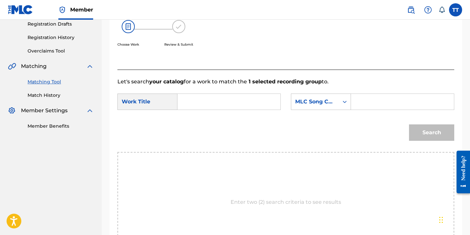
click at [196, 107] on input "Search Form" at bounding box center [229, 102] width 92 height 16
type input "WHY CANT YOU LOVE ME"
click at [377, 101] on input "Search Form" at bounding box center [403, 102] width 92 height 16
click at [334, 101] on div "MLC Song Code" at bounding box center [315, 102] width 40 height 8
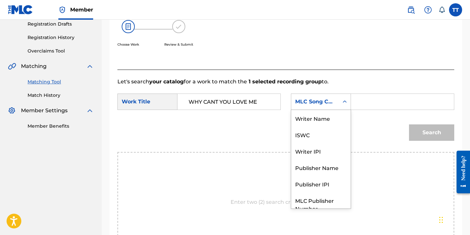
scroll to position [24, 0]
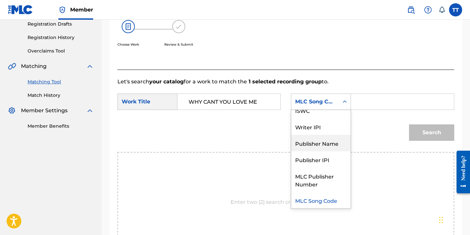
drag, startPoint x: 318, startPoint y: 153, endPoint x: 317, endPoint y: 143, distance: 9.6
click at [318, 144] on div "Writer Name ISWC Writer IPI Publisher Name Publisher IPI MLC Publisher Number M…" at bounding box center [320, 159] width 59 height 98
click at [317, 143] on div "Publisher Name" at bounding box center [320, 143] width 59 height 16
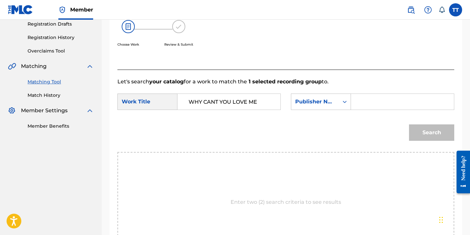
click at [355, 113] on div "SearchWithCriteria2327fbc0-2519-489c-9765-ee7031d9046b Work Title WHY CANT YOU …" at bounding box center [286, 104] width 337 height 20
click at [356, 109] on div "Search Form" at bounding box center [402, 102] width 103 height 16
click at [356, 106] on div "Search Form" at bounding box center [402, 102] width 103 height 16
click at [361, 100] on input "Search Form" at bounding box center [403, 102] width 92 height 16
type input "hapilos"
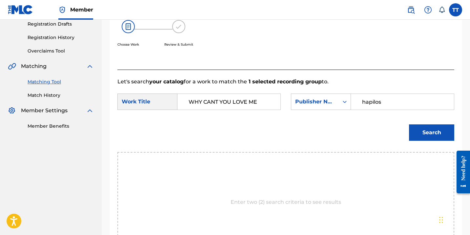
click at [409, 124] on button "Search" at bounding box center [431, 132] width 45 height 16
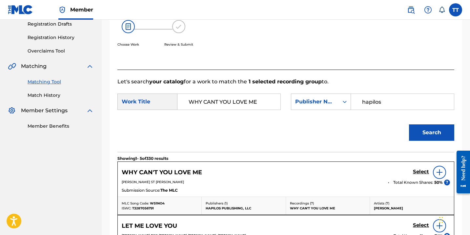
click at [439, 170] on img at bounding box center [440, 172] width 8 height 8
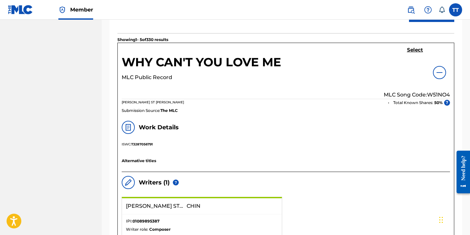
scroll to position [223, 0]
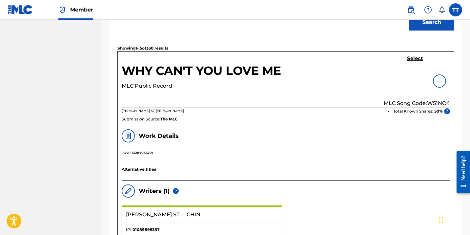
click at [407, 52] on div "WHY CAN'T YOU LOVE ME MLC Public Record Select MLC Song Code: W51NO4 [PERSON_NA…" at bounding box center [286, 89] width 336 height 74
click at [409, 56] on h5 "Select" at bounding box center [415, 58] width 16 height 6
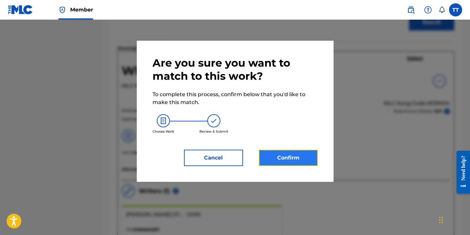
click at [313, 157] on button "Confirm" at bounding box center [288, 158] width 59 height 16
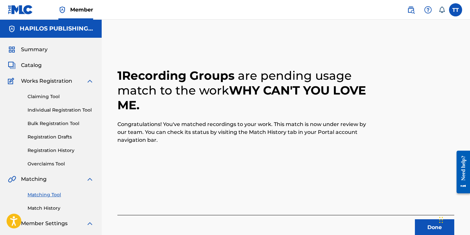
scroll to position [47, 0]
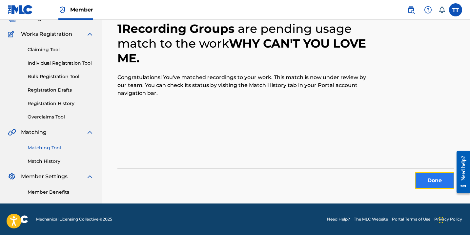
click at [444, 176] on button "Done" at bounding box center [434, 180] width 39 height 16
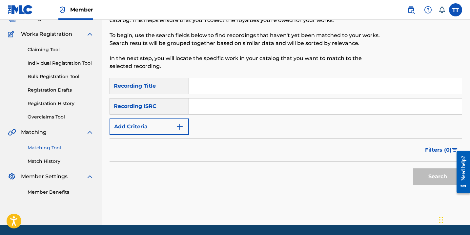
click at [212, 109] on input "Search Form" at bounding box center [325, 106] width 273 height 16
click at [225, 109] on input "Search Form" at bounding box center [325, 106] width 273 height 16
click at [413, 168] on button "Search" at bounding box center [437, 176] width 49 height 16
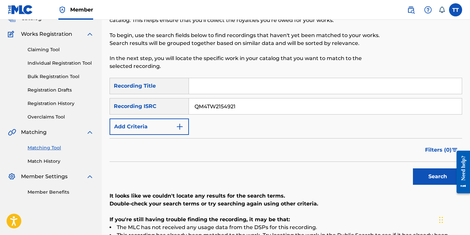
click at [224, 102] on input "QM4TW2154921" at bounding box center [325, 106] width 273 height 16
click at [413, 168] on button "Search" at bounding box center [437, 176] width 49 height 16
click at [224, 103] on input "QM4TW2154924" at bounding box center [325, 106] width 273 height 16
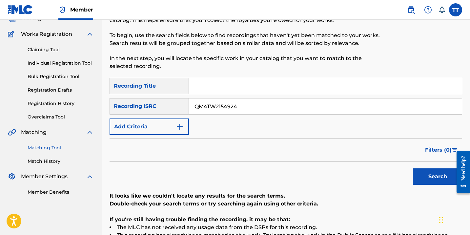
click at [224, 103] on input "QM4TW2154924" at bounding box center [325, 106] width 273 height 16
click at [413, 168] on button "Search" at bounding box center [437, 176] width 49 height 16
click at [216, 105] on input "QM4TW2154926" at bounding box center [325, 106] width 273 height 16
type input "QM4TW2154928"
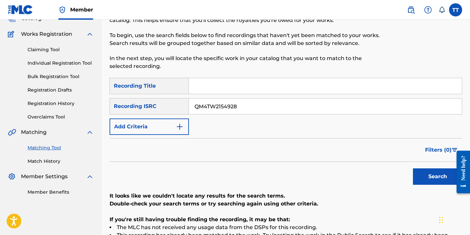
click at [413, 168] on button "Search" at bounding box center [437, 176] width 49 height 16
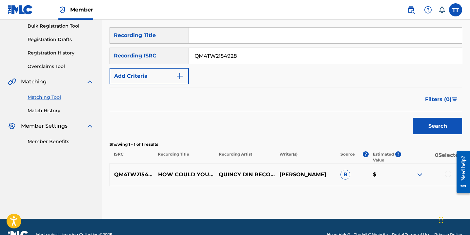
scroll to position [113, 0]
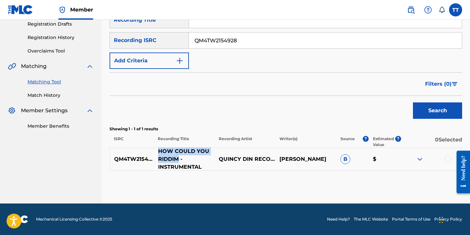
drag, startPoint x: 159, startPoint y: 150, endPoint x: 179, endPoint y: 160, distance: 22.5
click at [179, 160] on p "HOW COULD YOU RIDDIM - INSTRUMENTAL" at bounding box center [184, 159] width 61 height 24
click at [447, 159] on div at bounding box center [448, 158] width 7 height 7
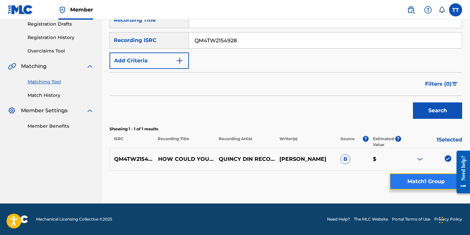
click at [439, 175] on button "Match 1 Group" at bounding box center [426, 181] width 73 height 16
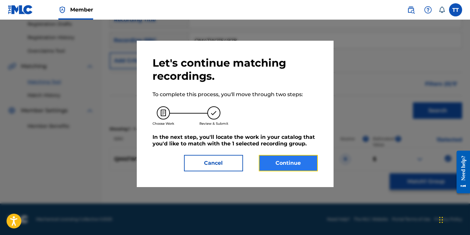
click at [276, 159] on button "Continue" at bounding box center [288, 163] width 59 height 16
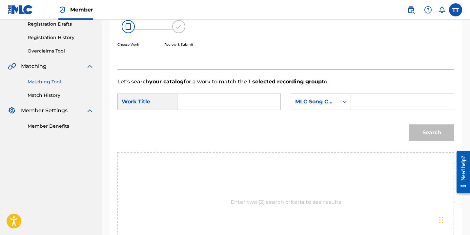
click at [197, 104] on input "Search Form" at bounding box center [229, 102] width 92 height 16
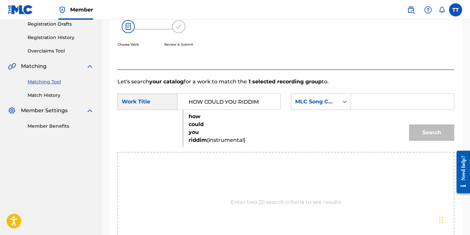
type input "HOW COULD YOU RIDDIM"
click at [375, 97] on input "Search Form" at bounding box center [403, 102] width 92 height 16
type input "HAPILOS"
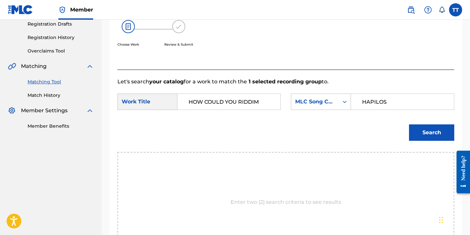
click at [370, 106] on input "HAPILOS" at bounding box center [403, 102] width 92 height 16
click at [325, 103] on div "MLC Song Code" at bounding box center [315, 102] width 40 height 8
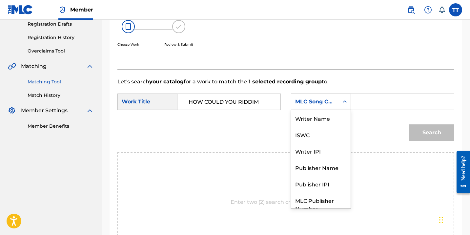
scroll to position [24, 0]
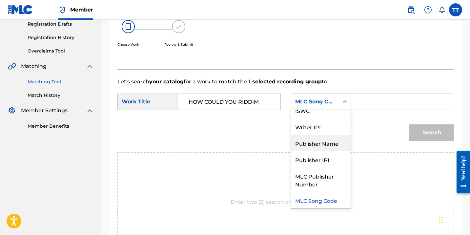
click at [297, 145] on div "Publisher Name" at bounding box center [320, 143] width 59 height 16
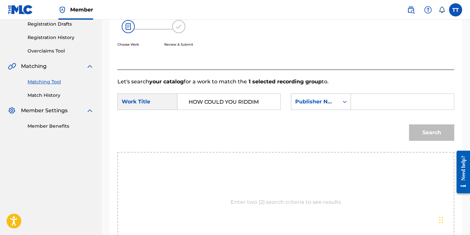
click at [375, 99] on input "Search Form" at bounding box center [403, 102] width 92 height 16
type input "HAPILOS"
click at [435, 131] on button "Search" at bounding box center [431, 132] width 45 height 16
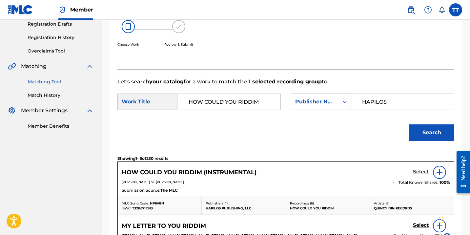
click at [423, 173] on h5 "Select" at bounding box center [421, 172] width 16 height 6
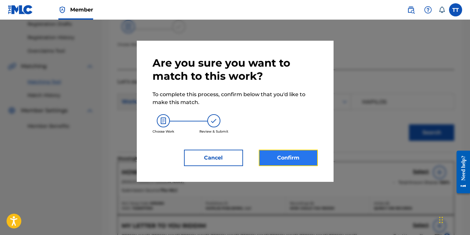
click at [286, 155] on button "Confirm" at bounding box center [288, 158] width 59 height 16
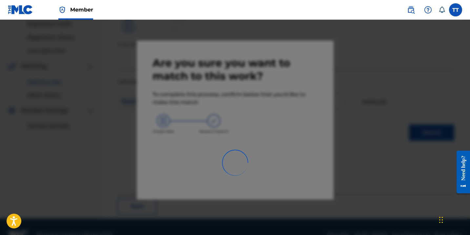
scroll to position [47, 0]
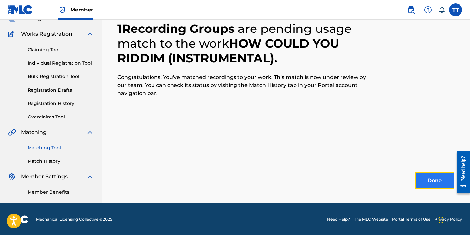
click at [433, 178] on button "Done" at bounding box center [434, 180] width 39 height 16
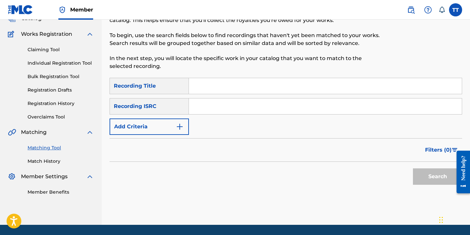
click at [215, 107] on input "Search Form" at bounding box center [325, 106] width 273 height 16
click at [413, 168] on button "Search" at bounding box center [437, 176] width 49 height 16
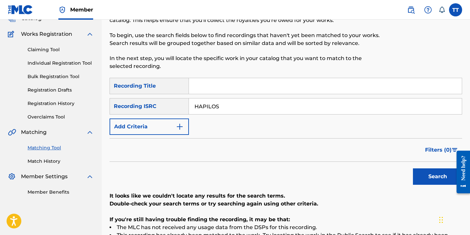
click at [215, 116] on div "SearchWithCriteriaf14a5e0b-fb1a-4a74-8c86-1813910ddb42 Recording Title SearchWi…" at bounding box center [286, 106] width 353 height 57
click at [214, 112] on input "HAPILOS" at bounding box center [325, 106] width 273 height 16
type input "QM6P42135373"
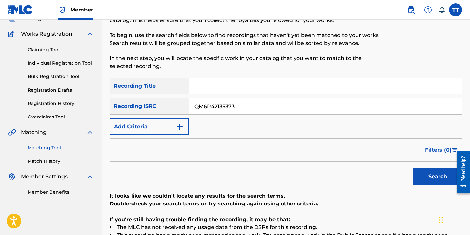
click at [413, 168] on button "Search" at bounding box center [437, 176] width 49 height 16
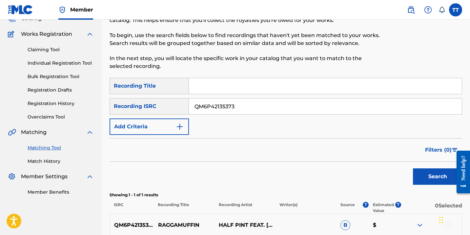
scroll to position [113, 0]
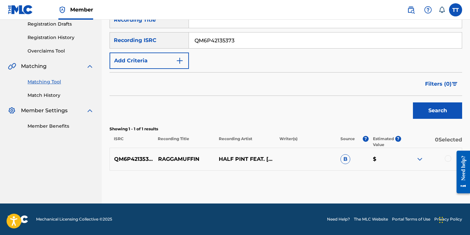
click at [185, 159] on p "RAGGAMUFFIN" at bounding box center [184, 159] width 61 height 8
click at [448, 161] on div at bounding box center [448, 158] width 7 height 7
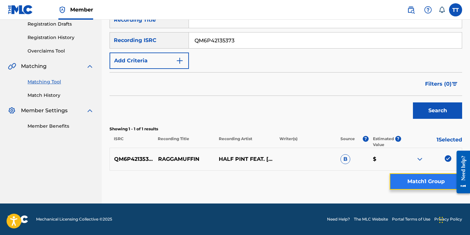
click at [435, 179] on button "Match 1 Group" at bounding box center [426, 181] width 73 height 16
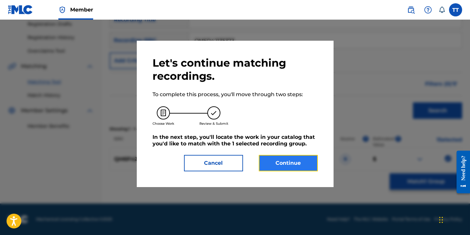
click at [274, 166] on button "Continue" at bounding box center [288, 163] width 59 height 16
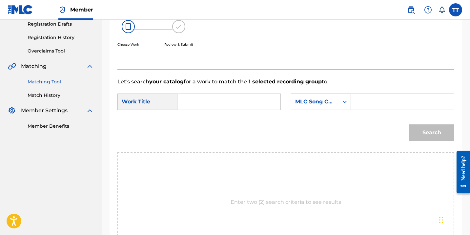
click at [226, 101] on input "Search Form" at bounding box center [229, 102] width 92 height 16
type input "RAGGAMUFFIN"
click at [403, 100] on input "Search Form" at bounding box center [403, 102] width 92 height 16
type input "HAPILOS"
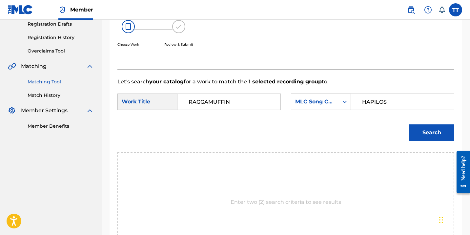
click at [371, 105] on input "HAPILOS" at bounding box center [403, 102] width 92 height 16
click at [327, 99] on div "MLC Song Code" at bounding box center [315, 102] width 40 height 8
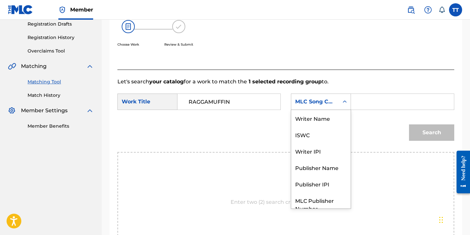
scroll to position [24, 0]
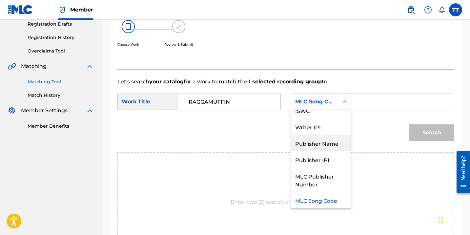
click at [298, 146] on div "Publisher Name" at bounding box center [320, 143] width 59 height 16
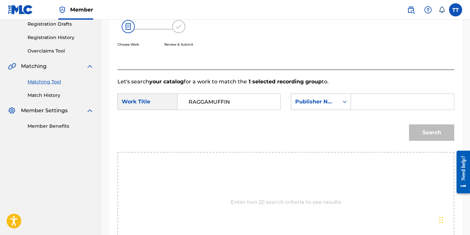
click at [370, 106] on input "Search Form" at bounding box center [403, 102] width 92 height 16
type input "HAPILOS"
click at [419, 131] on button "Search" at bounding box center [431, 132] width 45 height 16
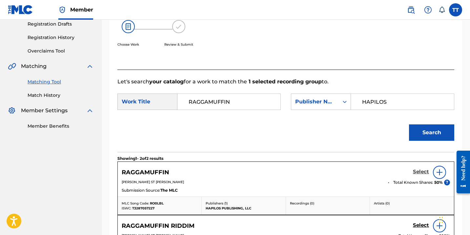
click at [421, 172] on h5 "Select" at bounding box center [421, 172] width 16 height 6
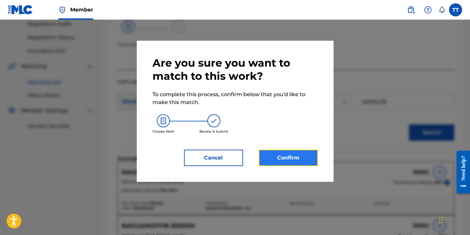
click at [270, 155] on button "Confirm" at bounding box center [288, 158] width 59 height 16
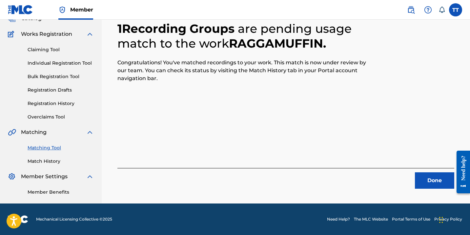
scroll to position [47, 0]
click at [432, 183] on button "Done" at bounding box center [434, 180] width 39 height 16
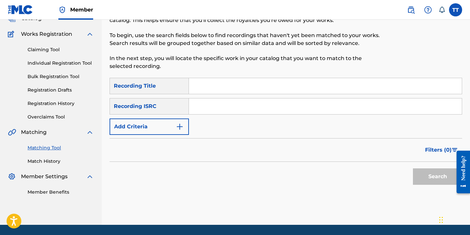
click at [260, 106] on input "Search Form" at bounding box center [325, 106] width 273 height 16
click at [430, 182] on button "Search" at bounding box center [437, 176] width 49 height 16
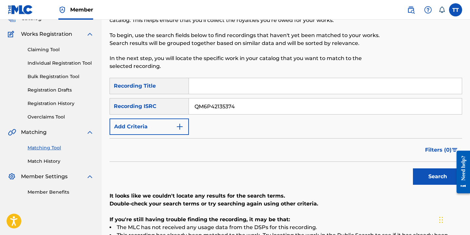
click at [221, 111] on input "QM6P42135374" at bounding box center [325, 106] width 273 height 16
click at [221, 112] on input "QM6P42135374" at bounding box center [325, 106] width 273 height 16
type input "QM6P42135377"
click at [413, 168] on button "Search" at bounding box center [437, 176] width 49 height 16
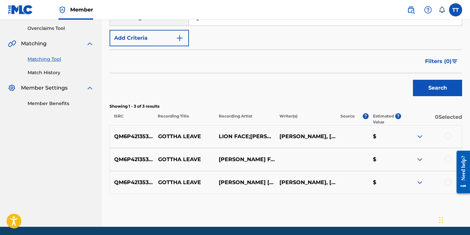
scroll to position [159, 0]
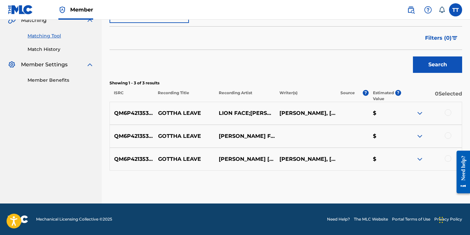
click at [446, 112] on div at bounding box center [448, 112] width 7 height 7
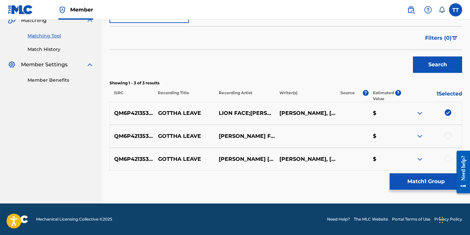
click at [449, 134] on div at bounding box center [448, 135] width 7 height 7
click at [448, 160] on div at bounding box center [448, 158] width 7 height 7
drag, startPoint x: 160, startPoint y: 112, endPoint x: 213, endPoint y: 107, distance: 53.0
click at [215, 109] on div "QM6P42135377 GOTTHA LEAVE LION FACE;[PERSON_NAME] [PERSON_NAME], [PERSON_NAME] $" at bounding box center [286, 113] width 353 height 23
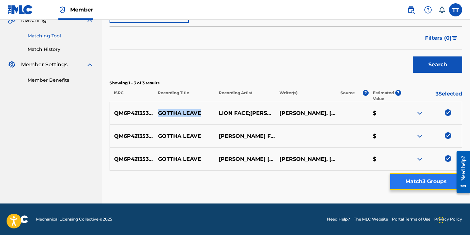
click at [432, 179] on button "Match 3 Groups" at bounding box center [426, 181] width 73 height 16
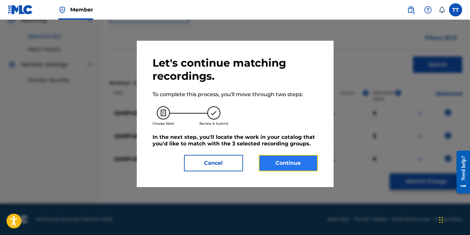
click at [266, 164] on button "Continue" at bounding box center [288, 163] width 59 height 16
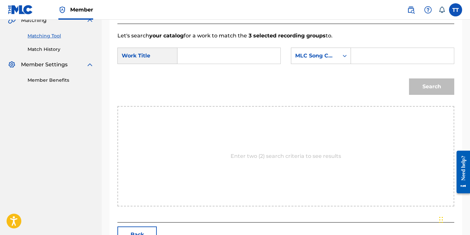
click at [213, 65] on div "SearchWithCriteria2327fbc0-2519-489c-9765-ee7031d9046b Work Title SearchWithCri…" at bounding box center [286, 58] width 337 height 20
click at [215, 58] on input "Search Form" at bounding box center [229, 56] width 92 height 16
type input "GOTTHA LEAVE"
click at [358, 55] on input "Search Form" at bounding box center [403, 56] width 92 height 16
type input "HAPILOS"
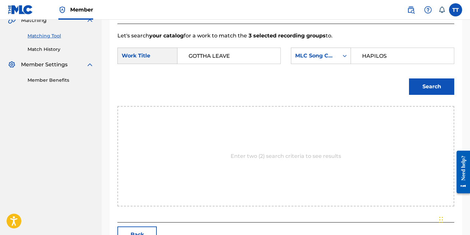
click at [367, 44] on form "SearchWithCriteria2327fbc0-2519-489c-9765-ee7031d9046b Work Title GOTTHA LEAVE …" at bounding box center [286, 73] width 337 height 66
click at [369, 57] on input "HAPILOS" at bounding box center [403, 56] width 92 height 16
click at [329, 59] on div "MLC Song Code" at bounding box center [315, 56] width 40 height 8
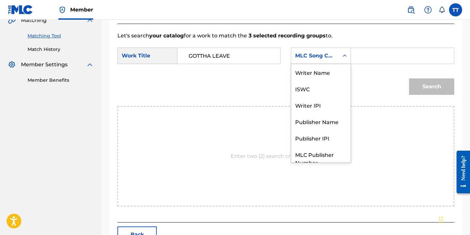
scroll to position [24, 0]
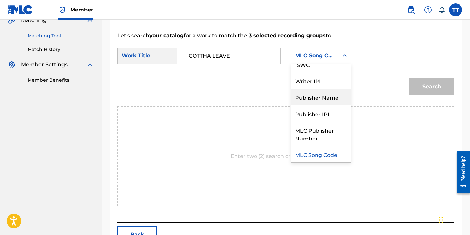
drag, startPoint x: 326, startPoint y: 96, endPoint x: 327, endPoint y: 93, distance: 3.6
click at [326, 96] on div "Publisher Name" at bounding box center [320, 97] width 59 height 16
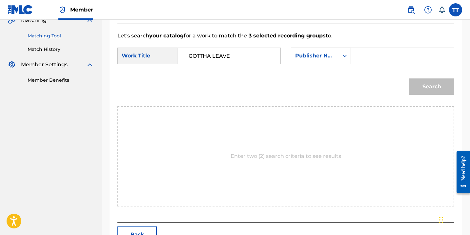
drag, startPoint x: 374, startPoint y: 69, endPoint x: 374, endPoint y: 66, distance: 3.6
click at [374, 69] on form "SearchWithCriteria2327fbc0-2519-489c-9765-ee7031d9046b Work Title GOTTHA LEAVE …" at bounding box center [286, 73] width 337 height 66
click at [374, 60] on input "Search Form" at bounding box center [403, 56] width 92 height 16
type input "HAPILOS"
click at [420, 73] on div "Search" at bounding box center [430, 85] width 49 height 26
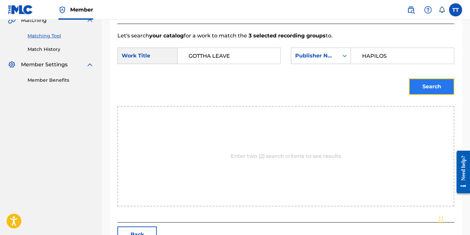
click at [423, 81] on button "Search" at bounding box center [431, 86] width 45 height 16
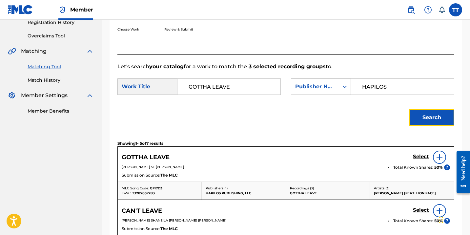
scroll to position [159, 0]
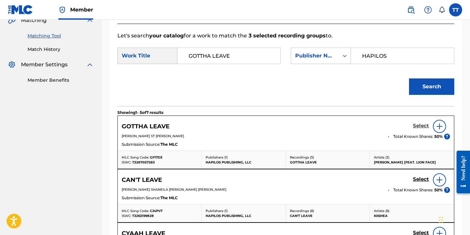
click at [420, 124] on h5 "Select" at bounding box center [421, 126] width 16 height 6
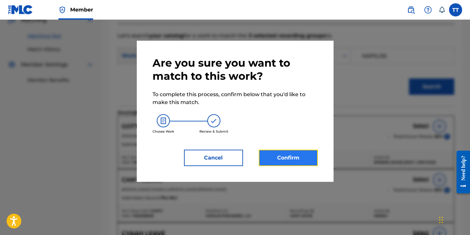
click at [276, 156] on button "Confirm" at bounding box center [288, 158] width 59 height 16
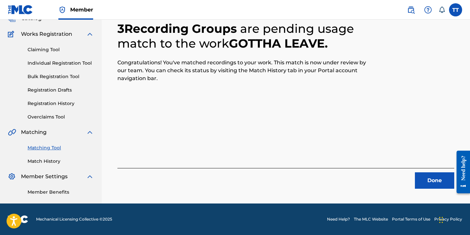
scroll to position [47, 0]
click at [429, 169] on div "Done" at bounding box center [286, 178] width 337 height 21
click at [429, 176] on button "Done" at bounding box center [434, 180] width 39 height 16
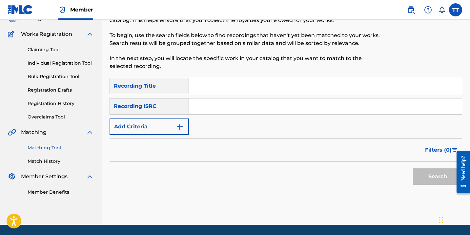
click at [47, 160] on link "Match History" at bounding box center [61, 161] width 66 height 7
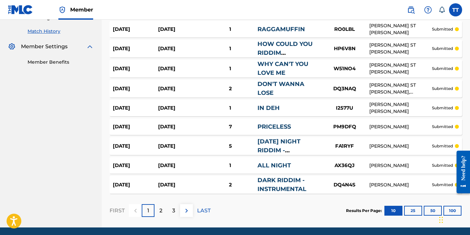
scroll to position [201, 0]
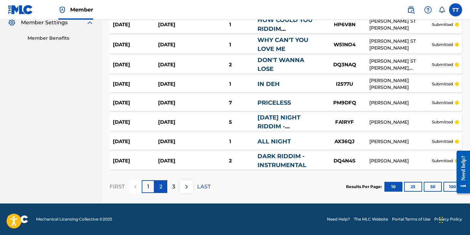
click at [161, 186] on p "2" at bounding box center [161, 187] width 3 height 8
click at [171, 189] on div "3" at bounding box center [173, 186] width 13 height 13
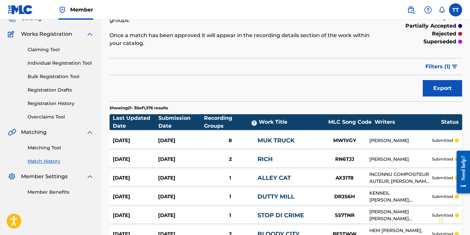
scroll to position [194, 0]
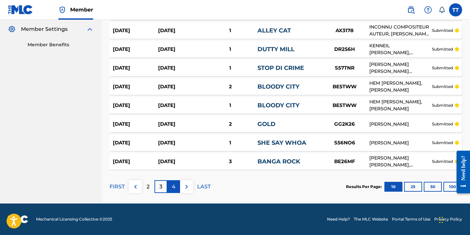
click at [176, 189] on div "4" at bounding box center [173, 186] width 13 height 13
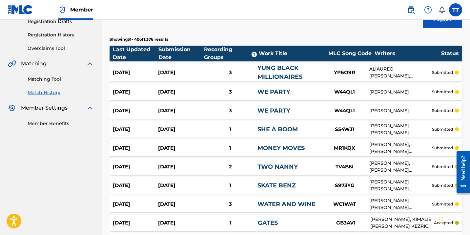
scroll to position [105, 0]
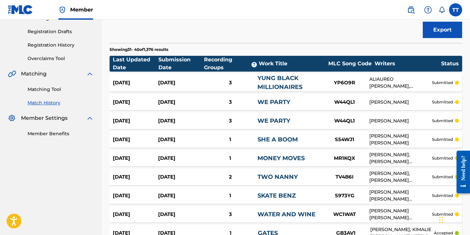
click at [57, 102] on link "Match History" at bounding box center [61, 102] width 66 height 7
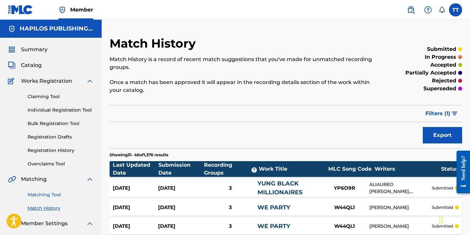
click at [53, 192] on link "Matching Tool" at bounding box center [61, 194] width 66 height 7
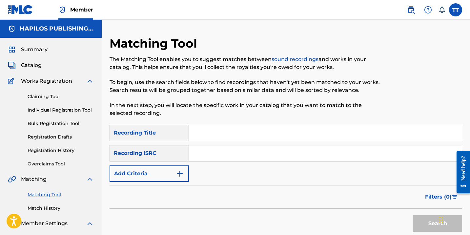
click at [203, 148] on input "Search Form" at bounding box center [325, 153] width 273 height 16
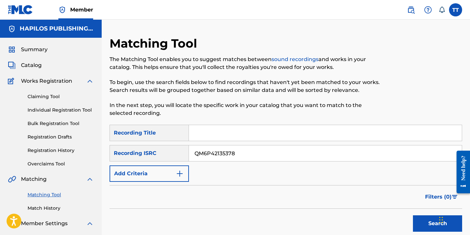
type input "QM6P42135378"
click at [413, 215] on button "Search" at bounding box center [437, 223] width 49 height 16
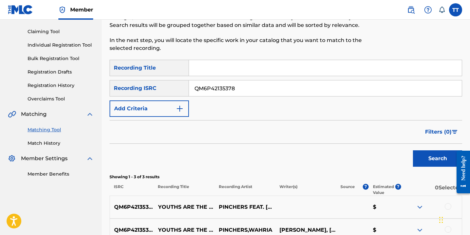
scroll to position [159, 0]
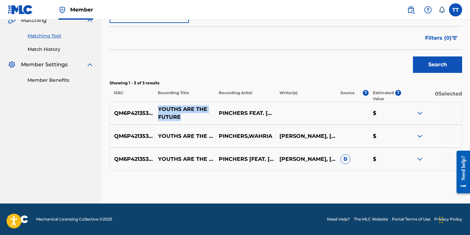
drag, startPoint x: 155, startPoint y: 106, endPoint x: 191, endPoint y: 115, distance: 37.5
click at [191, 115] on p "YOUTHS ARE THE FUTURE" at bounding box center [184, 113] width 61 height 16
click at [443, 116] on div at bounding box center [431, 113] width 61 height 8
click at [445, 111] on div at bounding box center [431, 113] width 61 height 8
click at [447, 112] on div at bounding box center [448, 112] width 7 height 7
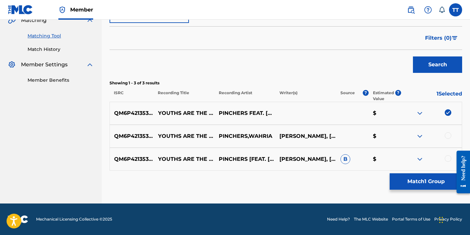
click at [448, 133] on div at bounding box center [448, 135] width 7 height 7
click at [449, 162] on div at bounding box center [431, 159] width 61 height 8
click at [448, 160] on div at bounding box center [448, 158] width 7 height 7
click at [447, 172] on div "Matching Tool The Matching Tool enables you to suggest matches between sound re…" at bounding box center [286, 40] width 353 height 326
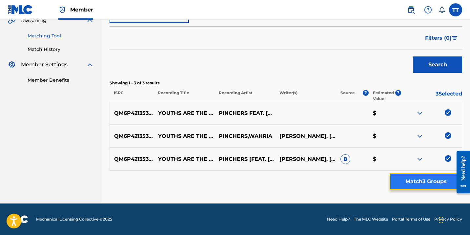
click at [443, 183] on button "Match 3 Groups" at bounding box center [426, 181] width 73 height 16
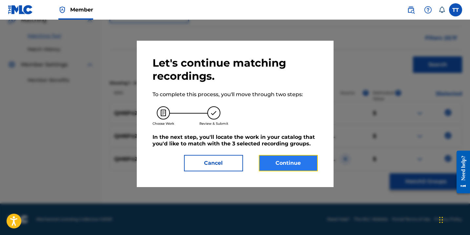
click at [269, 164] on button "Continue" at bounding box center [288, 163] width 59 height 16
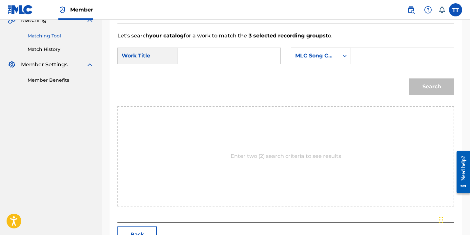
click at [236, 62] on input "Search Form" at bounding box center [229, 56] width 92 height 16
type input "YOUTHS ARE THE FUTURE"
click at [336, 47] on form "SearchWithCriteria2327fbc0-2519-489c-9765-ee7031d9046b Work Title YOUTHS ARE TH…" at bounding box center [286, 73] width 337 height 66
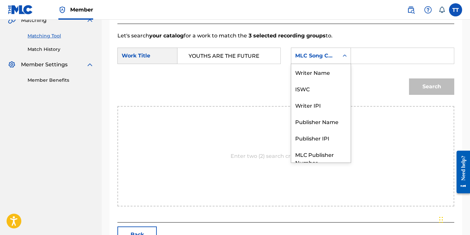
click at [327, 58] on div "MLC Song Code" at bounding box center [315, 56] width 40 height 8
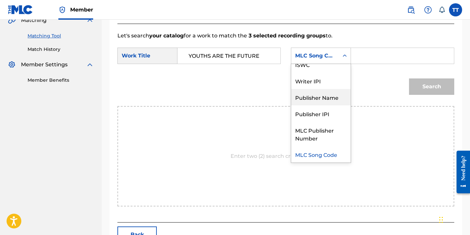
click at [318, 100] on div "Publisher Name" at bounding box center [320, 97] width 59 height 16
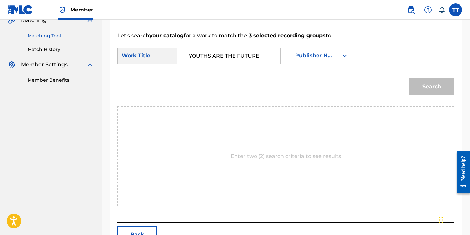
click at [378, 50] on input "Search Form" at bounding box center [403, 56] width 92 height 16
click at [378, 52] on input "Search Form" at bounding box center [403, 56] width 92 height 16
click at [409, 78] on button "Search" at bounding box center [431, 86] width 45 height 16
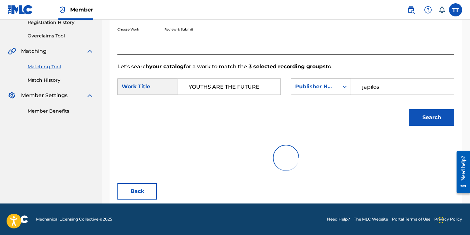
scroll to position [100, 0]
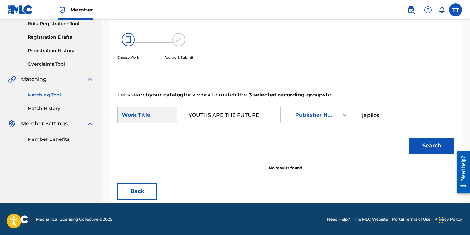
click at [364, 114] on input "japilos" at bounding box center [403, 115] width 92 height 16
type input "hapilos"
click at [409, 138] on button "Search" at bounding box center [431, 146] width 45 height 16
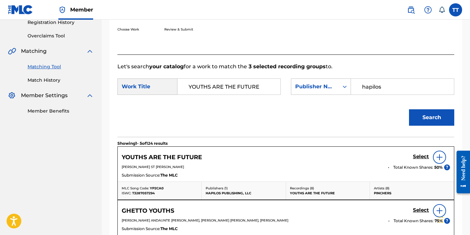
scroll to position [159, 0]
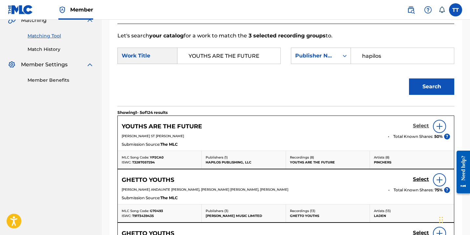
click at [423, 124] on h5 "Select" at bounding box center [421, 126] width 16 height 6
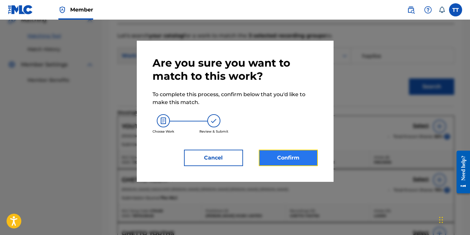
click at [280, 154] on button "Confirm" at bounding box center [288, 158] width 59 height 16
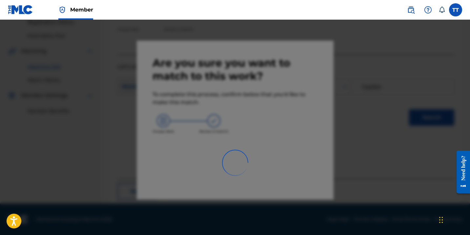
scroll to position [47, 0]
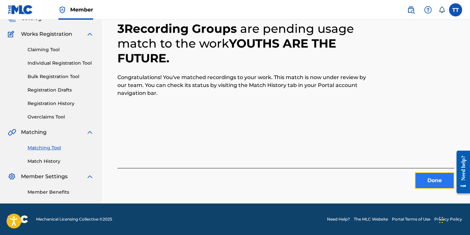
click at [443, 181] on button "Done" at bounding box center [434, 180] width 39 height 16
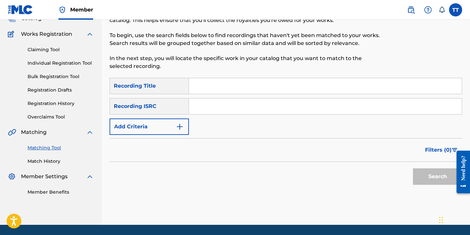
click at [219, 111] on input "Search Form" at bounding box center [325, 106] width 273 height 16
click at [413, 168] on button "Search" at bounding box center [437, 176] width 49 height 16
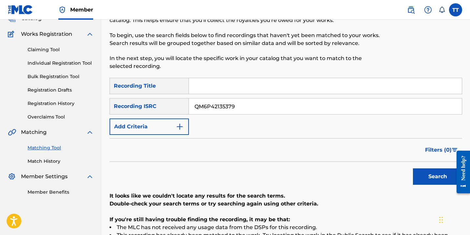
click at [219, 110] on input "QM6P42135379" at bounding box center [325, 106] width 273 height 16
click at [413, 168] on button "Search" at bounding box center [437, 176] width 49 height 16
click at [204, 107] on input "QM6P42135380" at bounding box center [325, 106] width 273 height 16
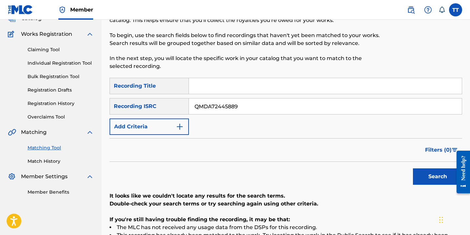
click at [413, 168] on button "Search" at bounding box center [437, 176] width 49 height 16
click at [225, 106] on input "QMDA72445889" at bounding box center [325, 106] width 273 height 16
click at [413, 168] on button "Search" at bounding box center [437, 176] width 49 height 16
click at [259, 116] on div "SearchWithCriteriaf14a5e0b-fb1a-4a74-8c86-1813910ddb42 Recording Title SearchWi…" at bounding box center [286, 106] width 353 height 57
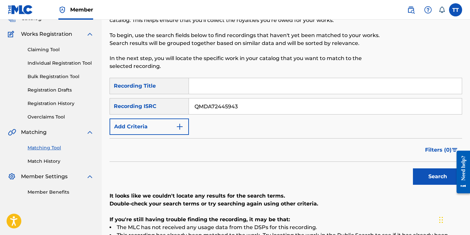
click at [220, 104] on input "QMDA72445943" at bounding box center [325, 106] width 273 height 16
click at [413, 168] on button "Search" at bounding box center [437, 176] width 49 height 16
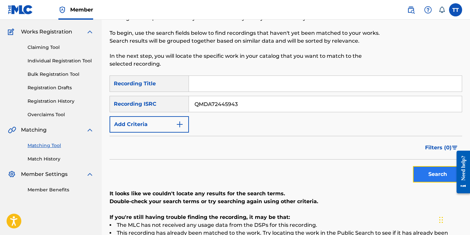
click at [438, 173] on button "Search" at bounding box center [437, 174] width 49 height 16
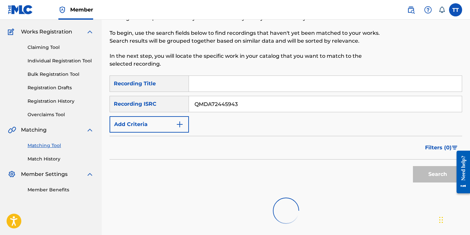
click at [438, 173] on div "Search" at bounding box center [436, 173] width 53 height 26
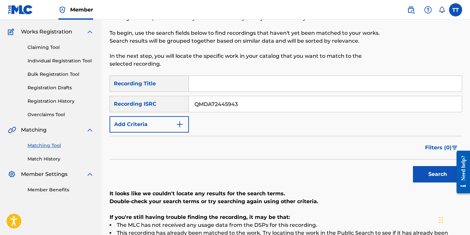
click at [219, 108] on input "QMDA72445943" at bounding box center [325, 104] width 273 height 16
click at [413, 166] on button "Search" at bounding box center [437, 174] width 49 height 16
click at [223, 103] on input "QMDA62132870" at bounding box center [325, 104] width 273 height 16
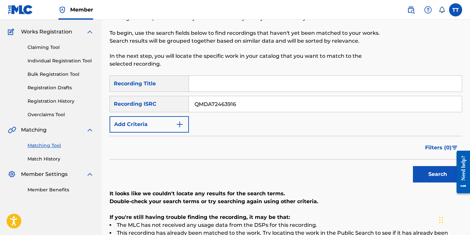
click at [413, 166] on button "Search" at bounding box center [437, 174] width 49 height 16
click at [228, 103] on input "QMDA72463916" at bounding box center [325, 104] width 273 height 16
click at [227, 103] on input "QMDA72463916" at bounding box center [325, 104] width 273 height 16
type input "QMDA72454703"
click at [413, 166] on button "Search" at bounding box center [437, 174] width 49 height 16
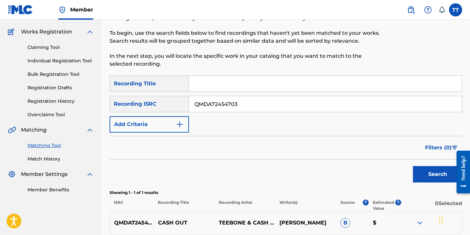
scroll to position [113, 0]
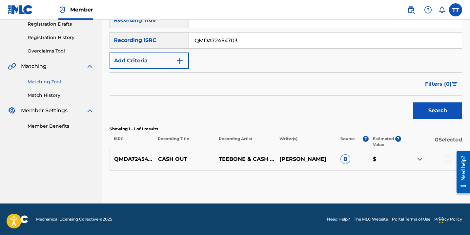
click at [446, 158] on div at bounding box center [448, 158] width 7 height 7
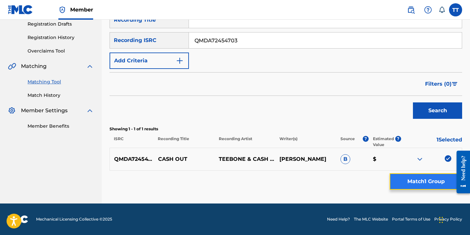
click at [438, 179] on button "Match 1 Group" at bounding box center [426, 181] width 73 height 16
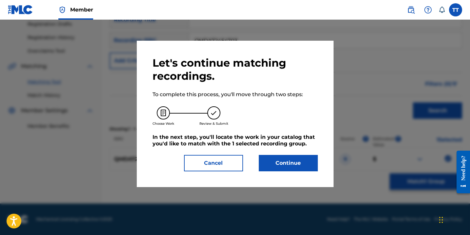
click at [298, 172] on div "Let's continue matching recordings. To complete this process, you'll move throu…" at bounding box center [235, 114] width 197 height 146
click at [297, 169] on button "Continue" at bounding box center [288, 163] width 59 height 16
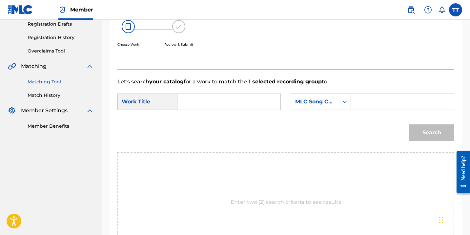
click at [230, 103] on input "Search Form" at bounding box center [229, 102] width 92 height 16
click at [219, 100] on input "QMDA72454703" at bounding box center [229, 102] width 92 height 16
type input "CASH OUT"
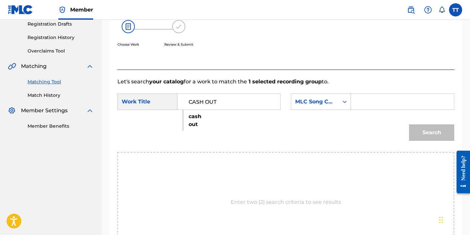
click at [385, 102] on input "Search Form" at bounding box center [403, 102] width 92 height 16
click at [384, 107] on input "Search Form" at bounding box center [403, 102] width 92 height 16
click at [321, 93] on form "SearchWithCriteria2327fbc0-2519-489c-9765-ee7031d9046b Work Title CASH OUT Sear…" at bounding box center [286, 119] width 337 height 66
click at [320, 99] on div "MLC Song Code" at bounding box center [315, 102] width 40 height 8
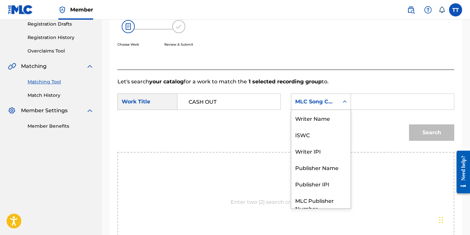
scroll to position [24, 0]
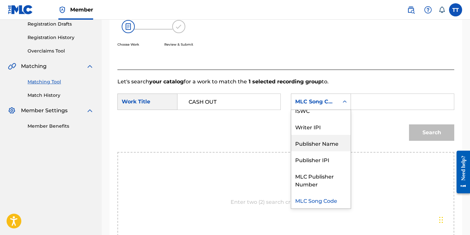
click at [324, 152] on div "Publisher IPI" at bounding box center [320, 159] width 59 height 16
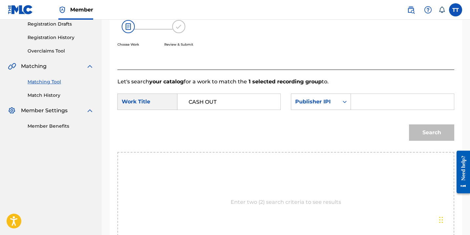
click at [331, 111] on div "SearchWithCriteria2327fbc0-2519-489c-9765-ee7031d9046b Work Title CASH OUT Sear…" at bounding box center [286, 104] width 337 height 20
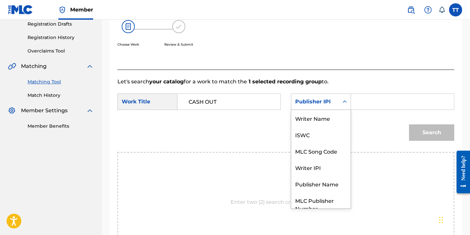
click at [329, 106] on div "Publisher IPI" at bounding box center [315, 102] width 48 height 12
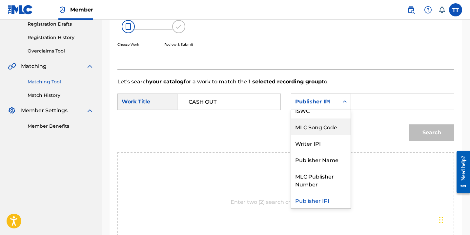
click at [327, 129] on div "MLC Song Code" at bounding box center [320, 126] width 59 height 16
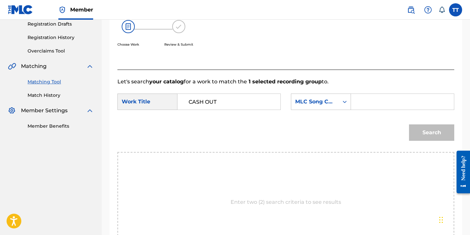
click at [365, 99] on input "Search Form" at bounding box center [403, 102] width 92 height 16
click at [338, 101] on div "MLC Song Code" at bounding box center [315, 102] width 48 height 12
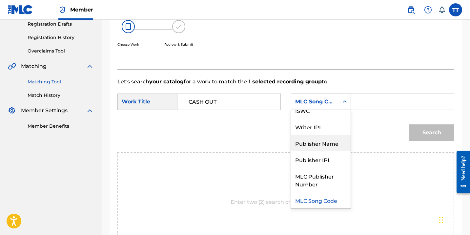
click at [333, 143] on div "Publisher Name" at bounding box center [320, 143] width 59 height 16
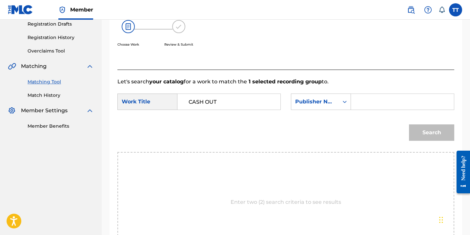
click at [374, 96] on input "Search Form" at bounding box center [403, 102] width 92 height 16
type input "hapilos"
click at [409, 124] on button "Search" at bounding box center [431, 132] width 45 height 16
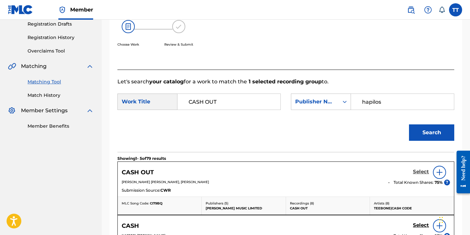
click at [422, 172] on h5 "Select" at bounding box center [421, 172] width 16 height 6
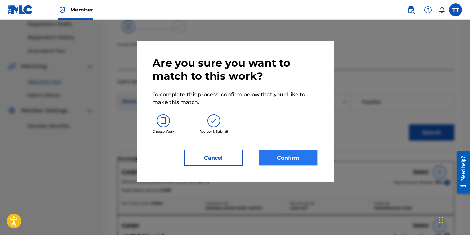
click at [300, 157] on button "Confirm" at bounding box center [288, 158] width 59 height 16
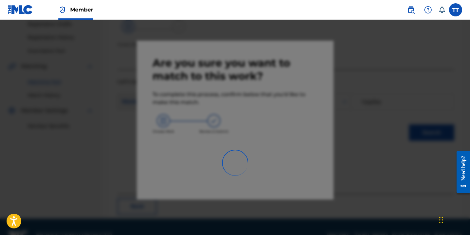
scroll to position [47, 0]
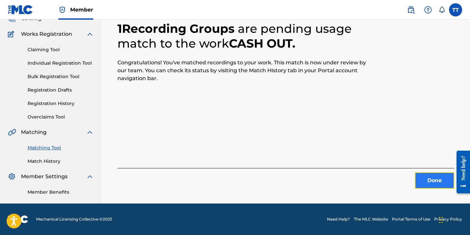
click at [438, 182] on button "Done" at bounding box center [434, 180] width 39 height 16
